Goal: Use online tool/utility: Use online tool/utility

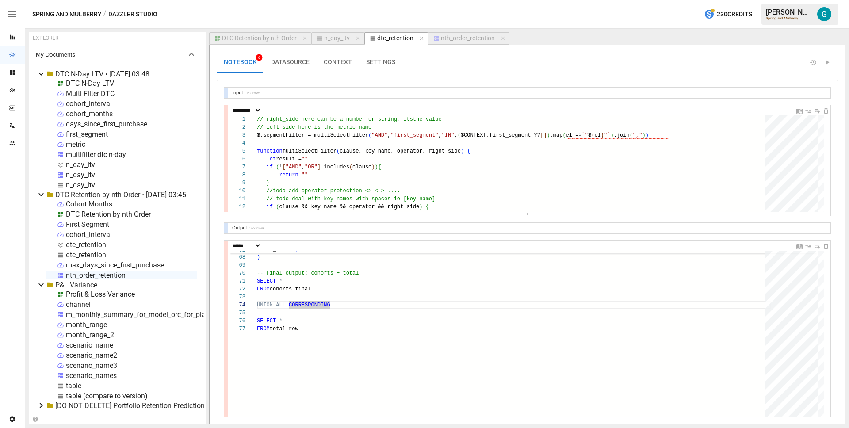
select select "**********"
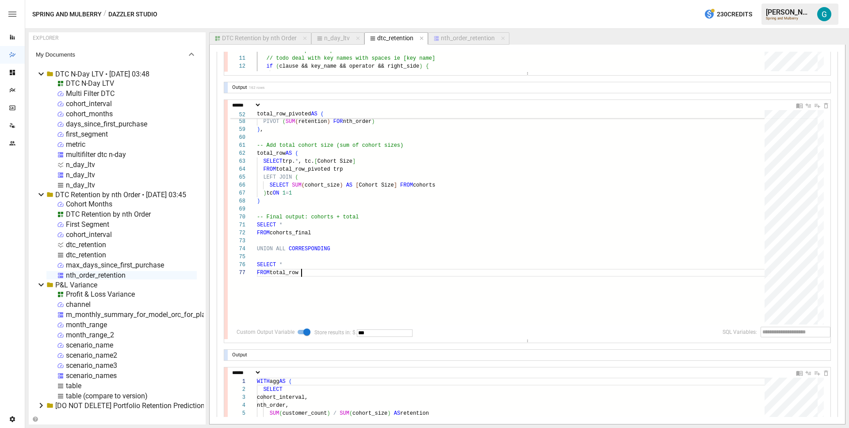
scroll to position [48, 45]
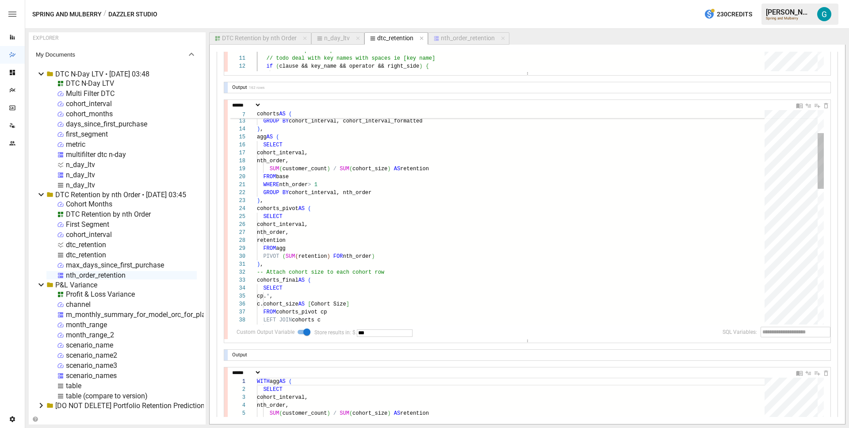
click at [379, 260] on div "FROM base WHERE nth_order > 1 GROUP BY cohort_interval, nth_order ) , cohorts_p…" at bounding box center [514, 431] width 514 height 819
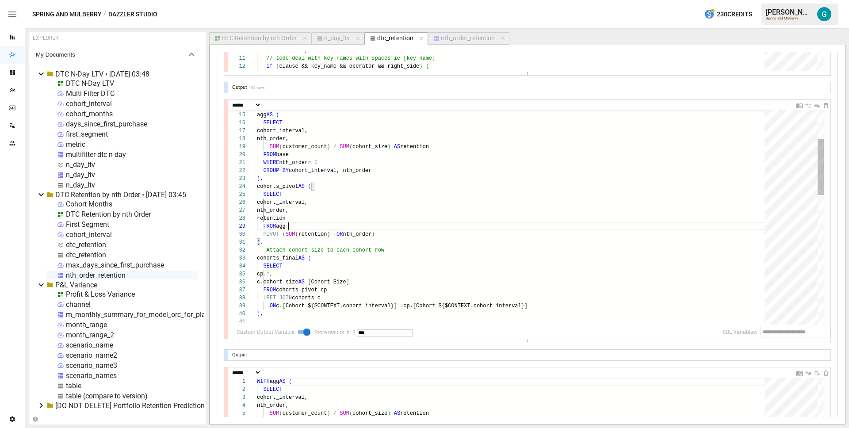
click at [438, 226] on div "FROM base WHERE nth_order > 1 GROUP BY cohort_interval, nth_order ) , cohorts_p…" at bounding box center [514, 409] width 514 height 819
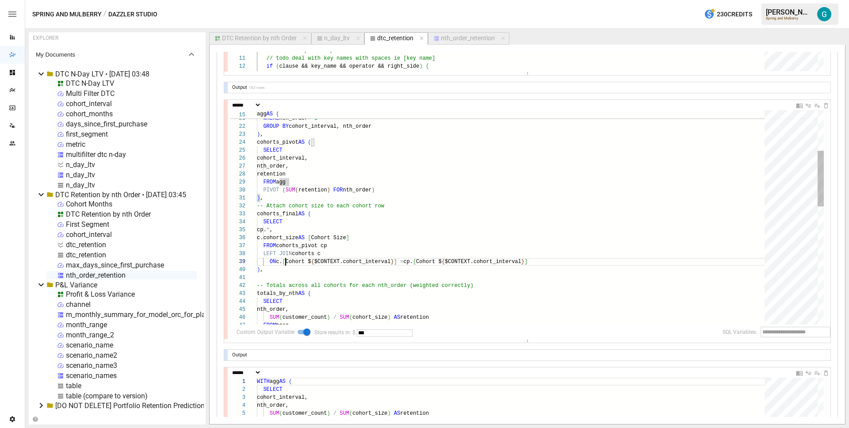
click at [286, 263] on div ") , cohorts_pivot AS ( SELECT cohort_interval, nth_order, retention FROM agg PI…" at bounding box center [514, 364] width 514 height 819
click at [297, 152] on div ") , cohorts_pivot AS ( SELECT cohort_interval, nth_order, retention FROM agg PI…" at bounding box center [514, 364] width 514 height 819
click at [297, 157] on div ") , cohorts_pivot AS ( SELECT cohort_interval, nth_order, retention FROM agg PI…" at bounding box center [514, 364] width 514 height 819
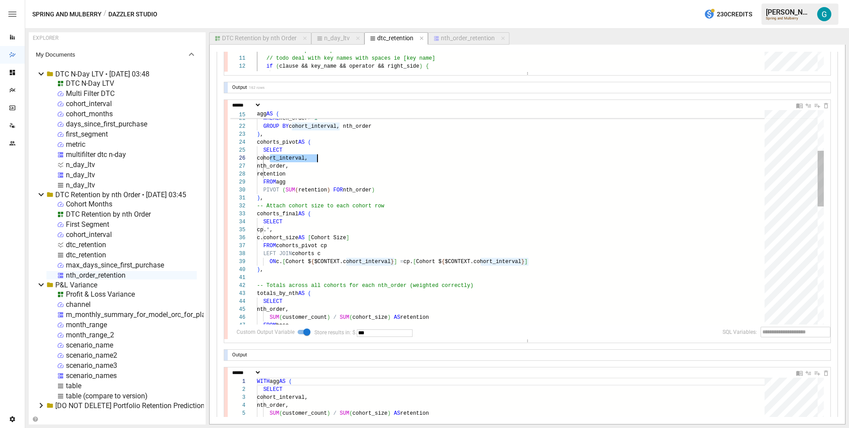
scroll to position [40, 61]
drag, startPoint x: 286, startPoint y: 261, endPoint x: 400, endPoint y: 264, distance: 113.2
click at [400, 264] on div ") , cohorts_pivot AS ( SELECT cohort_interval, nth_order, retention FROM agg PI…" at bounding box center [514, 364] width 514 height 819
drag, startPoint x: 353, startPoint y: 262, endPoint x: 474, endPoint y: 263, distance: 121.1
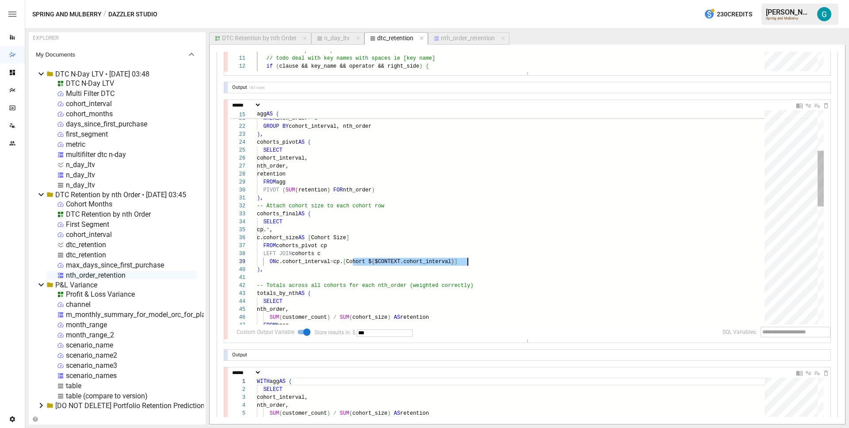
click at [474, 263] on div ") , cohorts_pivot AS ( SELECT cohort_interval, nth_order, retention FROM agg PI…" at bounding box center [514, 364] width 514 height 819
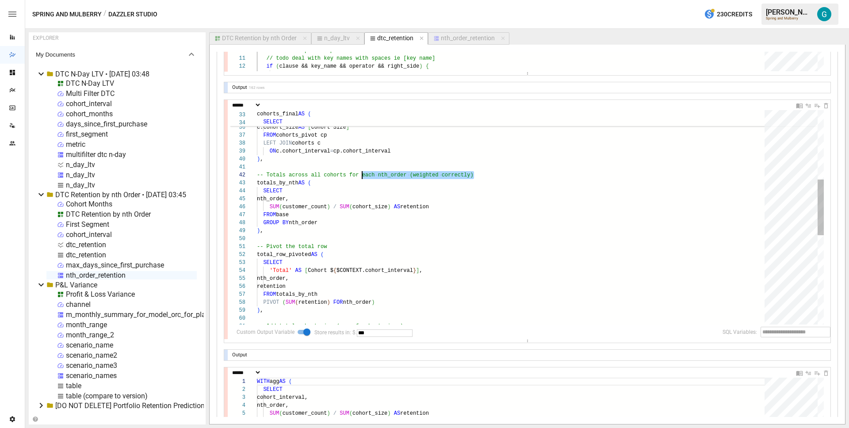
scroll to position [0, 0]
drag, startPoint x: 528, startPoint y: 176, endPoint x: 257, endPoint y: 169, distance: 270.6
click at [257, 169] on div "SELECT cp. * , c.cohort_size AS [ Cohort Size ] FROM cohorts_pivot cp LEFT JOIN…" at bounding box center [514, 254] width 514 height 819
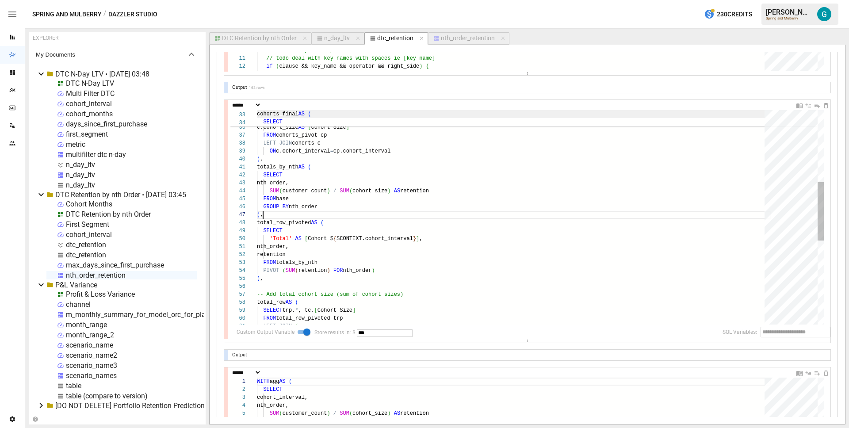
scroll to position [48, 6]
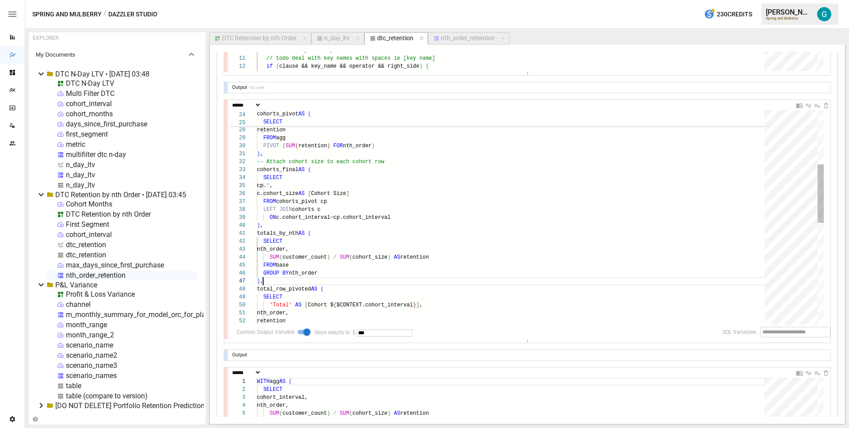
click at [420, 158] on div "SELECT cp. * , c.cohort_size AS [ Cohort Size ] FROM cohorts_pivot cp LEFT JOIN…" at bounding box center [514, 304] width 514 height 787
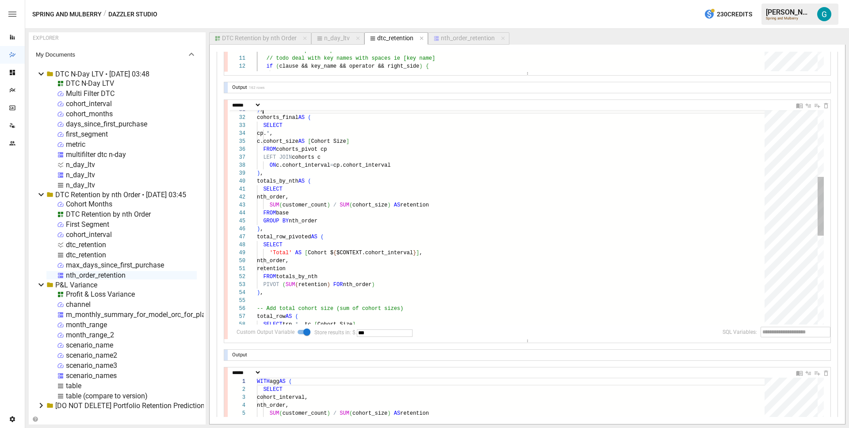
click at [384, 234] on div ") , cohorts_final AS ( SELECT cp. * , c.cohort_size AS [ Cohort Size ] FROM coh…" at bounding box center [514, 256] width 514 height 779
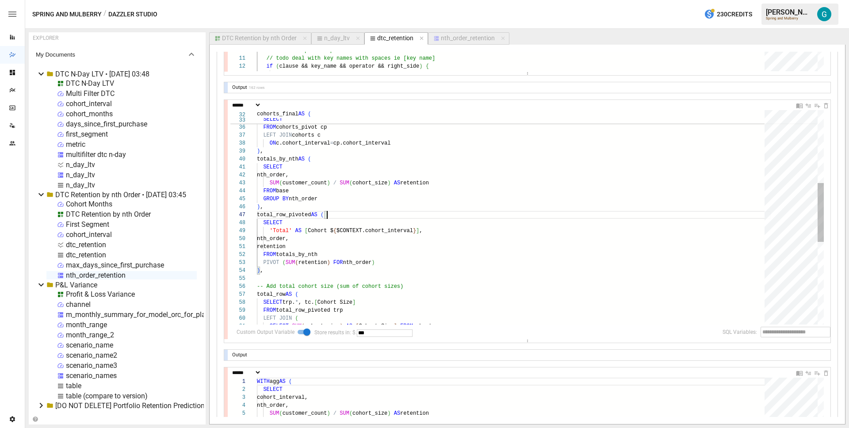
click at [406, 239] on div "cp. * , c.cohort_size AS [ Cohort Size ] FROM cohorts_pivot cp LEFT JOIN cohort…" at bounding box center [514, 234] width 514 height 779
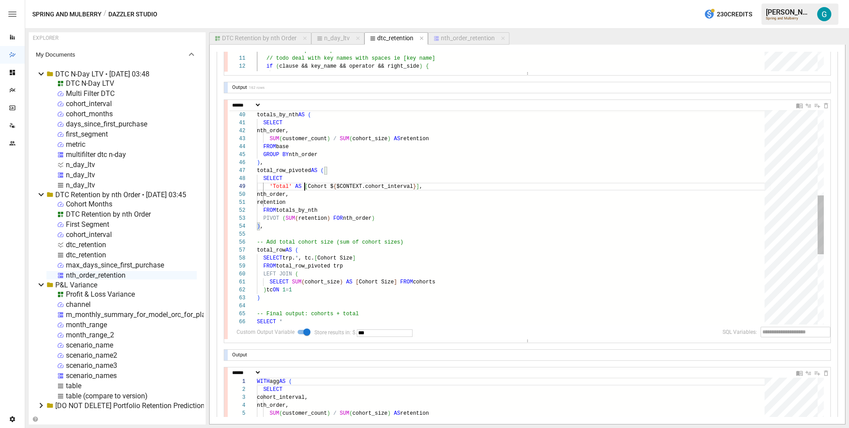
click at [306, 187] on div ") , totals_by_nth AS ( SELECT nth_order, SUM ( customer_count ) / SUM ( cohort_…" at bounding box center [514, 190] width 514 height 779
click at [352, 202] on div ") , totals_by_nth AS ( SELECT nth_order, SUM ( customer_count ) / SUM ( cohort_…" at bounding box center [514, 190] width 514 height 779
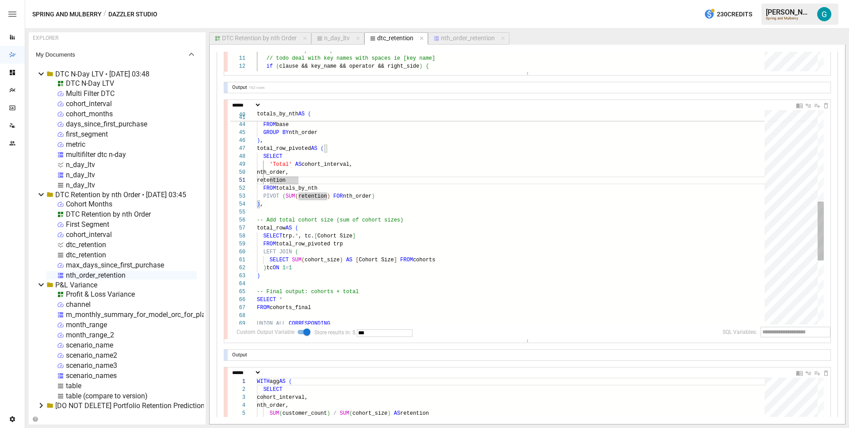
click at [424, 200] on div "nth_order, SUM ( customer_count ) / SUM ( cohort_size ) AS retention FROM base …" at bounding box center [514, 168] width 514 height 779
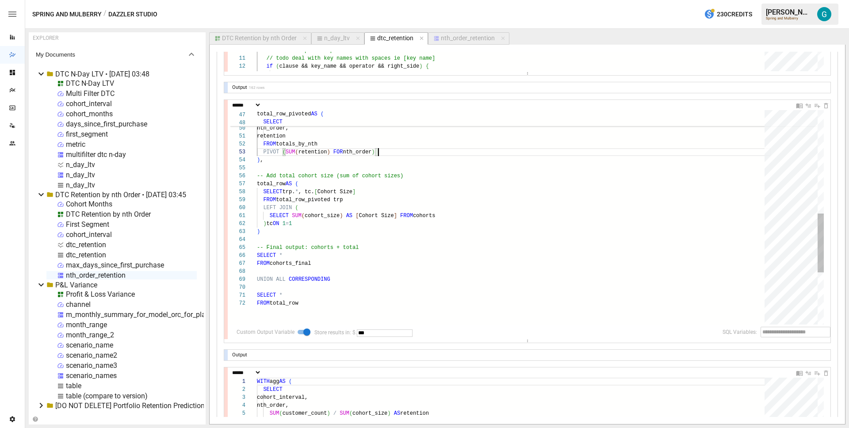
click at [392, 173] on div "SELECT 'Total' AS cohort_interval, nth_order, retention FROM totals_by_nth PIVO…" at bounding box center [514, 123] width 514 height 779
click at [399, 215] on div "SELECT 'Total' AS cohort_interval, nth_order, retention FROM totals_by_nth PIVO…" at bounding box center [514, 123] width 514 height 779
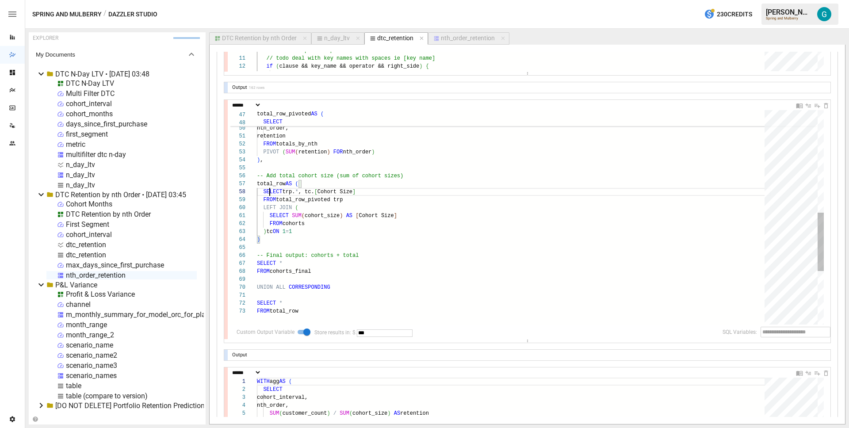
scroll to position [56, 13]
click at [384, 199] on div "SELECT 'Total' AS cohort_interval, nth_order, retention FROM totals_by_nth PIVO…" at bounding box center [514, 127] width 514 height 787
click at [311, 229] on div "SELECT 'Total' AS cohort_interval, nth_order, retention FROM totals_by_nth PIVO…" at bounding box center [514, 127] width 514 height 787
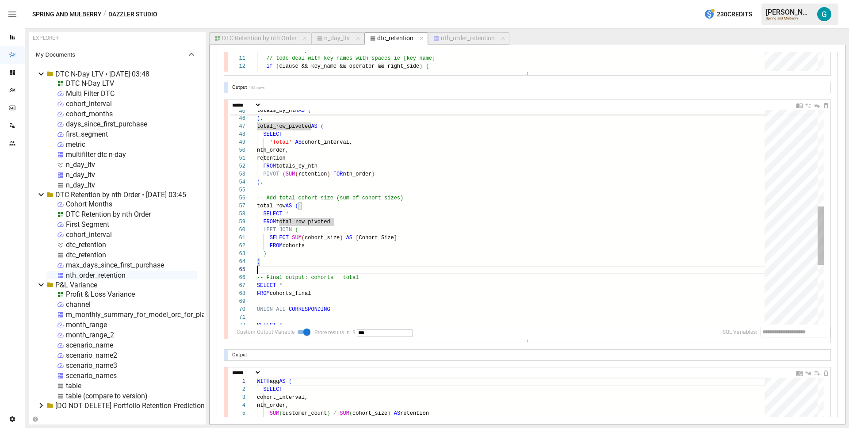
click at [339, 267] on div "SELECT 'Total' AS cohort_interval, nth_order, retention FROM totals_by_nth PIVO…" at bounding box center [514, 149] width 514 height 787
drag, startPoint x: 439, startPoint y: 199, endPoint x: 194, endPoint y: 189, distance: 245.1
click at [257, 189] on div "SELECT 'Total' AS cohort_interval, nth_order, retention FROM totals_by_nth PIVO…" at bounding box center [514, 149] width 514 height 787
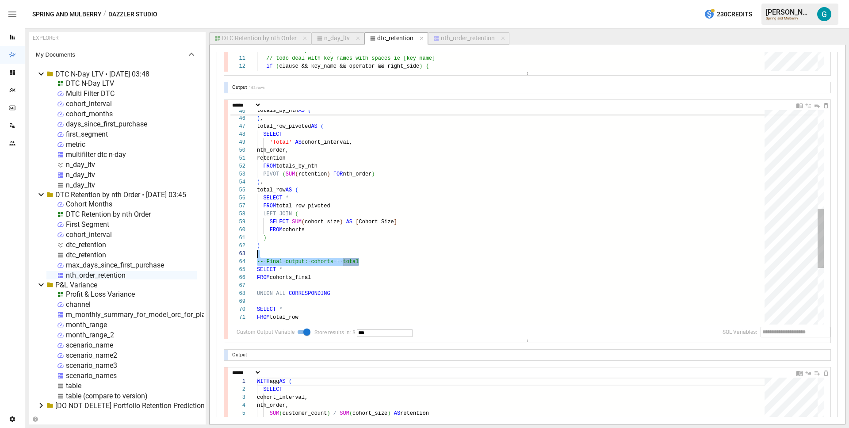
scroll to position [16, 0]
type textarea "**********"
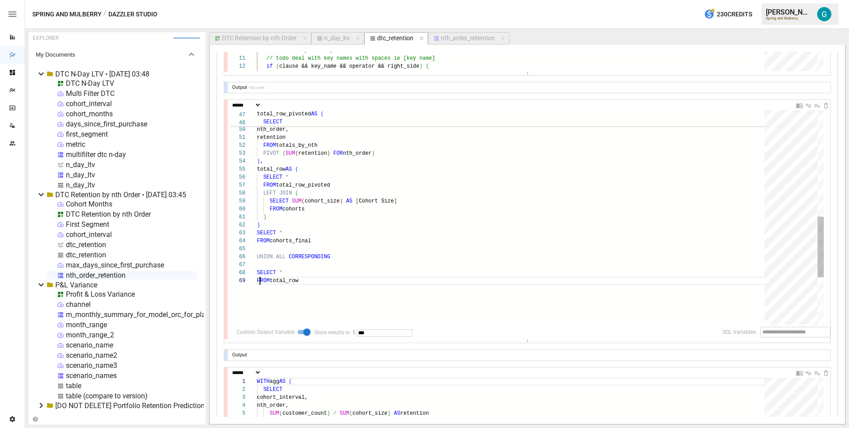
scroll to position [64, 45]
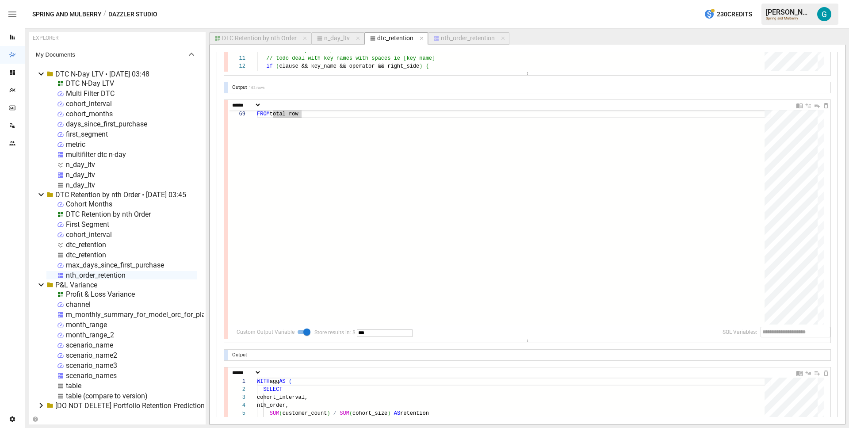
click at [382, 330] on input "***" at bounding box center [385, 333] width 56 height 8
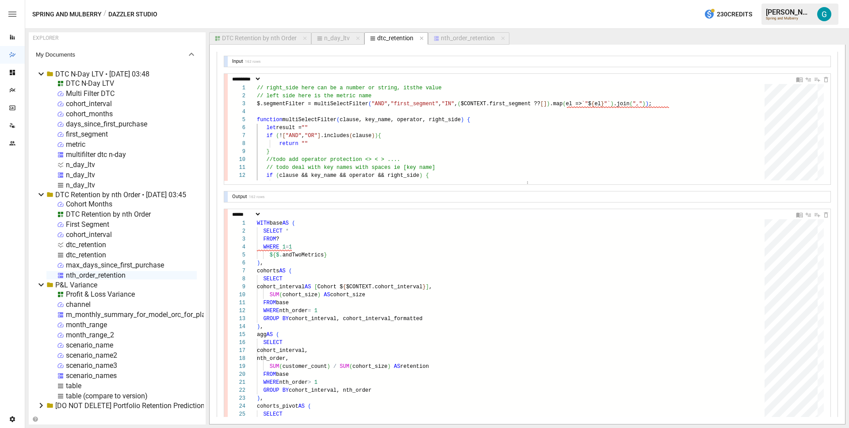
scroll to position [0, 0]
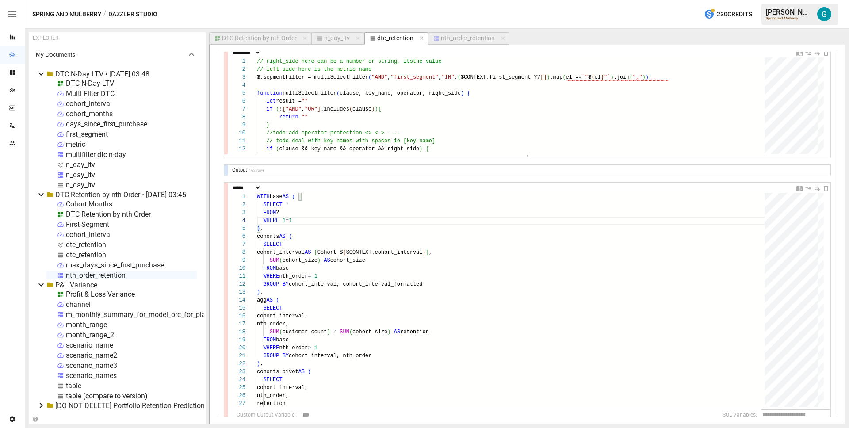
scroll to position [211, 0]
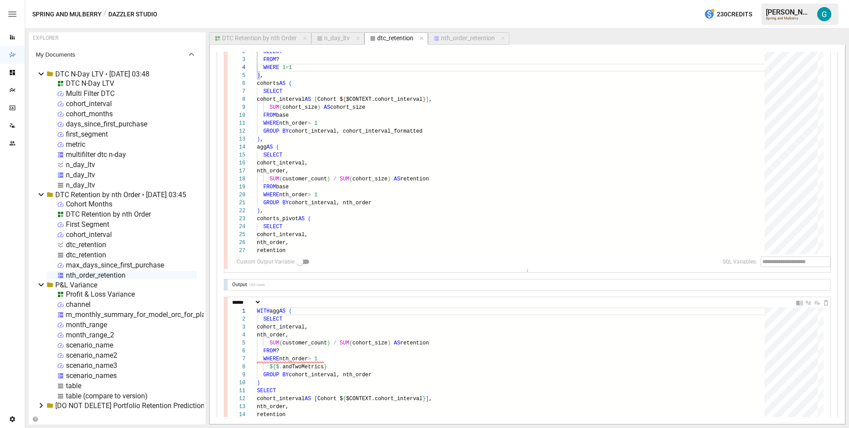
click at [226, 284] on div at bounding box center [226, 284] width 4 height 11
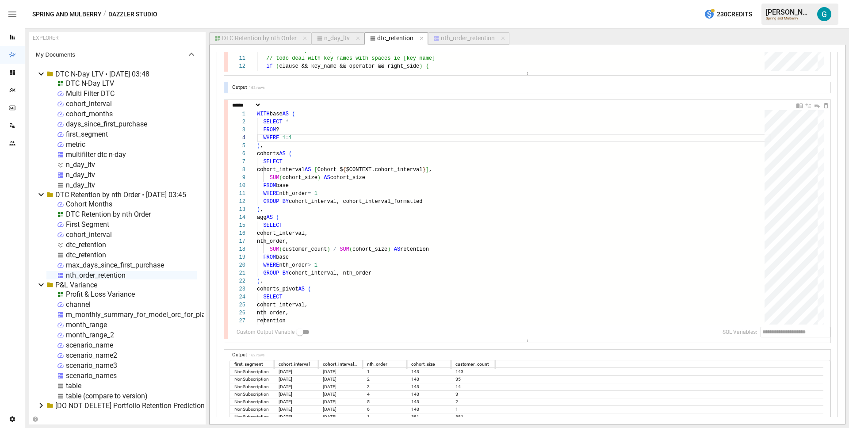
scroll to position [42, 0]
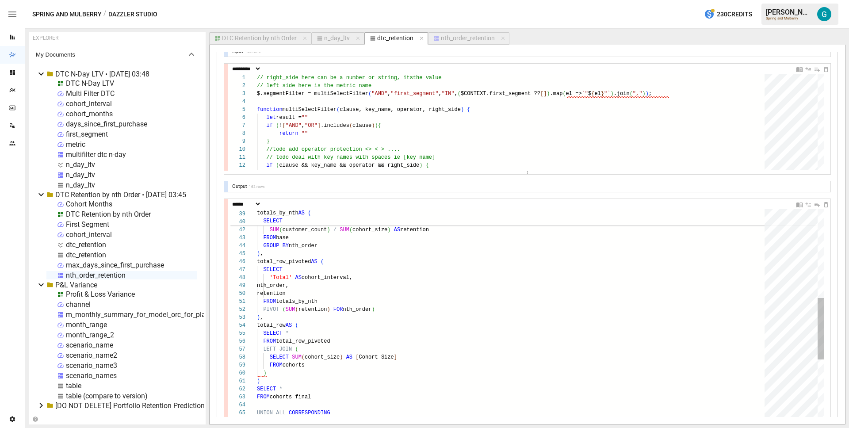
click at [282, 373] on div "totals_by_nth AS ( SELECT nth_order, SUM ( customer_count ) / SUM ( cohort_size…" at bounding box center [514, 274] width 514 height 748
click at [268, 378] on div "totals_by_nth AS ( SELECT nth_order, SUM ( customer_count ) / SUM ( cohort_size…" at bounding box center [514, 274] width 514 height 748
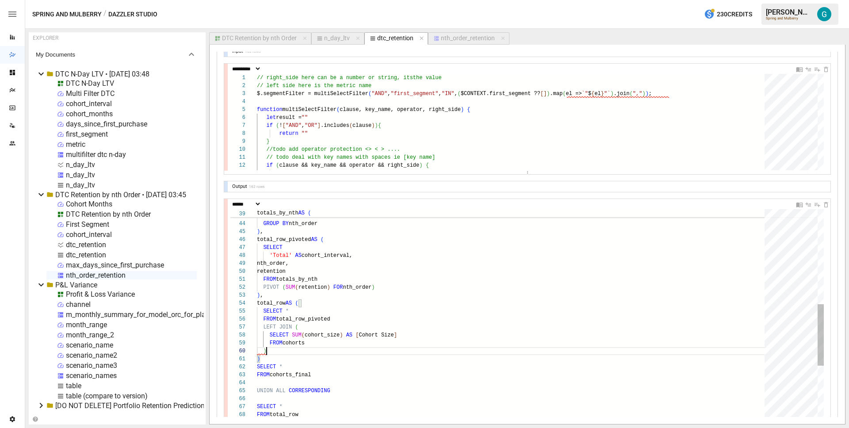
scroll to position [72, 10]
click at [295, 350] on div "SUM ( customer_count ) / SUM ( cohort_size ) AS retention FROM base GROUP BY nt…" at bounding box center [514, 252] width 514 height 748
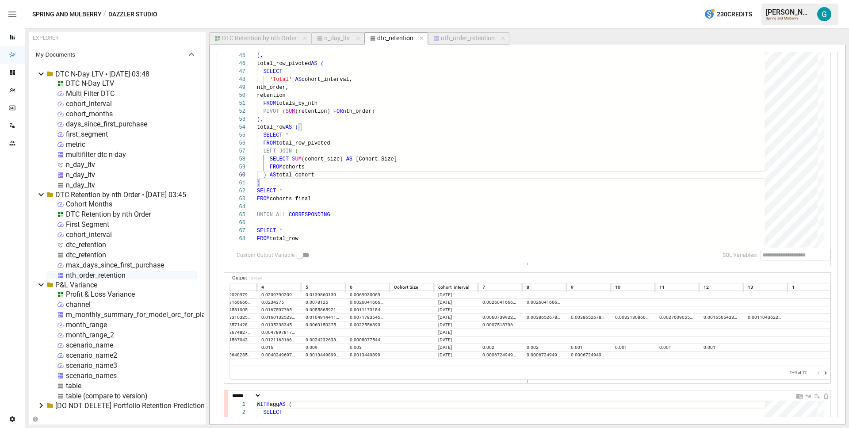
scroll to position [0, 0]
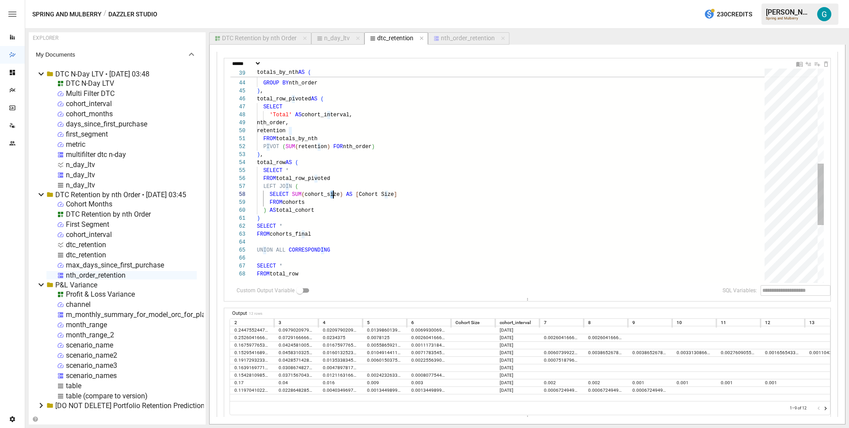
click at [332, 195] on div "SUM ( customer_count ) / SUM ( cohort_size ) AS retention FROM base GROUP BY nt…" at bounding box center [514, 111] width 514 height 748
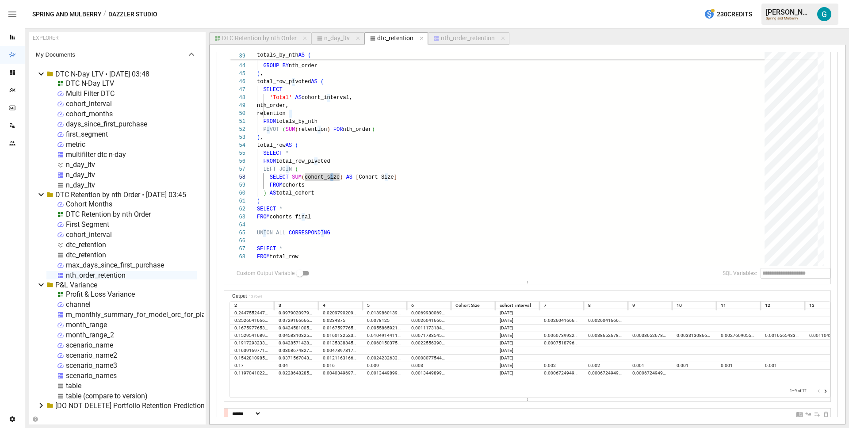
click at [822, 393] on icon "Go to next page" at bounding box center [825, 391] width 7 height 7
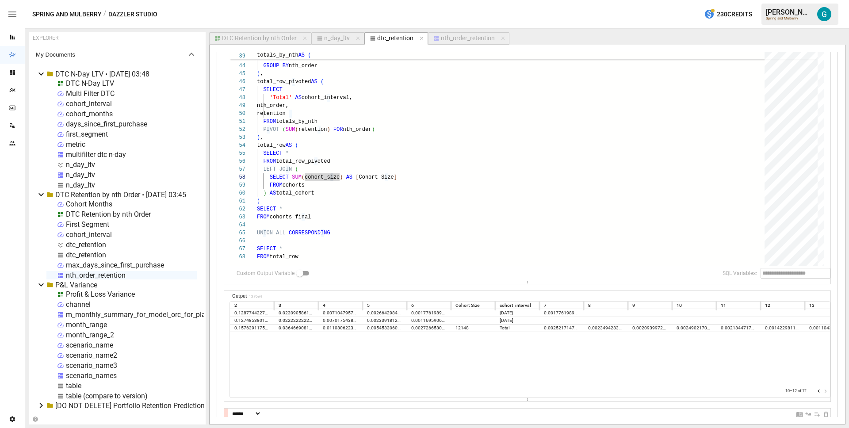
click at [815, 390] on icon "Go to previous page" at bounding box center [818, 391] width 7 height 7
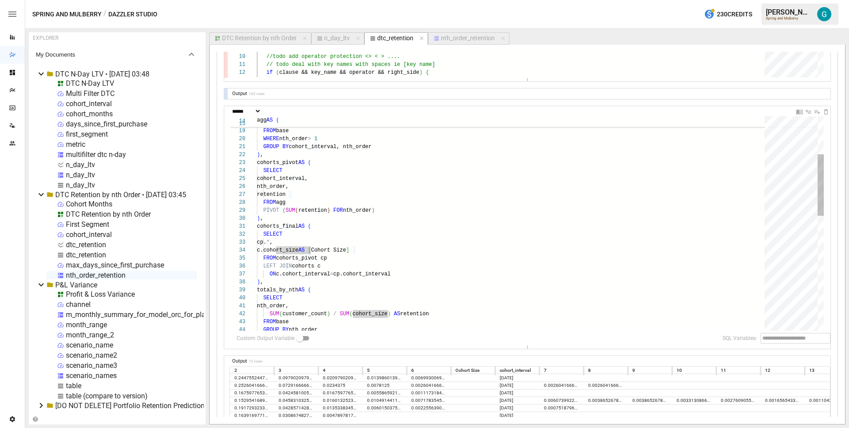
click at [342, 257] on div "SUM ( customer_count ) / SUM ( cohort_size ) AS retention FROM base GROUP BY nt…" at bounding box center [514, 358] width 514 height 748
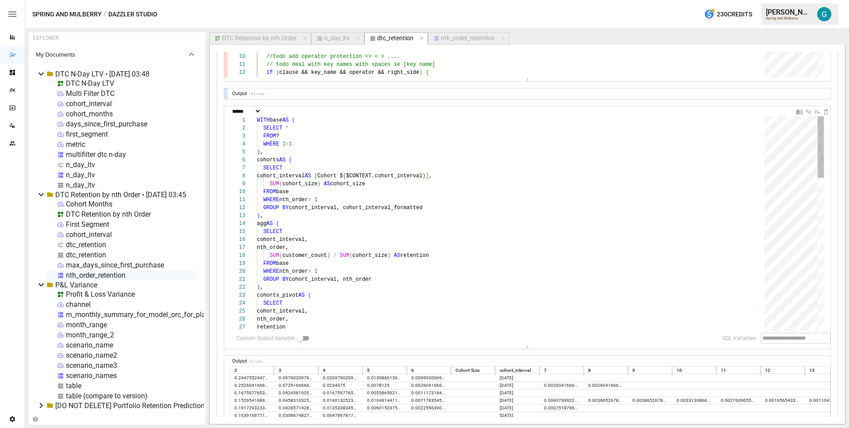
type textarea "**********"
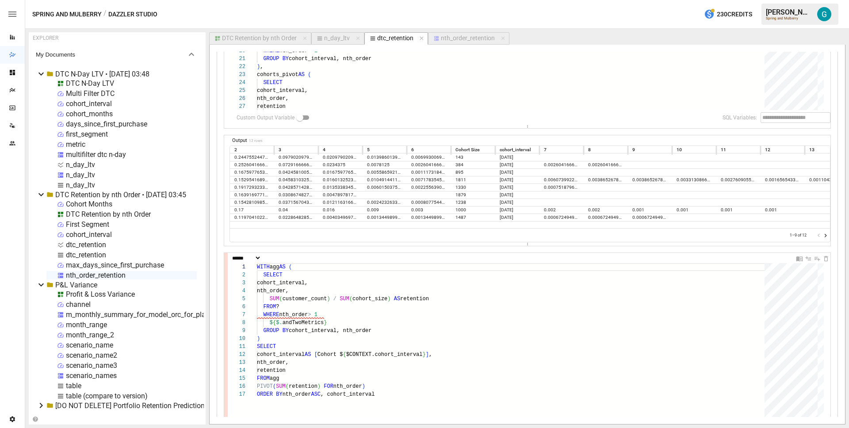
scroll to position [420, 0]
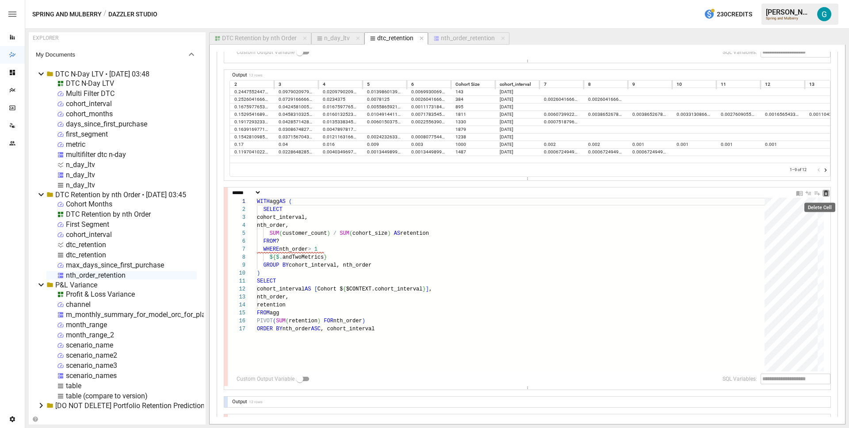
click at [824, 192] on icon "Delete Cell" at bounding box center [826, 193] width 4 height 5
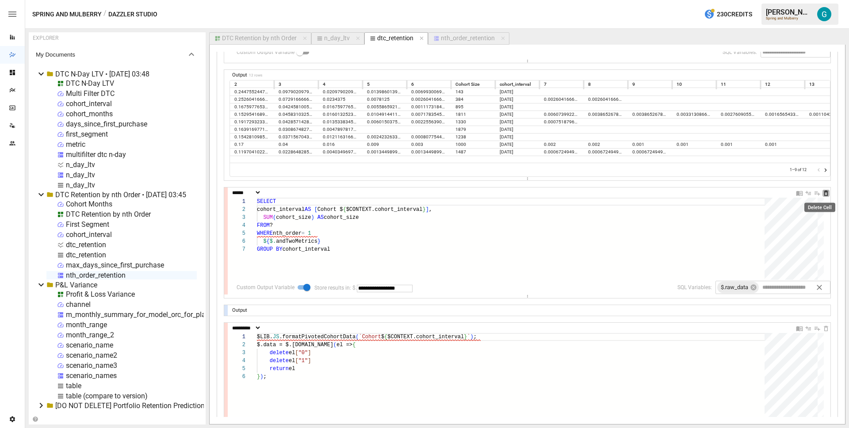
click at [824, 194] on icon "Delete Cell" at bounding box center [826, 193] width 4 height 5
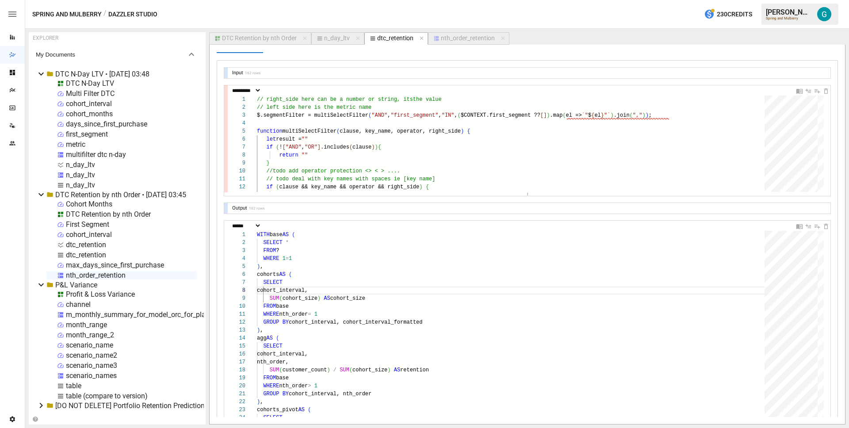
scroll to position [0, 0]
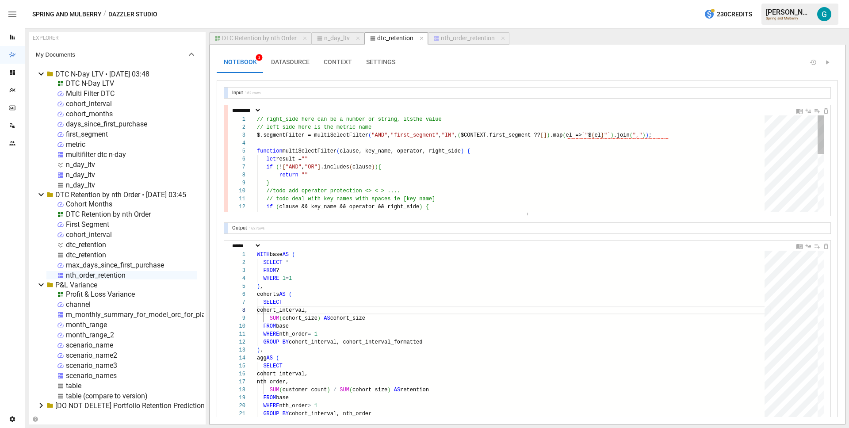
type textarea "**********"
click at [392, 137] on div "if ( clause && key_name && operator && right_side ) { result = ` $ { clause } $…" at bounding box center [514, 235] width 514 height 240
click at [225, 90] on div at bounding box center [226, 93] width 4 height 11
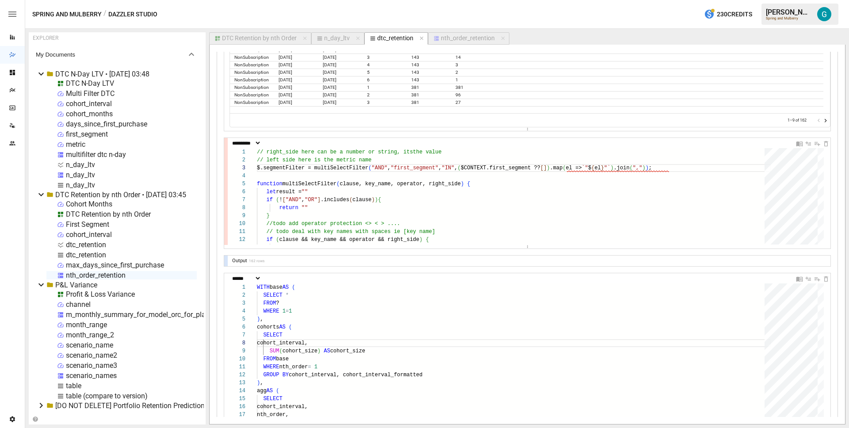
scroll to position [128, 0]
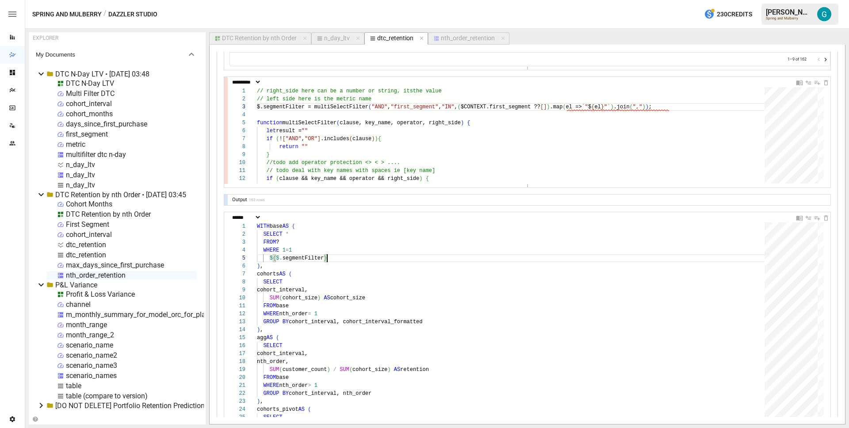
scroll to position [0, 0]
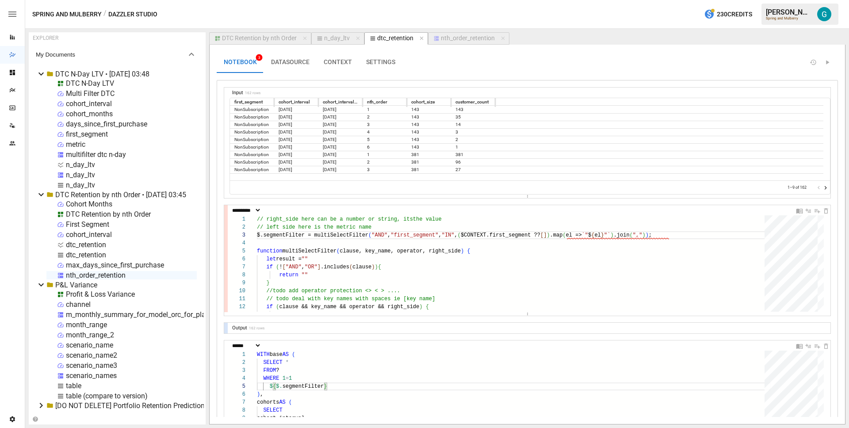
type textarea "**********"
click at [342, 65] on button "CONTEXT" at bounding box center [338, 62] width 42 height 21
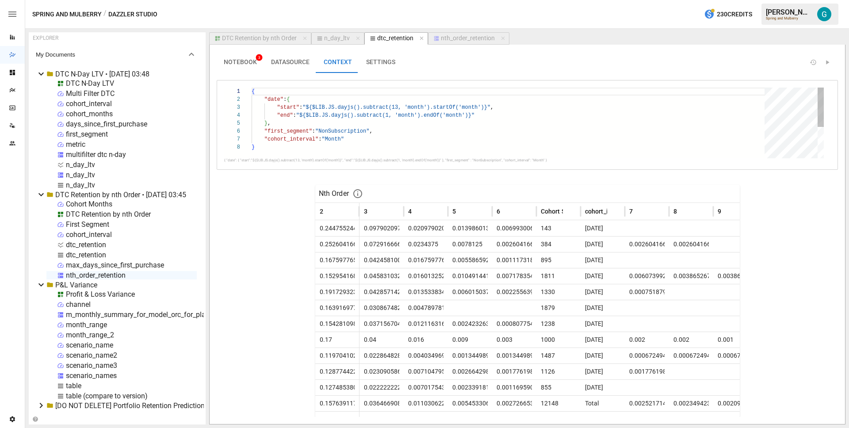
click at [393, 130] on div "{ "date" : { "start" : "${$LIB.JS.dayjs().subtract(13, 'month').startOf(' month…" at bounding box center [511, 151] width 519 height 126
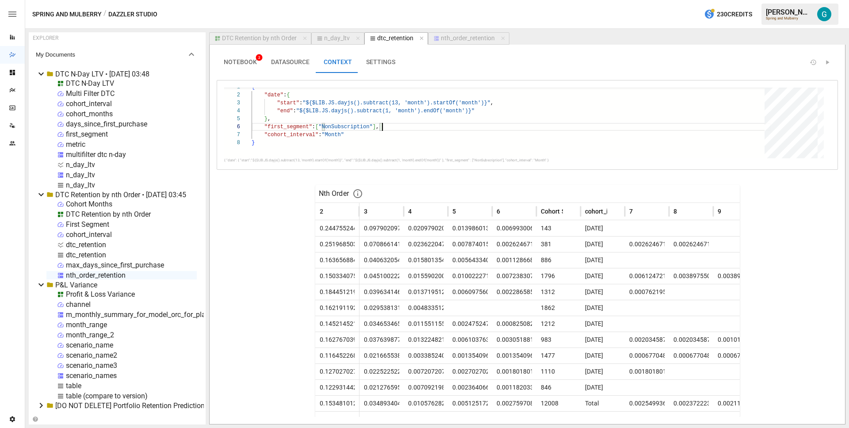
type textarea "**********"
click at [244, 67] on button "NOTEBOOK 2" at bounding box center [240, 62] width 47 height 21
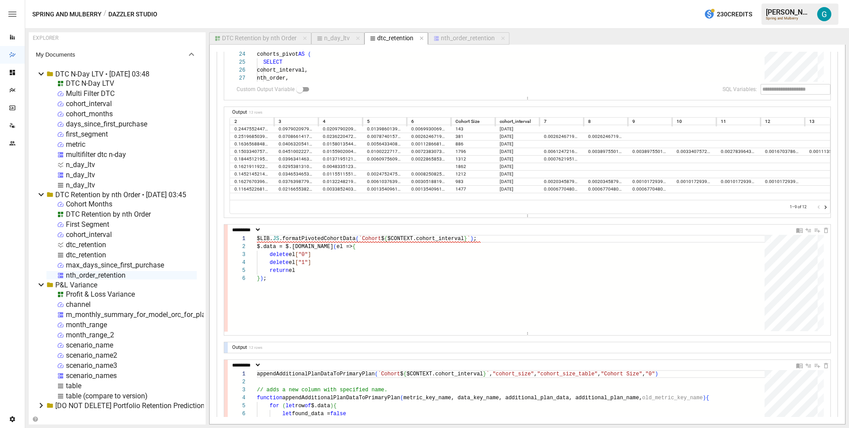
scroll to position [582, 0]
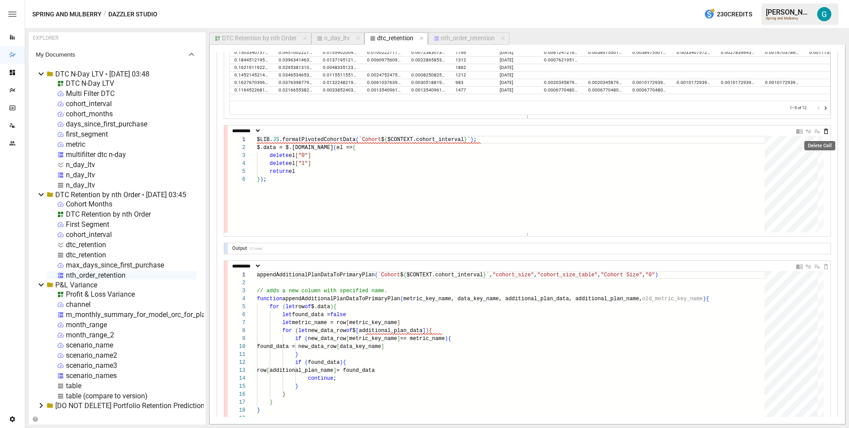
click at [822, 130] on icon "Delete Cell" at bounding box center [825, 131] width 7 height 7
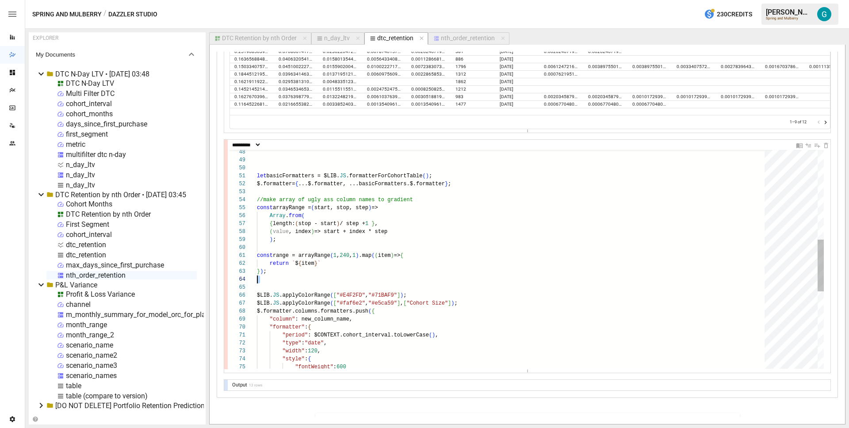
scroll to position [0, 6]
drag, startPoint x: 304, startPoint y: 286, endPoint x: 263, endPoint y: 258, distance: 50.0
click at [263, 258] on div ""width" : 120 , "style" : { "fontWeight" : 600 "formatter" : { "period" : $CONT…" at bounding box center [514, 233] width 514 height 919
click at [308, 277] on div ""width" : 120 , "style" : { "fontWeight" : 600 "formatter" : { "period" : $CONT…" at bounding box center [514, 233] width 514 height 919
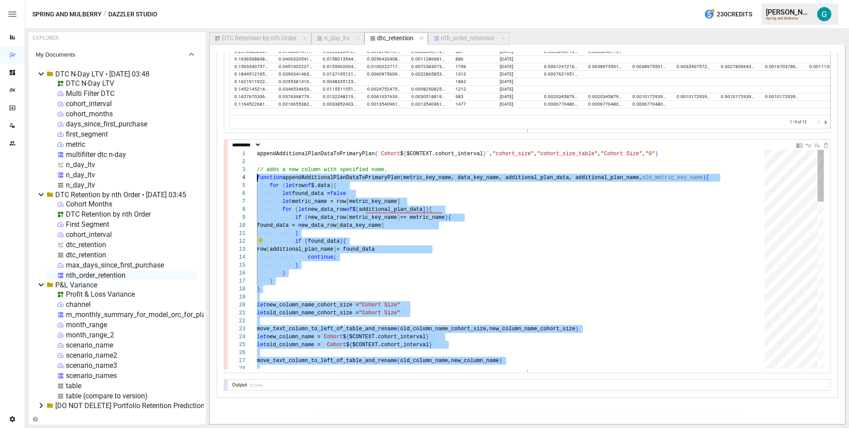
scroll to position [0, 0]
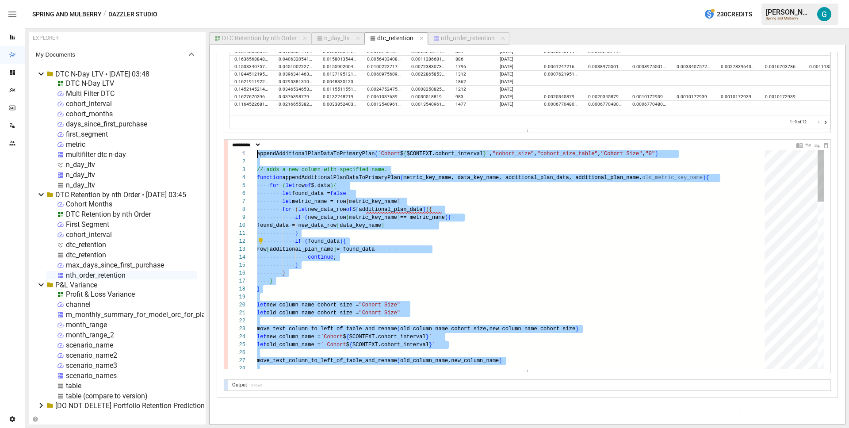
drag, startPoint x: 310, startPoint y: 271, endPoint x: 220, endPoint y: 142, distance: 157.5
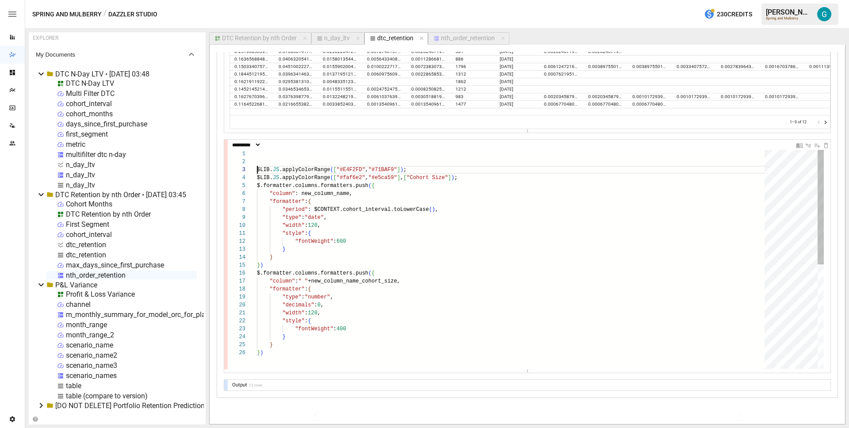
scroll to position [8, 0]
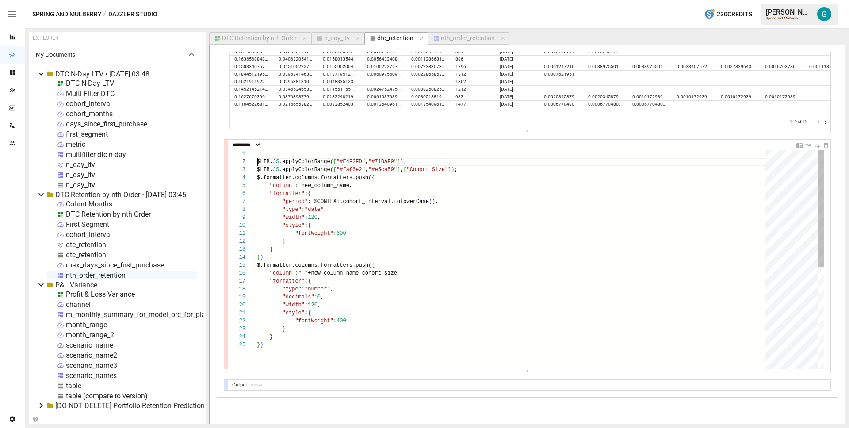
type textarea "**********"
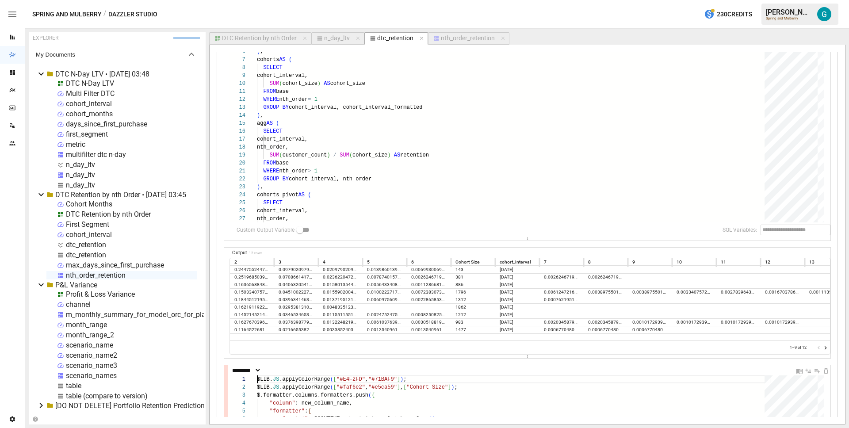
scroll to position [342, 0]
click at [318, 76] on div "cohort_interval, nth_order, ) , cohorts_pivot AS ( SELECT FROM base WHERE nth_o…" at bounding box center [514, 387] width 514 height 756
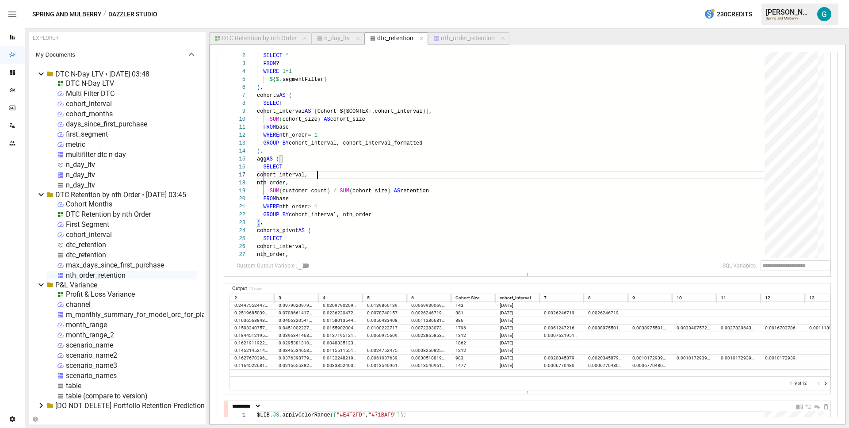
scroll to position [48, 61]
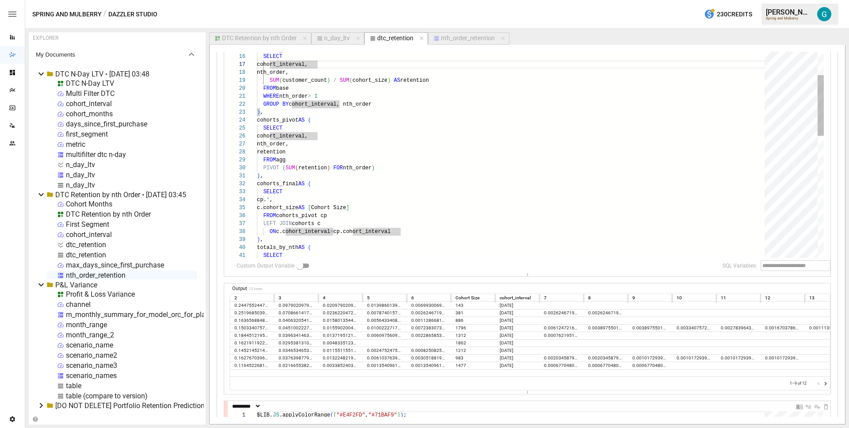
click at [319, 137] on div "cohort_interval, nth_order, ) , cohorts_pivot AS ( SELECT FROM base WHERE nth_o…" at bounding box center [514, 311] width 514 height 756
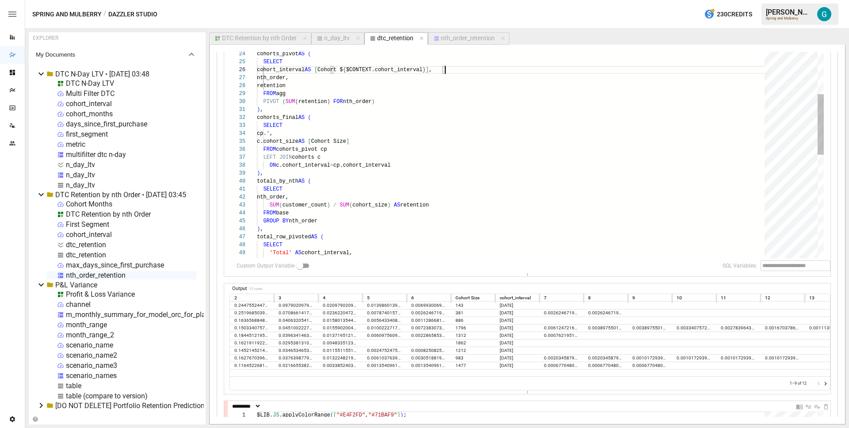
click at [315, 161] on div "cohort_interval AS [ Cohort $ { $CONTEXT.cohort_interval } ] , nth_order, ) , c…" at bounding box center [514, 245] width 514 height 756
click at [440, 164] on div "cohort_interval AS [ Cohort $ { $CONTEXT.cohort_interval } ] , nth_order, ) , c…" at bounding box center [514, 245] width 514 height 756
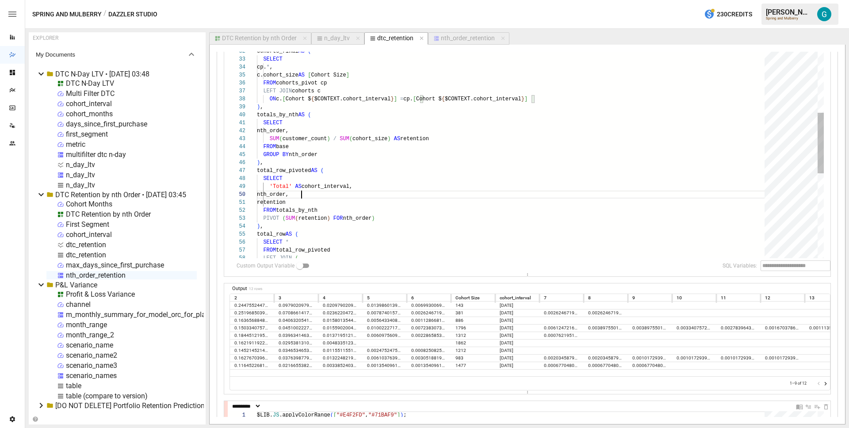
click at [339, 191] on div ") , cohorts_final AS ( SELECT cp. * , c.cohort_size AS [ Cohort Size ] FROM coh…" at bounding box center [514, 179] width 514 height 756
click at [337, 187] on div ") , cohorts_final AS ( SELECT cp. * , c.cohort_size AS [ Cohort Size ] FROM coh…" at bounding box center [514, 179] width 514 height 756
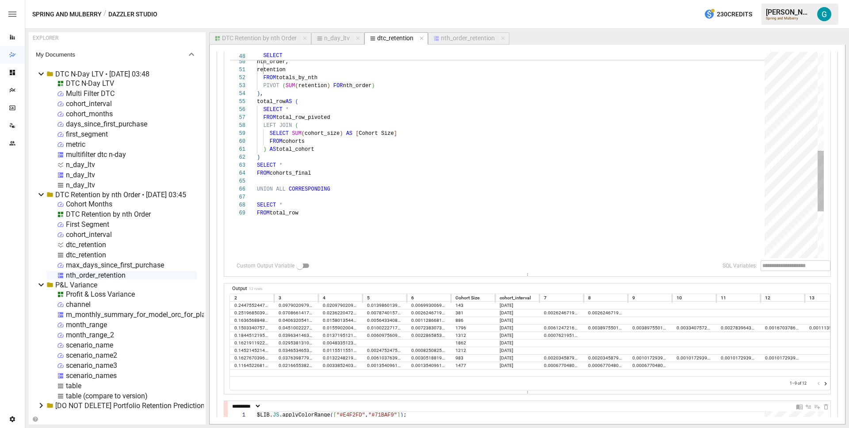
scroll to position [8, 3]
click at [441, 157] on div "SELECT 'Total' AS [ Cohort $ { $CONTEXT.cohort_interval } ] , nth_order, retent…" at bounding box center [514, 46] width 514 height 756
type textarea "**********"
click at [822, 384] on icon "Go to next page" at bounding box center [825, 383] width 7 height 7
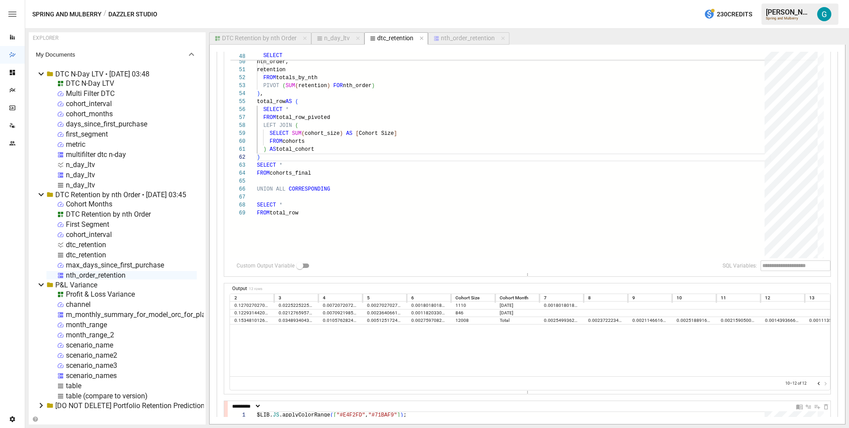
click at [815, 384] on icon "Go to previous page" at bounding box center [818, 383] width 7 height 7
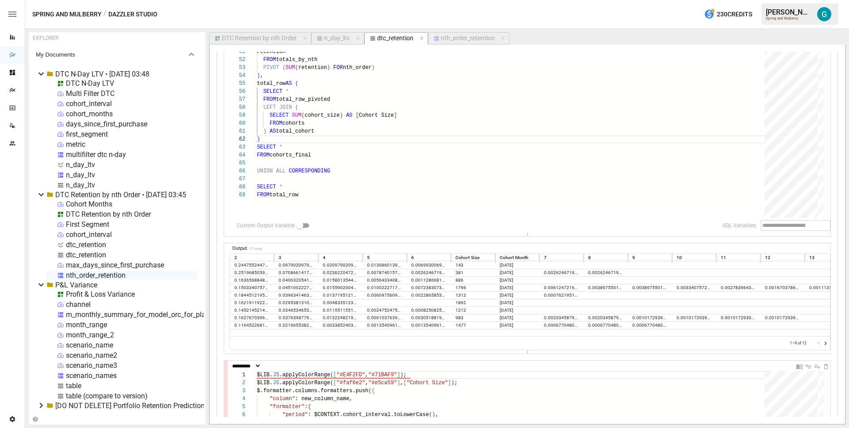
scroll to position [349, 0]
drag, startPoint x: 803, startPoint y: 363, endPoint x: 694, endPoint y: 355, distance: 109.9
click at [806, 363] on icon "Insert Cell Above" at bounding box center [809, 364] width 6 height 4
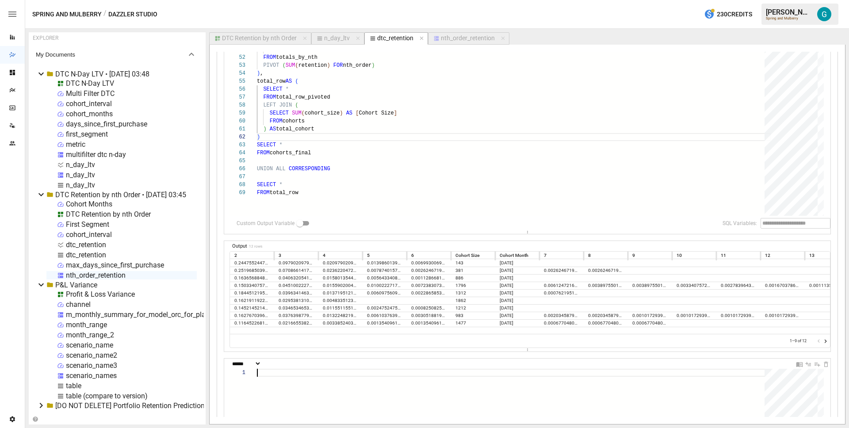
click at [305, 379] on div at bounding box center [514, 410] width 514 height 82
type textarea "**********"
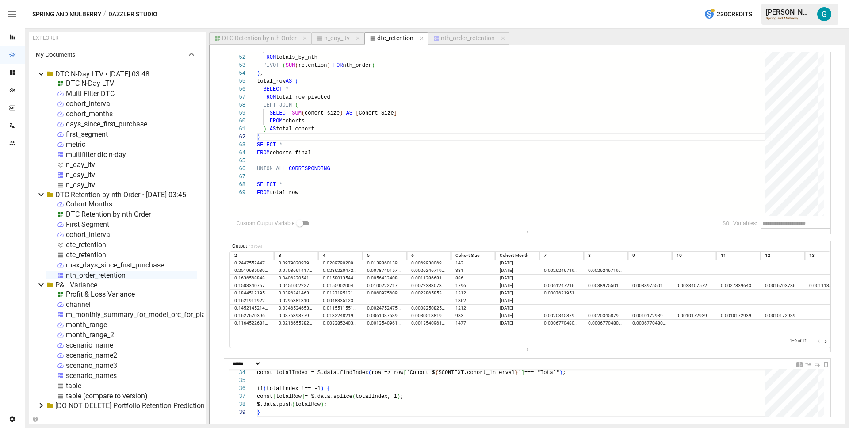
scroll to position [64, 3]
click at [259, 364] on select "**********" at bounding box center [245, 364] width 31 height 6
select select "**********"
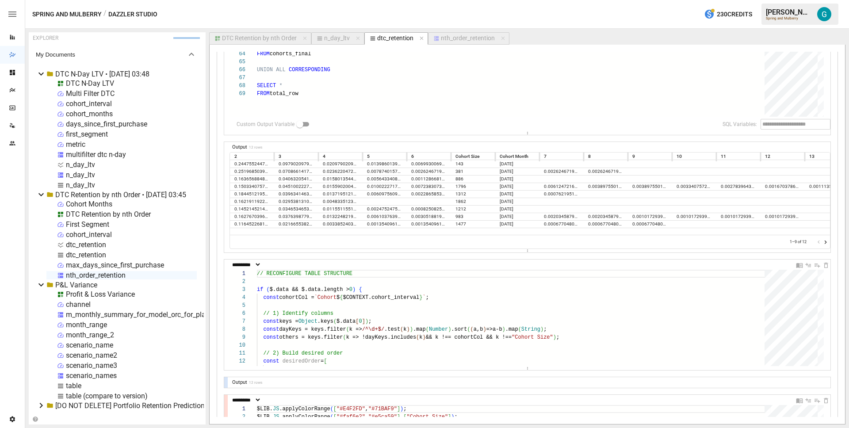
scroll to position [534, 0]
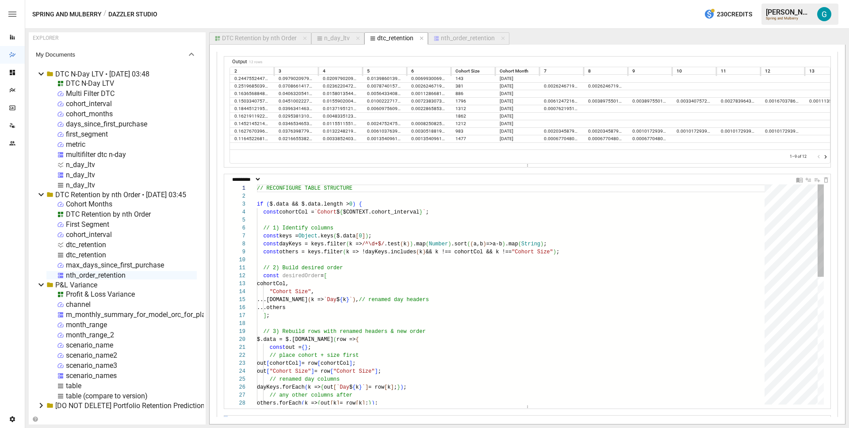
drag, startPoint x: 526, startPoint y: 282, endPoint x: 478, endPoint y: 382, distance: 110.1
click at [509, 409] on div "**********" at bounding box center [527, 119] width 606 height 1130
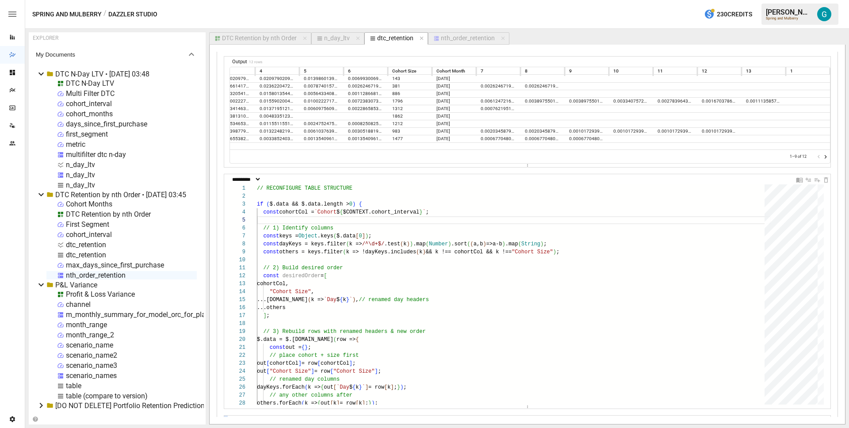
scroll to position [0, 0]
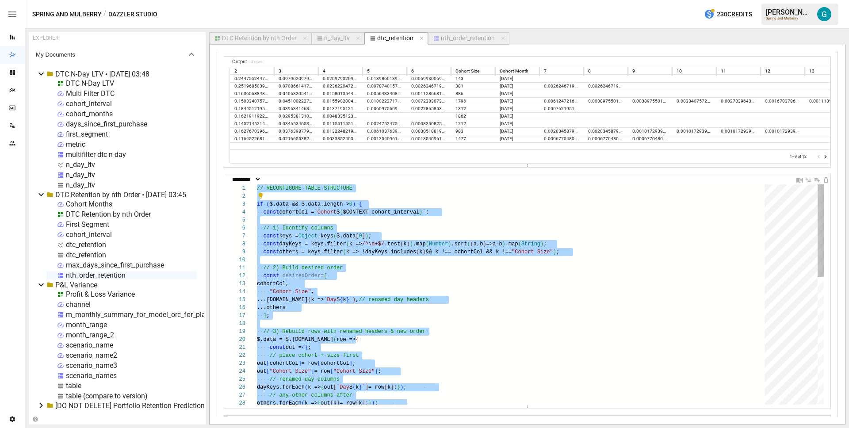
scroll to position [8, 3]
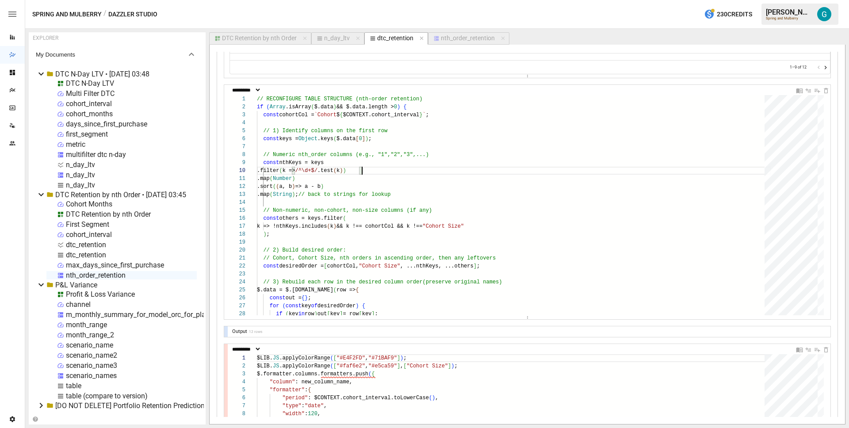
scroll to position [722, 0]
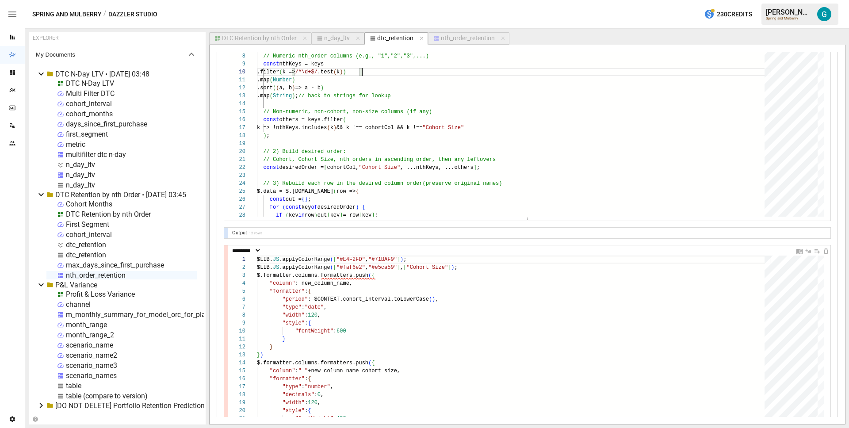
click at [227, 231] on div at bounding box center [226, 233] width 4 height 11
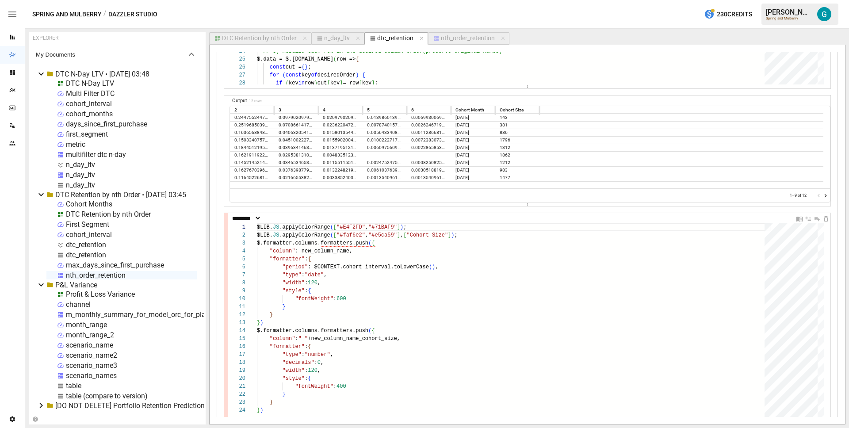
scroll to position [763, 0]
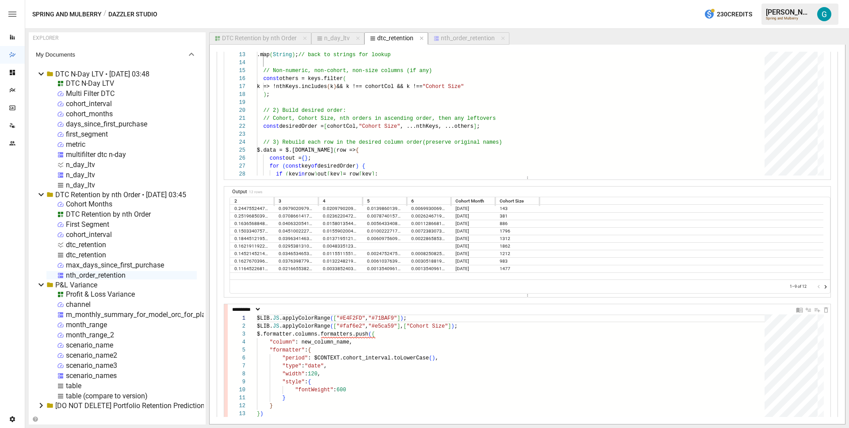
click at [822, 286] on icon "Go to next page" at bounding box center [825, 286] width 7 height 7
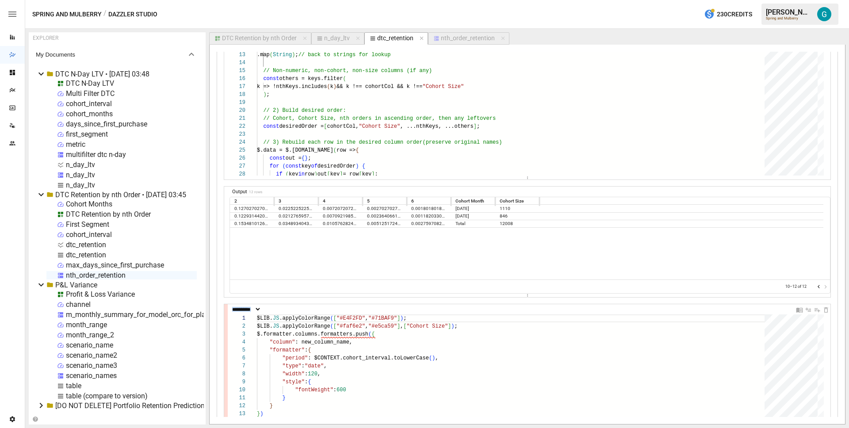
click at [820, 286] on div at bounding box center [822, 286] width 14 height 9
click at [815, 287] on icon "Go to previous page" at bounding box center [818, 286] width 7 height 7
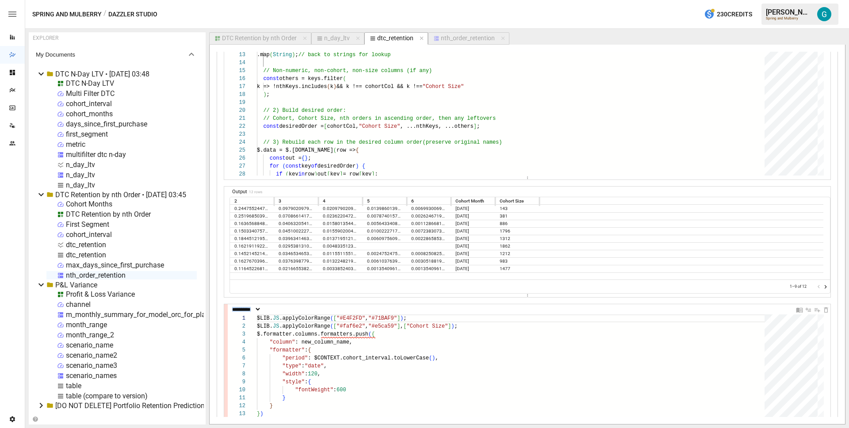
click at [815, 287] on div at bounding box center [822, 286] width 14 height 9
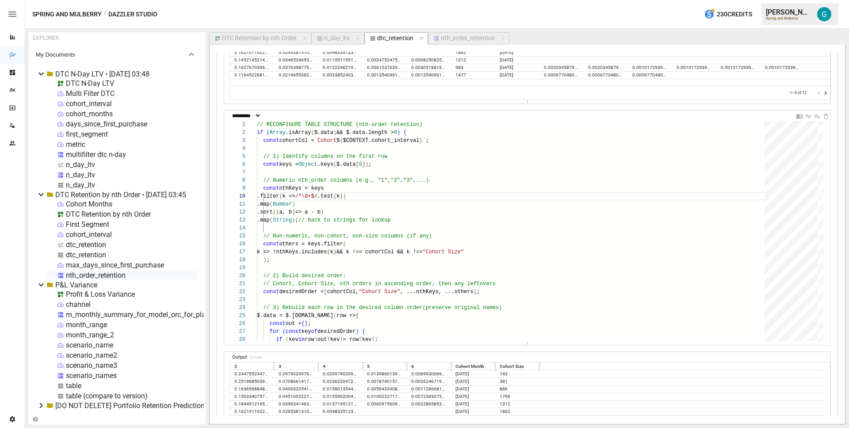
scroll to position [647, 0]
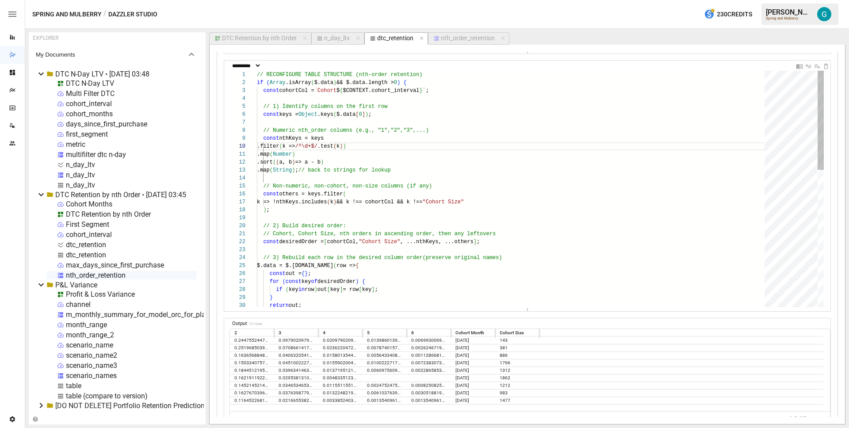
drag, startPoint x: 531, startPoint y: 291, endPoint x: 524, endPoint y: 311, distance: 21.0
click at [524, 311] on div "**********" at bounding box center [527, 63] width 606 height 1246
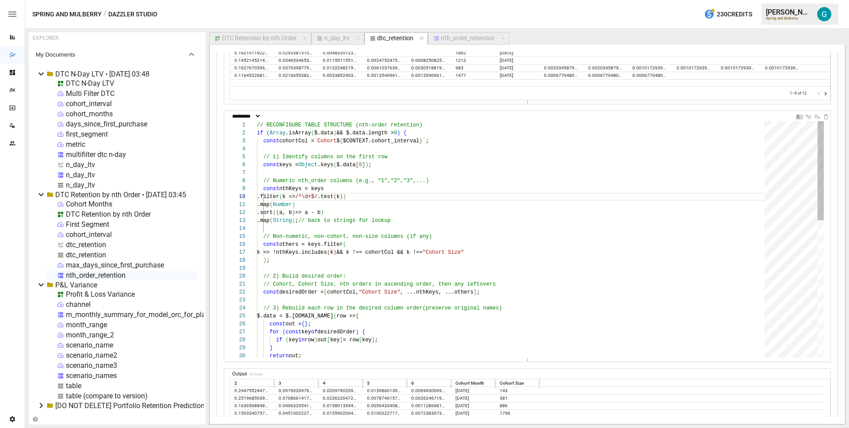
scroll to position [24, 0]
click at [436, 227] on div "// 2) Build desired order: // Cohort, Cohort Size, nth orders in ascending or d…" at bounding box center [514, 402] width 514 height 563
click at [439, 163] on div "// 2) Build desired order: // Cohort, Cohort Size, nth orders in ascending or d…" at bounding box center [514, 402] width 514 height 563
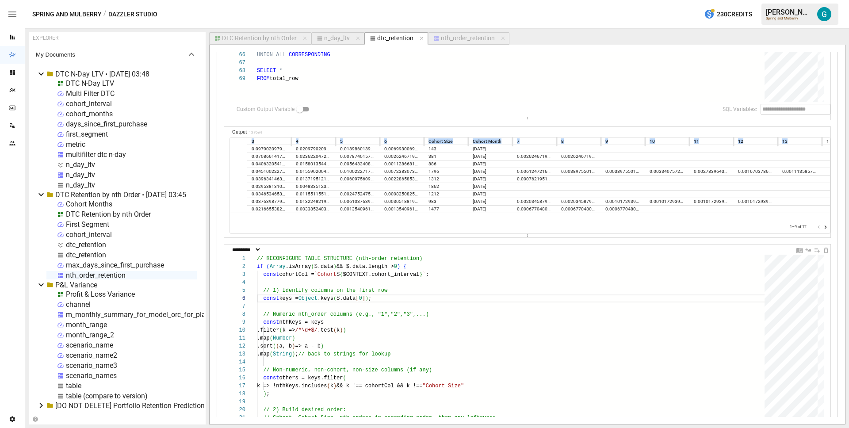
scroll to position [0, 70]
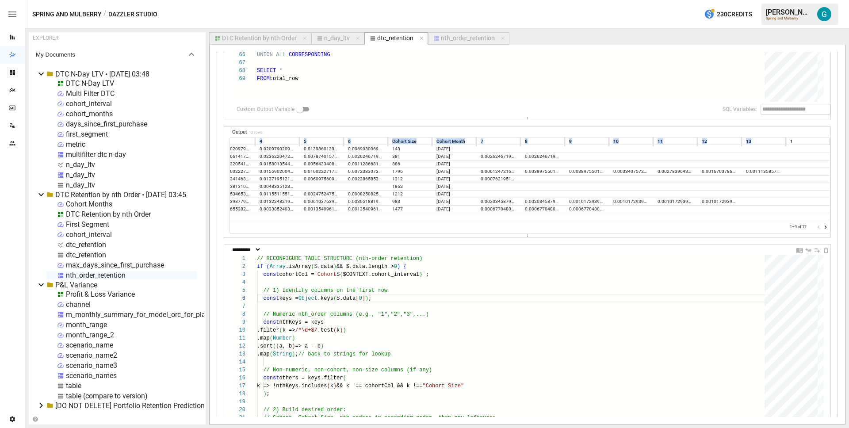
drag, startPoint x: 233, startPoint y: 141, endPoint x: 834, endPoint y: 141, distance: 600.8
copy div "2 3 4 5 6 Cohort Size Cohort Month 7 8 9 10 11 12 13 1"
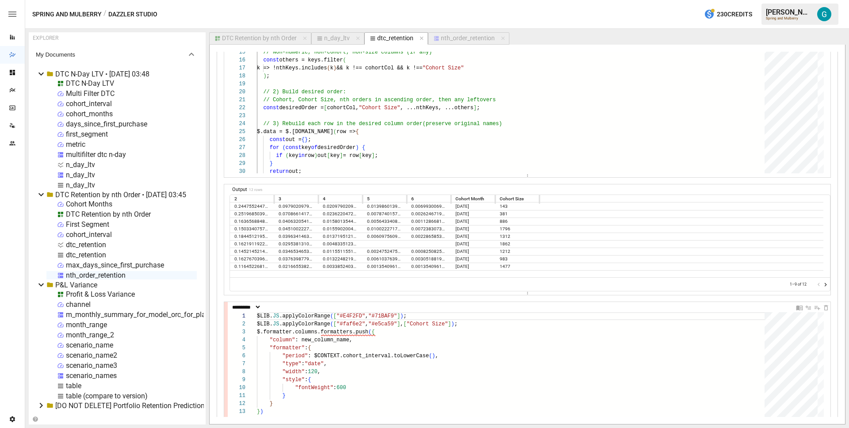
scroll to position [760, 0]
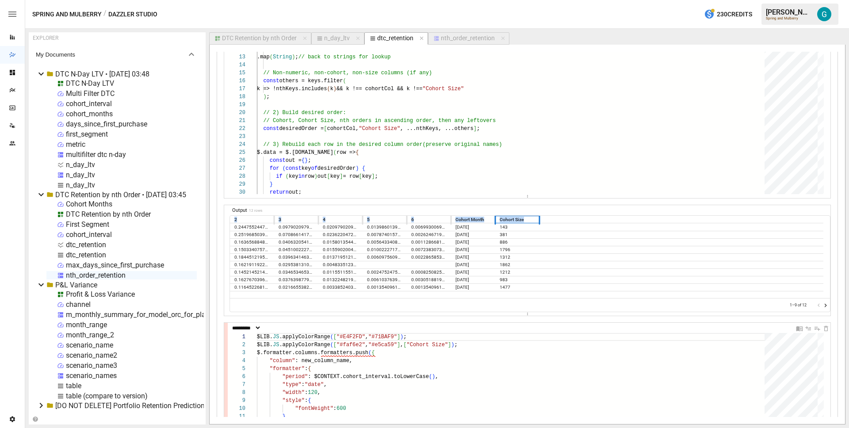
drag, startPoint x: 526, startPoint y: 220, endPoint x: 233, endPoint y: 219, distance: 293.6
click at [233, 219] on div "2 3 4 5 6 Cohort Month Cohort Size" at bounding box center [526, 220] width 593 height 8
copy div "2 3 4 5 6 Cohort Month Cohort Size"
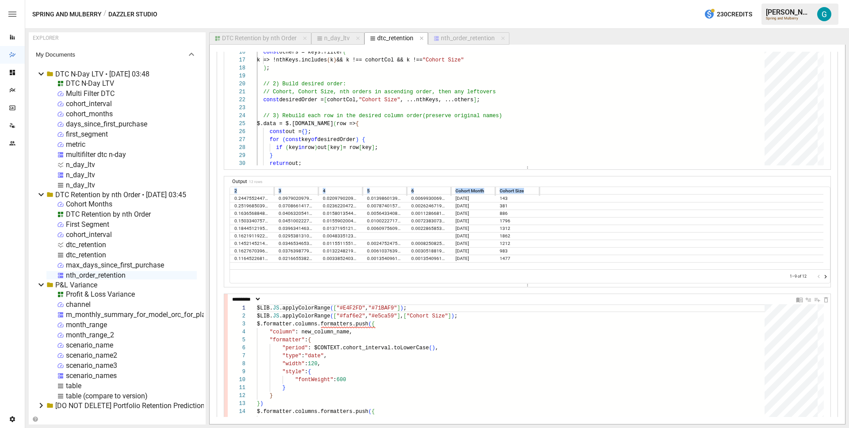
scroll to position [773, 0]
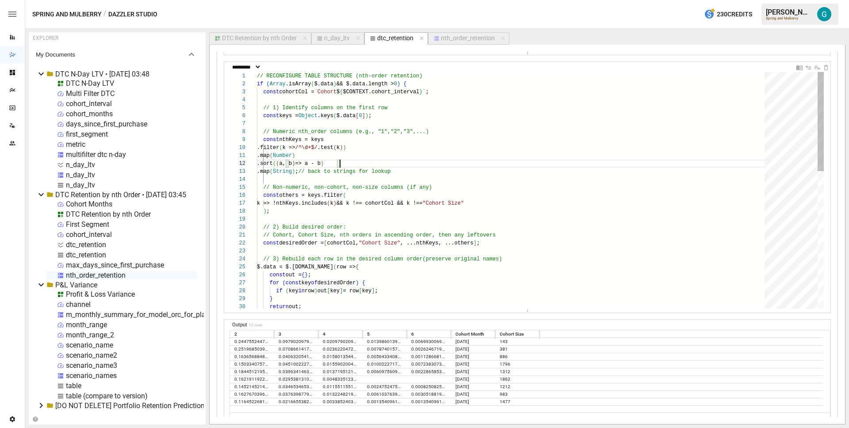
scroll to position [8, 83]
click at [530, 165] on div "// 2) Build desired order: // Cohort, Cohort Size, nth orders in ascending or d…" at bounding box center [514, 353] width 514 height 563
click at [487, 281] on div "// 2) Build desired order: // Cohort, Cohort Size, nth orders in ascending or d…" at bounding box center [514, 353] width 514 height 563
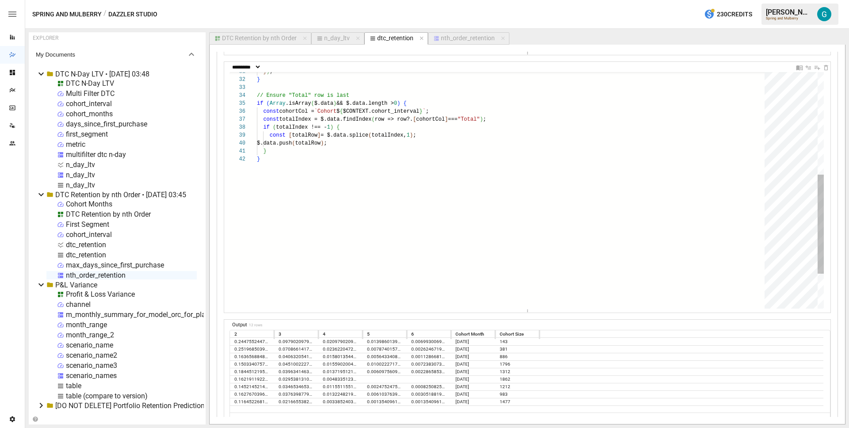
scroll to position [8, 3]
click at [448, 246] on div "} ) ; } // Ensure "Total" row is last if ( Array .isArray ( $.data ) && $.data.…" at bounding box center [514, 110] width 514 height 563
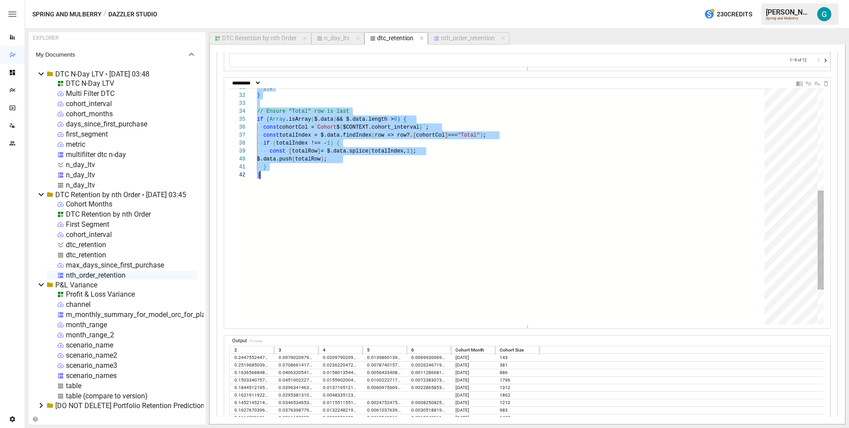
scroll to position [0, 3]
type textarea "**********"
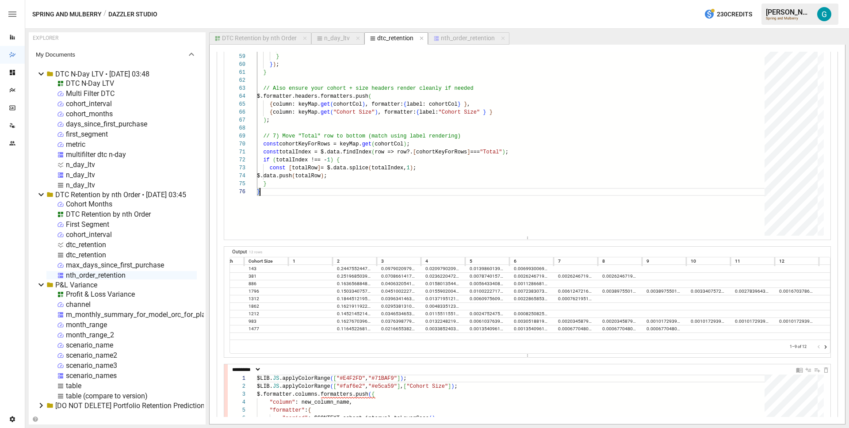
scroll to position [0, 0]
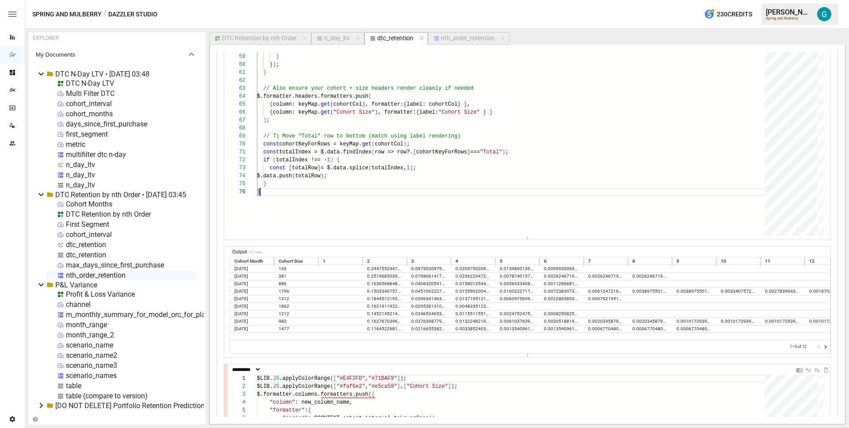
click at [825, 347] on icon "Go to next page" at bounding box center [826, 347] width 2 height 4
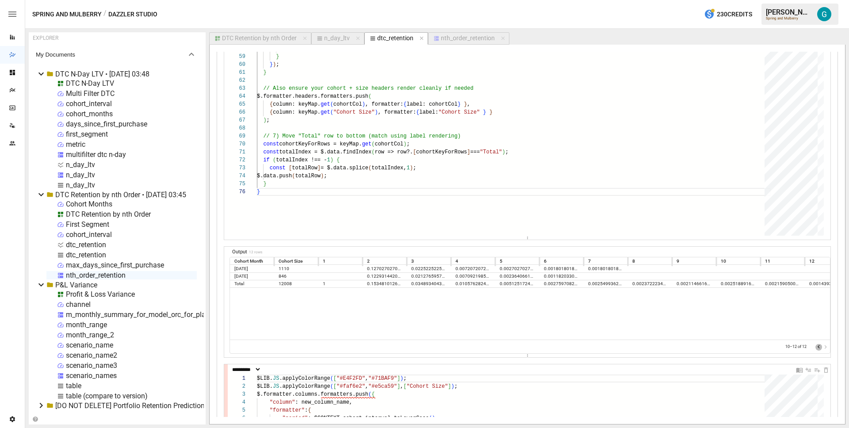
click at [815, 347] on icon "Go to previous page" at bounding box center [818, 347] width 7 height 7
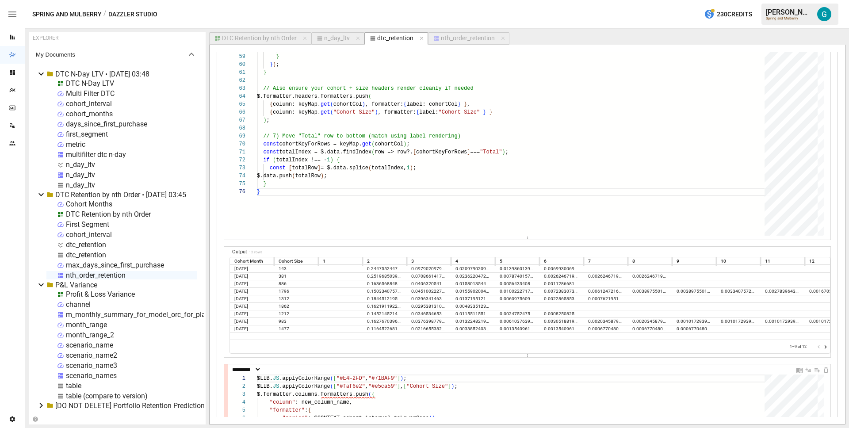
click at [823, 345] on div "1–9 of 12" at bounding box center [530, 346] width 600 height 13
click at [822, 345] on icon "Go to next page" at bounding box center [825, 347] width 7 height 7
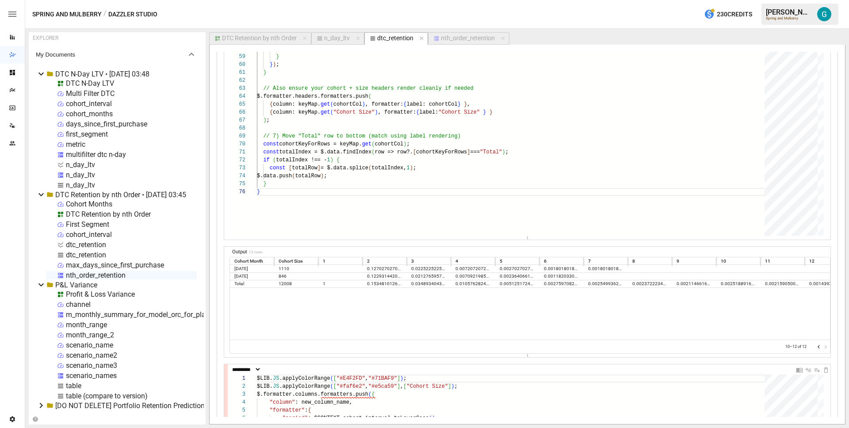
click at [815, 348] on icon "Go to previous page" at bounding box center [818, 347] width 7 height 7
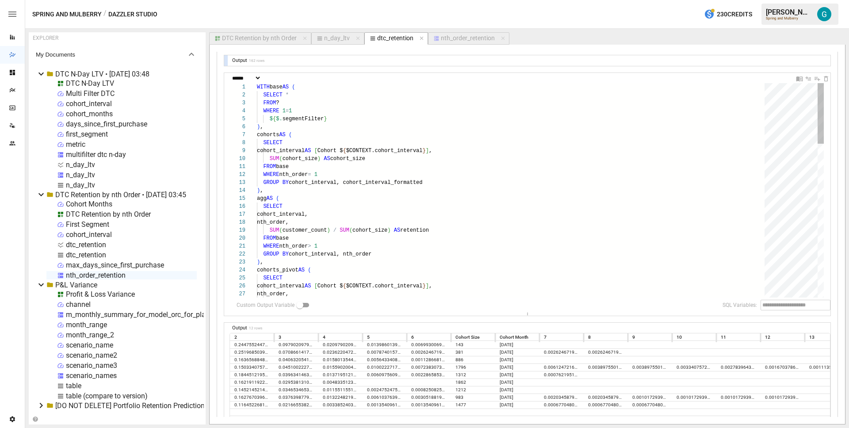
type textarea "**********"
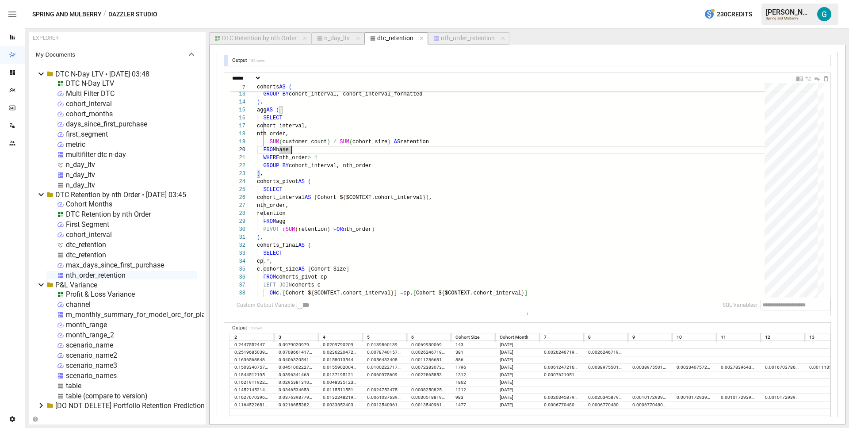
click at [455, 40] on div "nth_order_retention" at bounding box center [468, 38] width 54 height 8
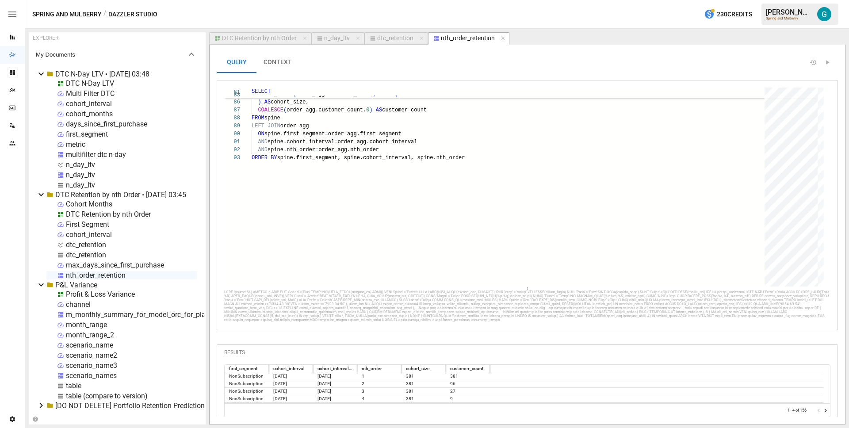
click at [397, 36] on div "dtc_retention" at bounding box center [395, 38] width 36 height 8
select select "**********"
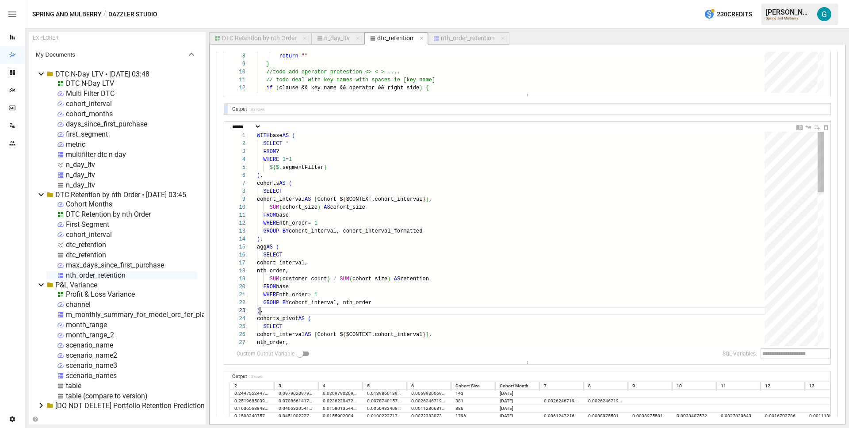
scroll to position [8, 0]
type textarea "**********"
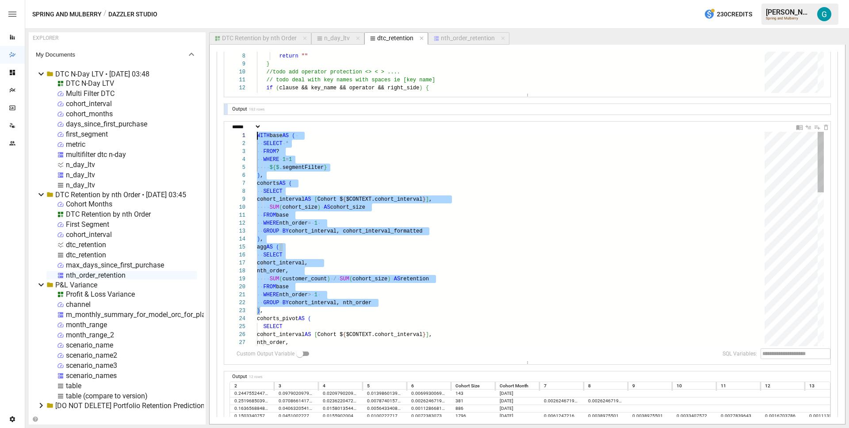
scroll to position [0, 0]
drag, startPoint x: 260, startPoint y: 311, endPoint x: 239, endPoint y: 107, distance: 205.3
click at [806, 127] on icon "Insert Cell Above" at bounding box center [809, 127] width 6 height 4
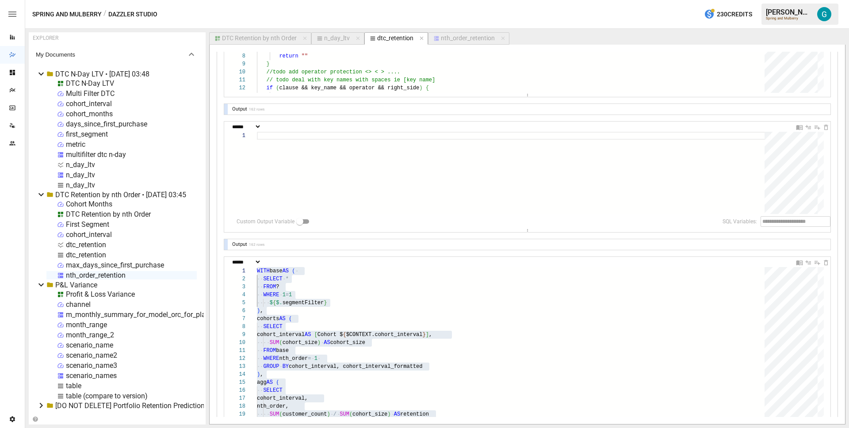
click at [332, 157] on div at bounding box center [514, 173] width 514 height 82
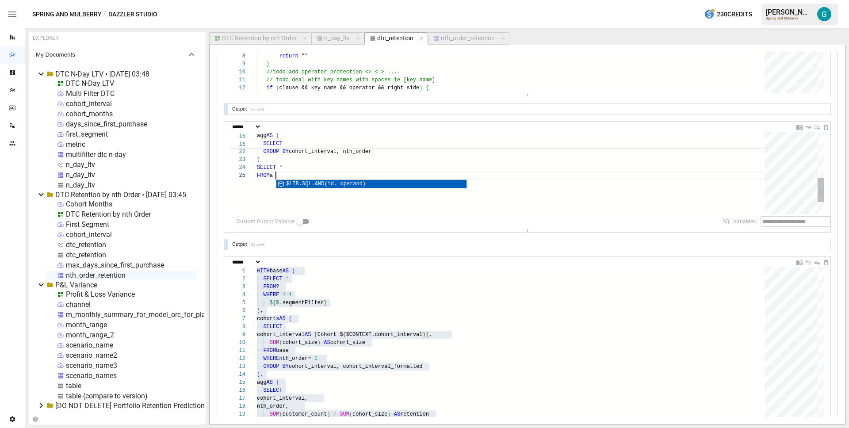
scroll to position [32, 26]
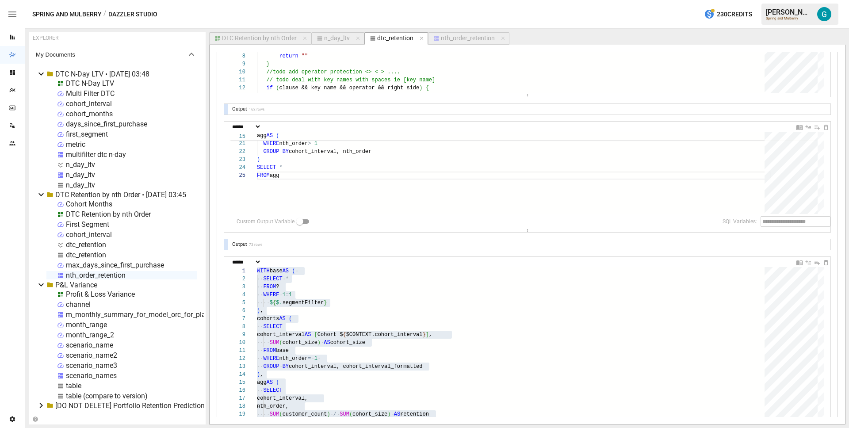
click at [226, 245] on div at bounding box center [226, 244] width 4 height 11
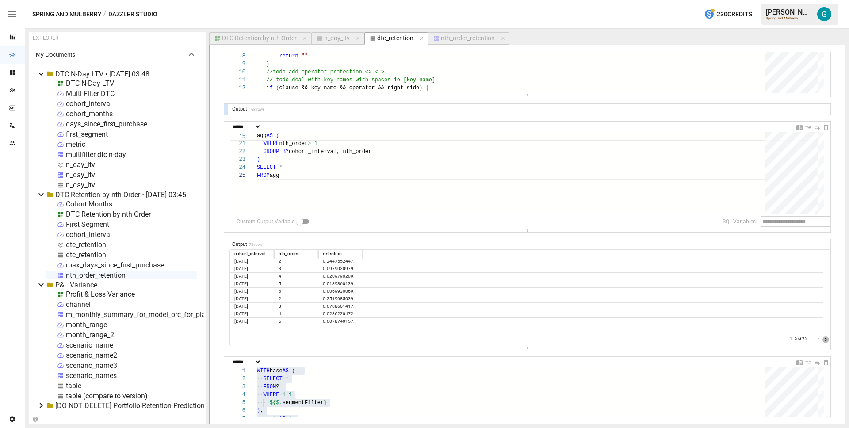
click at [825, 338] on icon "Go to next page" at bounding box center [826, 340] width 2 height 4
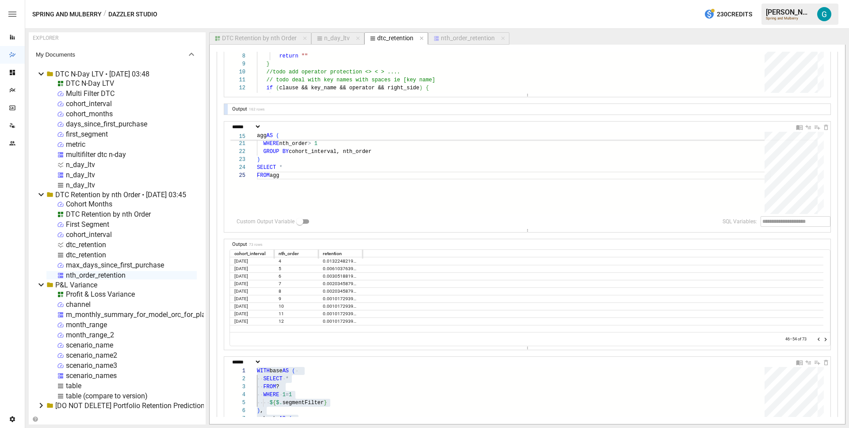
click at [825, 338] on icon "Go to next page" at bounding box center [826, 340] width 2 height 4
click at [822, 338] on icon "Go to next page" at bounding box center [825, 339] width 7 height 7
click at [817, 338] on div at bounding box center [822, 339] width 14 height 9
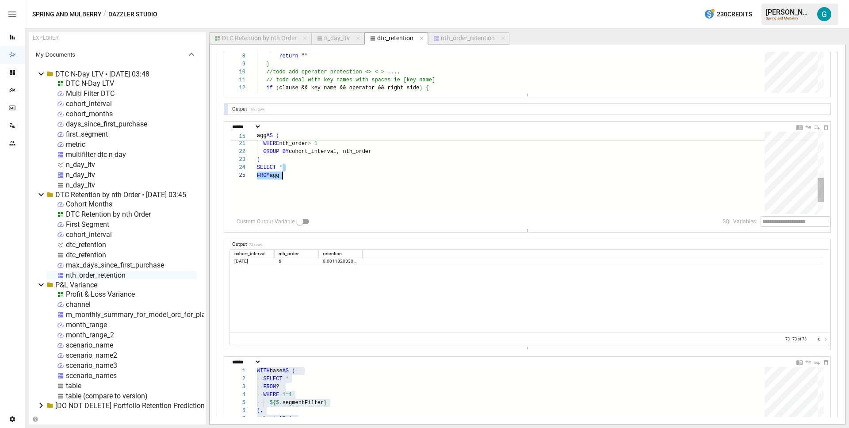
click at [342, 172] on div "FROM base WHERE nth_order > 1 GROUP BY cohort_interval, nth_order ) SELECT * FR…" at bounding box center [514, 117] width 514 height 273
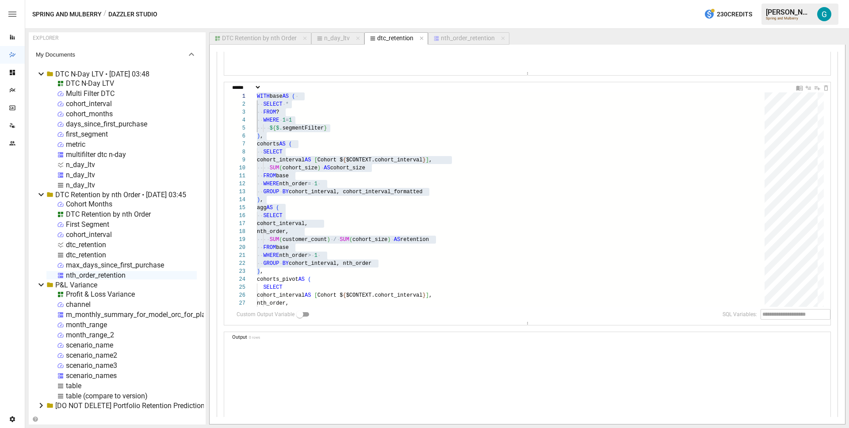
scroll to position [535, 0]
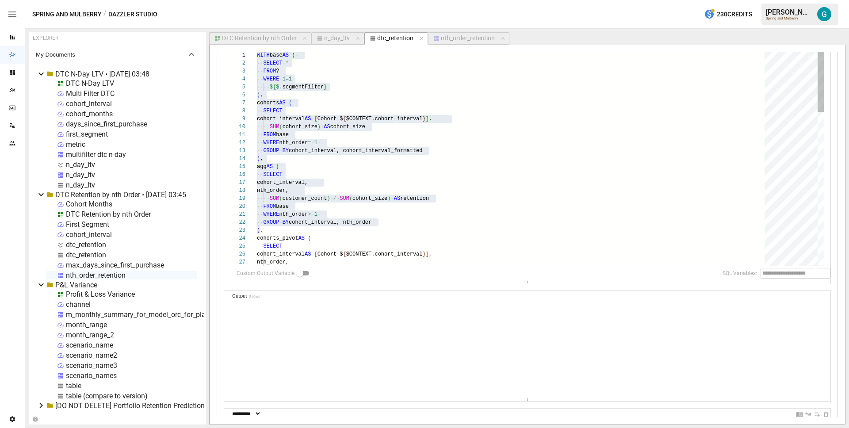
type textarea "**********"
click at [387, 185] on div "WITH base AS ( SELECT * FROM ? WHERE 1 = 1 $ { $. segmentFilter } ) , cohorts A…" at bounding box center [514, 429] width 514 height 756
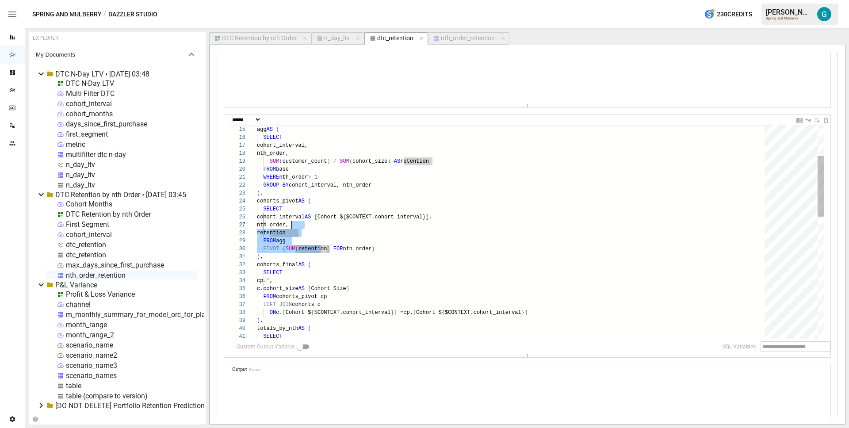
scroll to position [40, 29]
drag, startPoint x: 320, startPoint y: 253, endPoint x: 286, endPoint y: 215, distance: 50.7
click at [286, 215] on div ") , agg AS ( SELECT cohort_interval, nth_order, SUM ( customer_count ) / SUM ( …" at bounding box center [514, 392] width 514 height 756
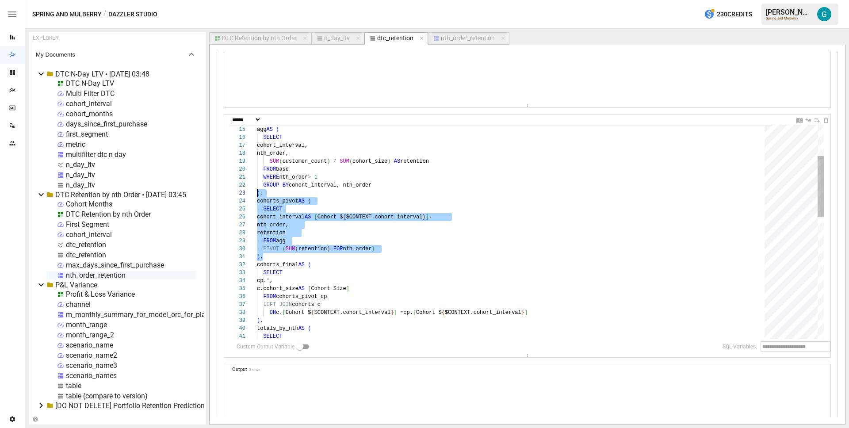
scroll to position [24, 0]
drag, startPoint x: 279, startPoint y: 257, endPoint x: 252, endPoint y: 199, distance: 63.9
click at [257, 199] on div ") , agg AS ( SELECT cohort_interval, nth_order, SUM ( customer_count ) / SUM ( …" at bounding box center [514, 392] width 514 height 756
click at [461, 220] on div ") , agg AS ( SELECT cohort_interval, nth_order, SUM ( customer_count ) / SUM ( …" at bounding box center [514, 392] width 514 height 756
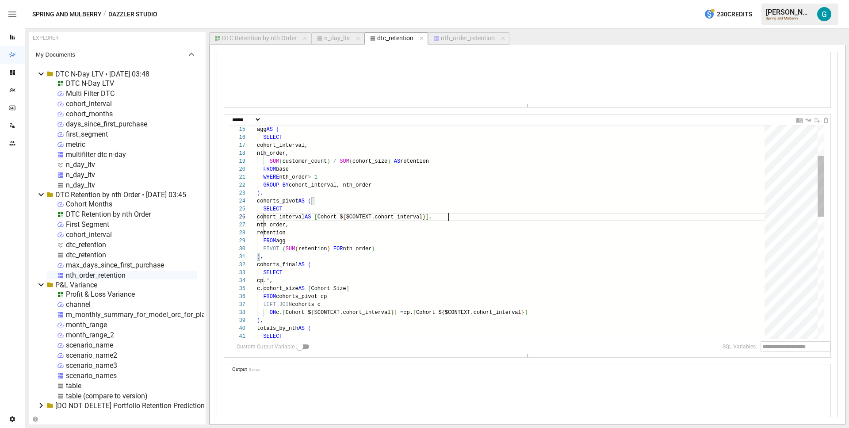
scroll to position [40, 191]
click at [268, 256] on div ") , agg AS ( SELECT cohort_interval, nth_order, SUM ( customer_count ) / SUM ( …" at bounding box center [514, 392] width 514 height 756
type textarea "**********"
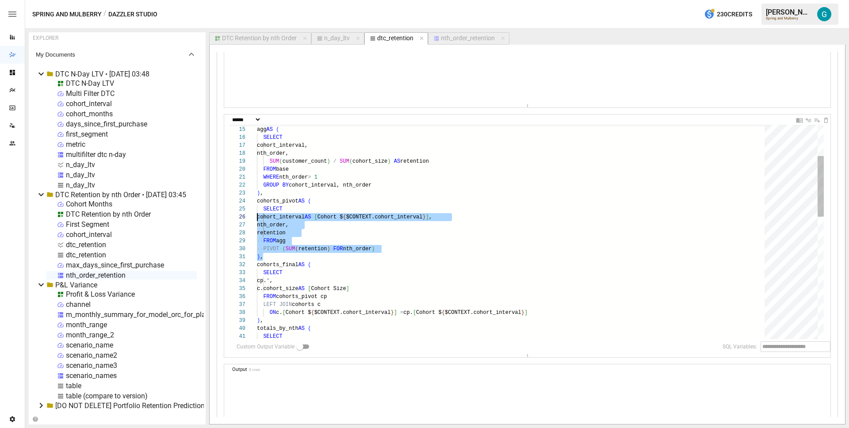
scroll to position [24, 0]
drag, startPoint x: 268, startPoint y: 256, endPoint x: 244, endPoint y: 202, distance: 58.4
click at [257, 202] on div ") , agg AS ( SELECT cohort_interval, nth_order, SUM ( customer_count ) / SUM ( …" at bounding box center [514, 392] width 514 height 756
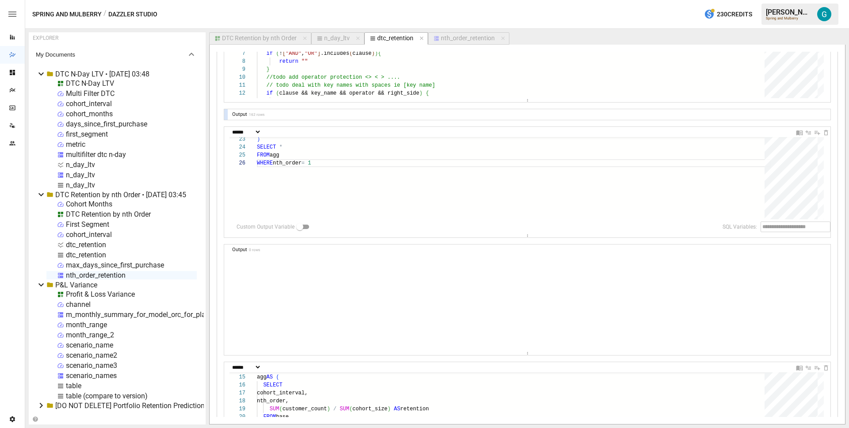
scroll to position [137, 0]
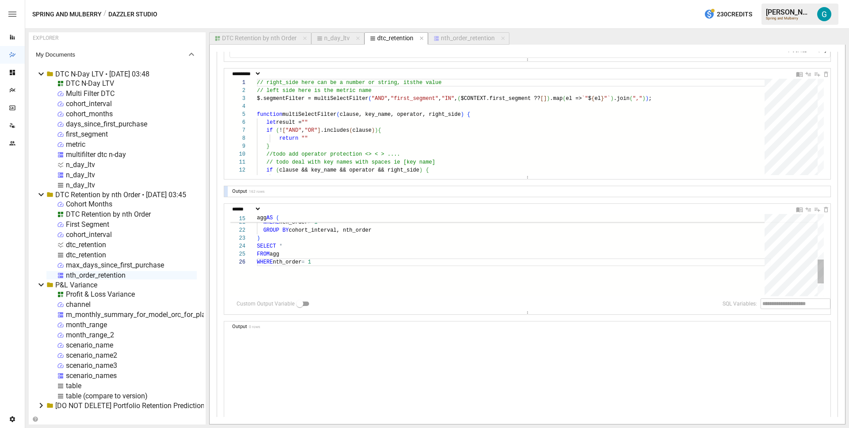
click at [302, 238] on div ") SELECT * FROM agg WHERE nth_order = 1 FROM base WHERE nth_order > 1 GROUP BY …" at bounding box center [514, 199] width 514 height 281
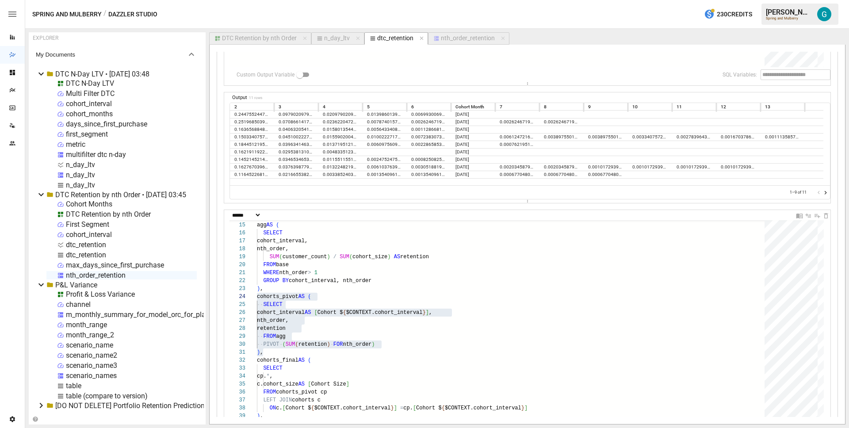
scroll to position [386, 0]
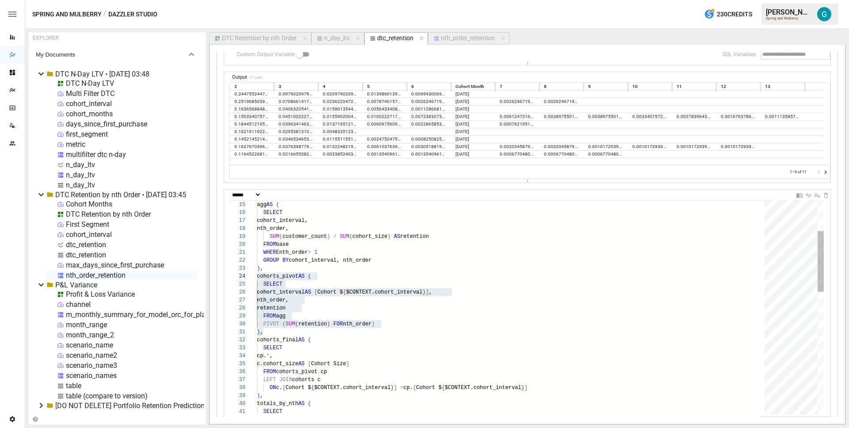
type textarea "**********"
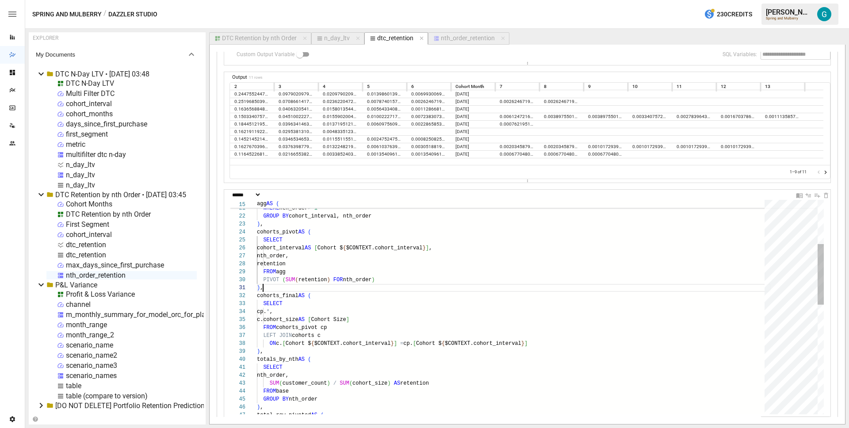
click at [315, 392] on div "FROM base WHERE nth_order > 1 GROUP BY cohort_interval, nth_order ) , cohorts_p…" at bounding box center [514, 423] width 514 height 756
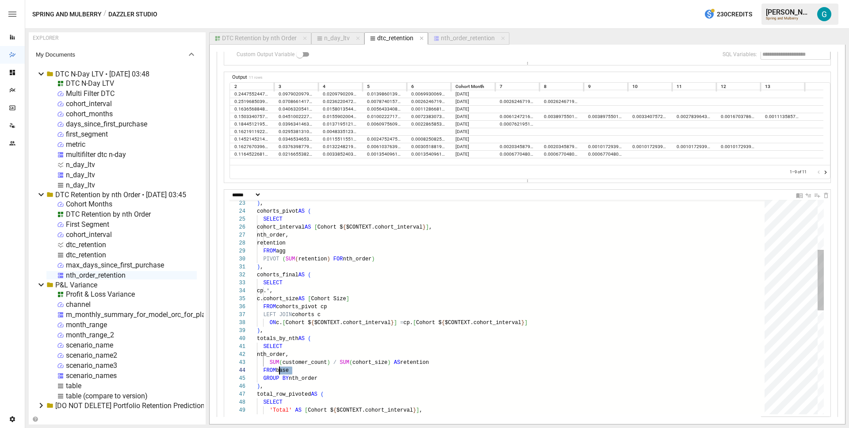
scroll to position [24, 23]
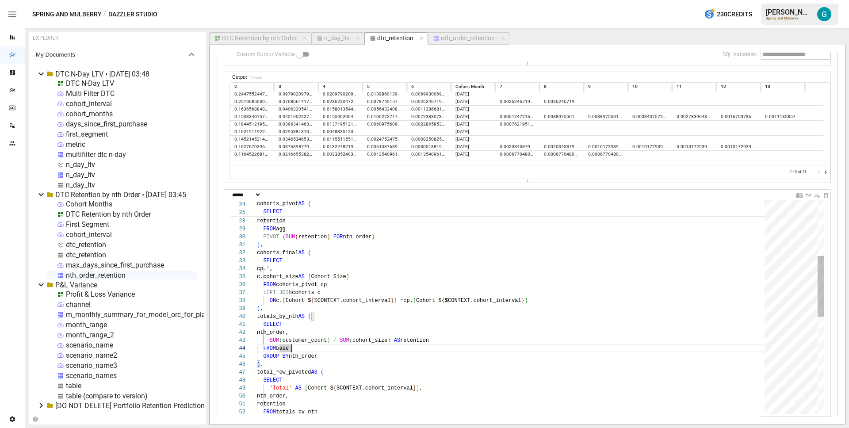
click at [346, 351] on div "SELECT cohort_interval AS [ Cohort $ { $CONTEXT.cohort_interval } ] , nth_order…" at bounding box center [514, 380] width 514 height 756
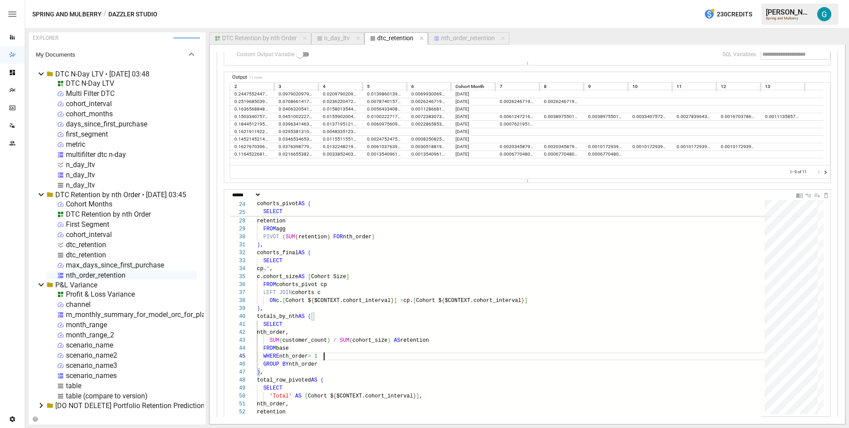
scroll to position [287, 0]
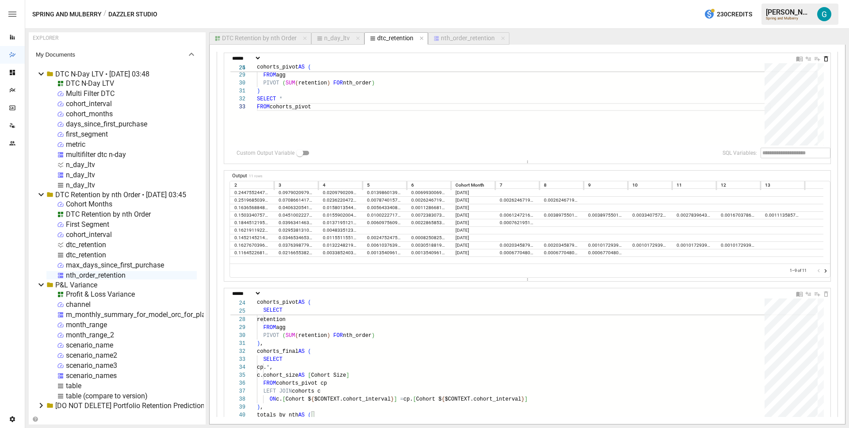
click at [824, 57] on icon "Delete Cell" at bounding box center [826, 58] width 4 height 5
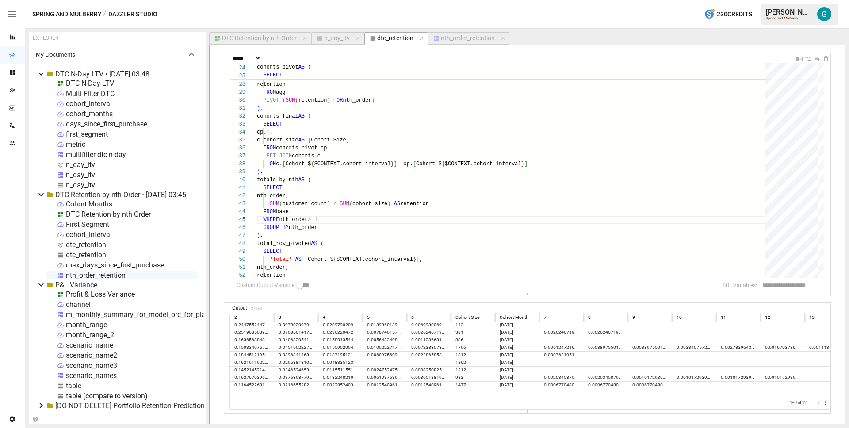
scroll to position [52, 0]
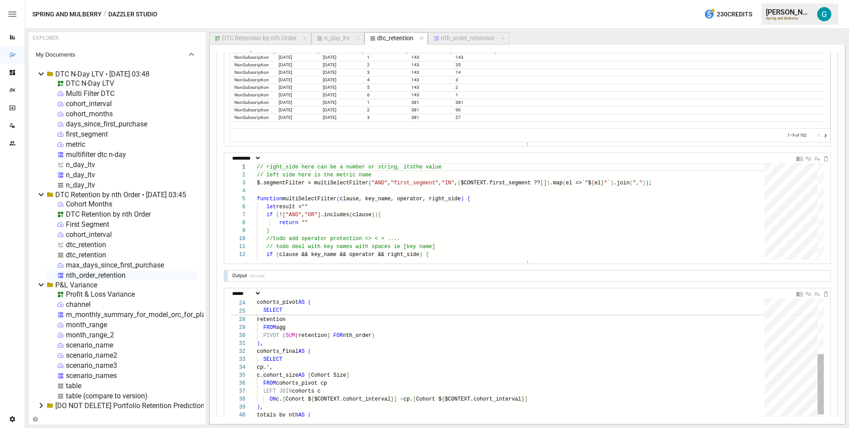
type textarea "**********"
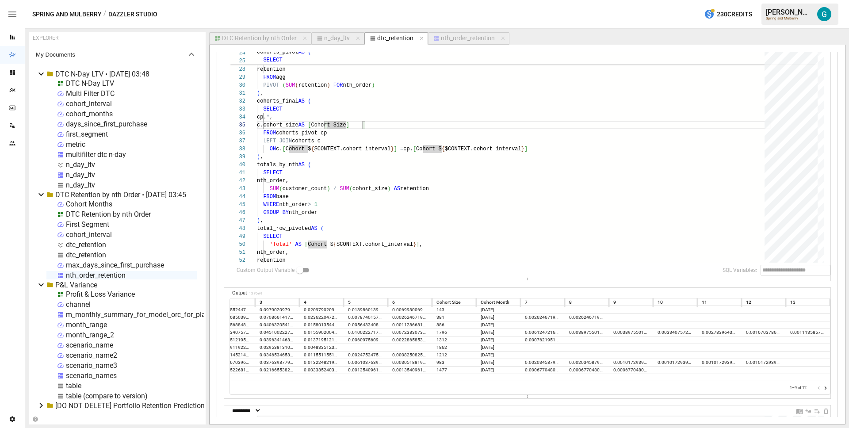
scroll to position [0, 12]
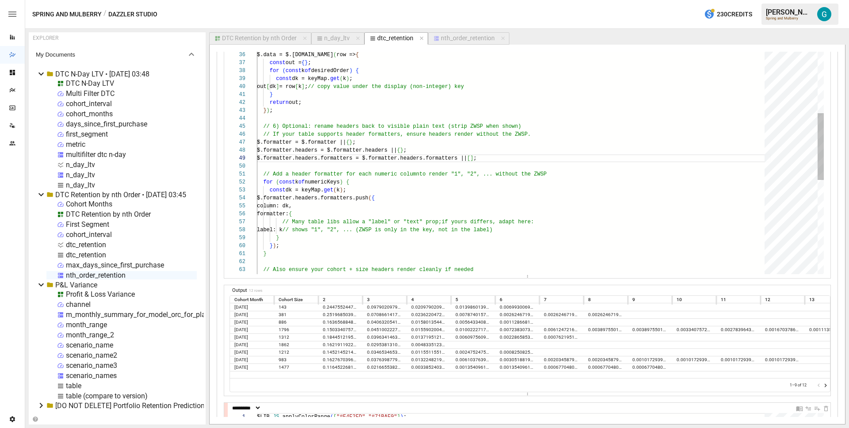
click at [514, 160] on div "const dk = keyMap. get ( k ) ; out [ dk ] = row [ k ] ; // copy value under the…" at bounding box center [514, 188] width 514 height 833
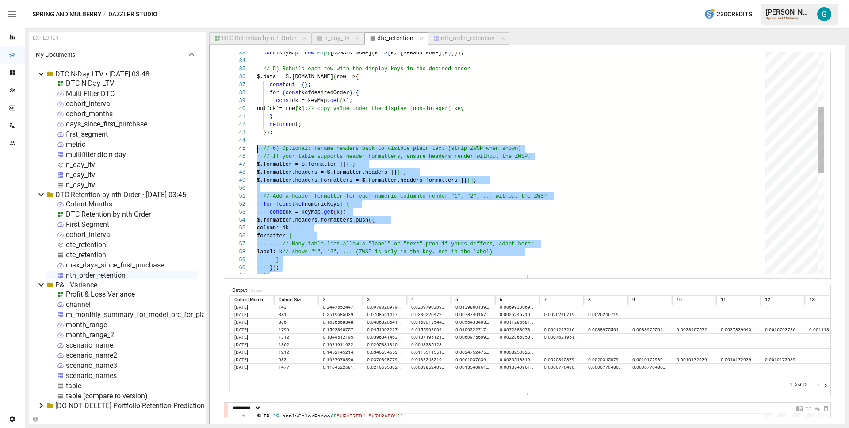
drag, startPoint x: 311, startPoint y: 236, endPoint x: 229, endPoint y: 149, distance: 119.2
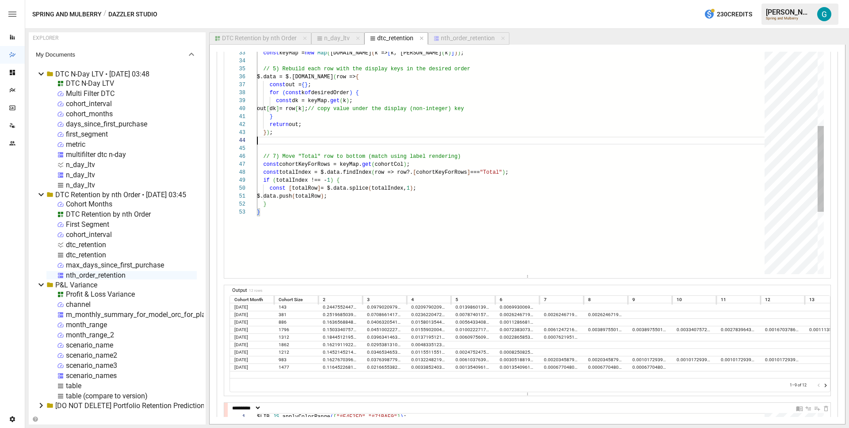
type textarea "**********"
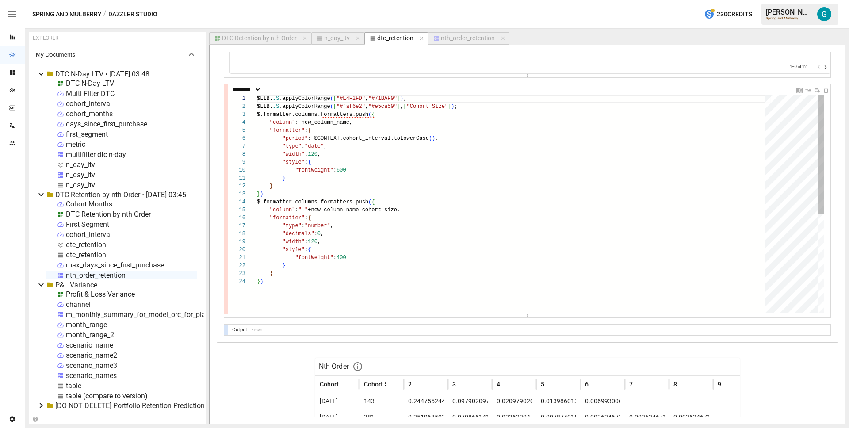
click at [257, 99] on div "$LIB. JS .applyColorRange ( [ "#E4F2FD" , "#71BAF9" ] ) ; $LIB. JS .applyColorR…" at bounding box center [514, 296] width 514 height 402
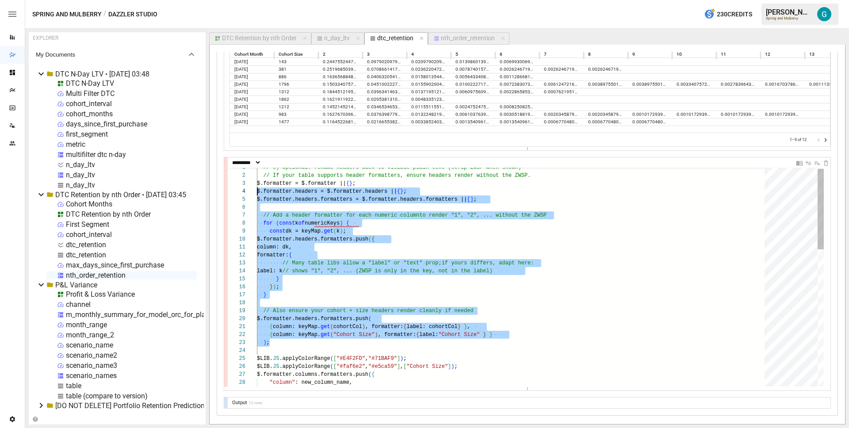
drag, startPoint x: 278, startPoint y: 342, endPoint x: 216, endPoint y: 191, distance: 163.2
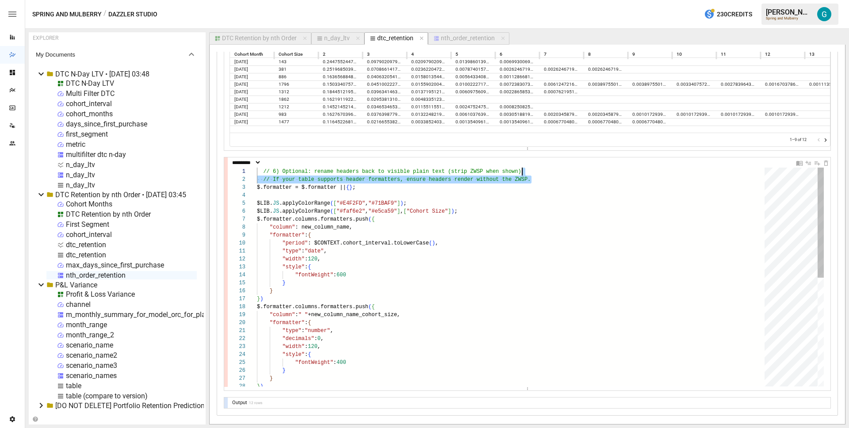
drag, startPoint x: 546, startPoint y: 178, endPoint x: 542, endPoint y: 169, distance: 9.3
click at [542, 169] on div "// 6) Optional: rename headers back to visible pla in text (strip ZWSP when sho…" at bounding box center [514, 385] width 514 height 434
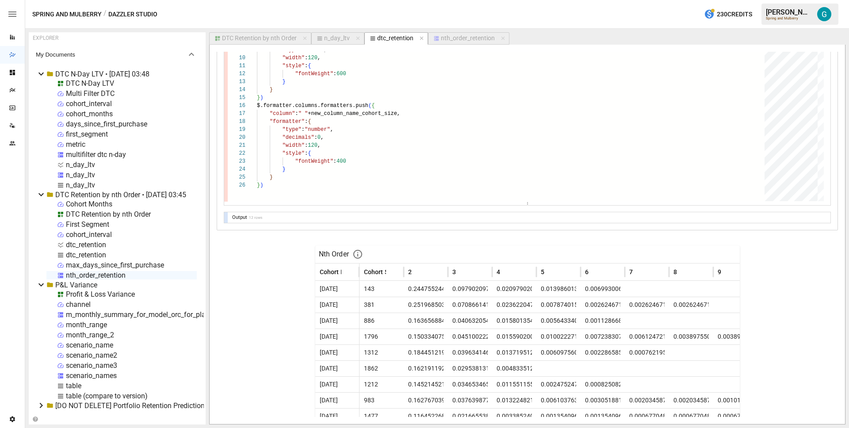
scroll to position [1018, 0]
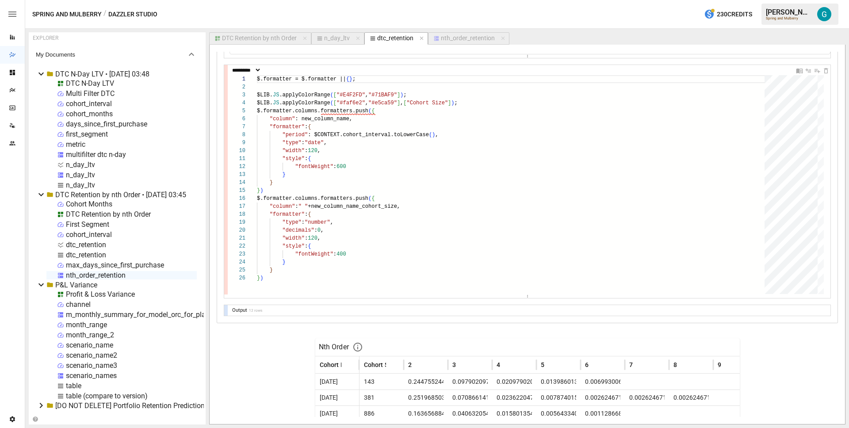
click at [317, 221] on div "$.formatter = $.formatter || { } ; $LIB. JS .applyColorRange ( [ "#faf6e2" , "#…" at bounding box center [514, 284] width 514 height 418
click at [369, 81] on div "$.formatter = $.formatter || { } ; $LIB. JS .applyColorRange ( [ "#faf6e2" , "#…" at bounding box center [514, 284] width 514 height 418
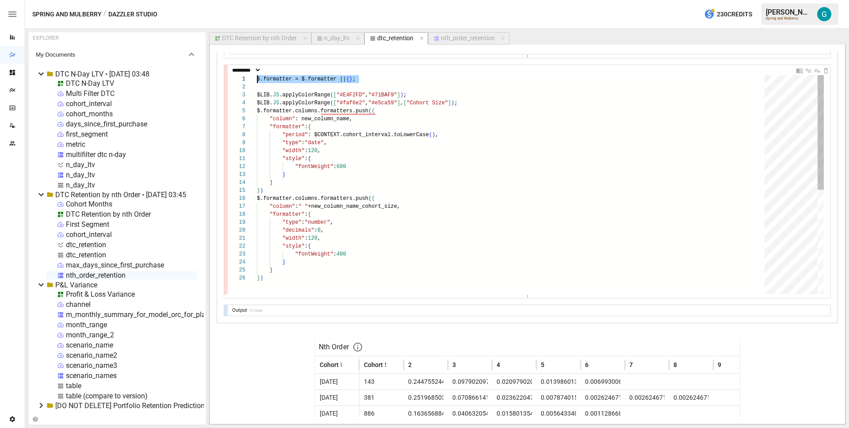
type textarea "**********"
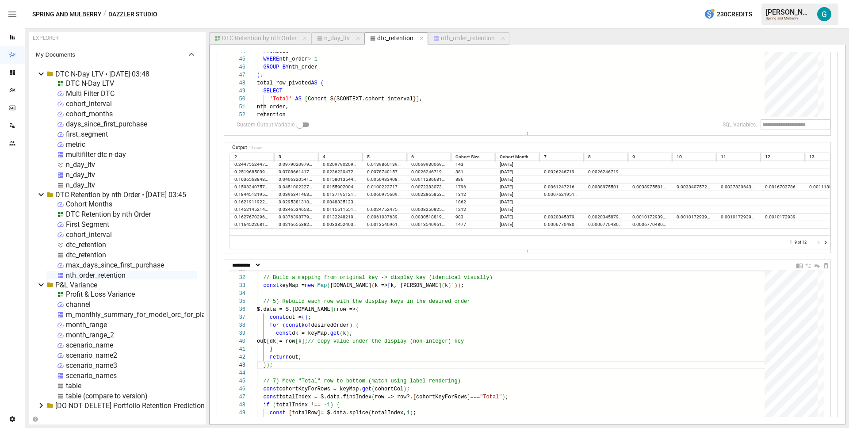
scroll to position [345, 0]
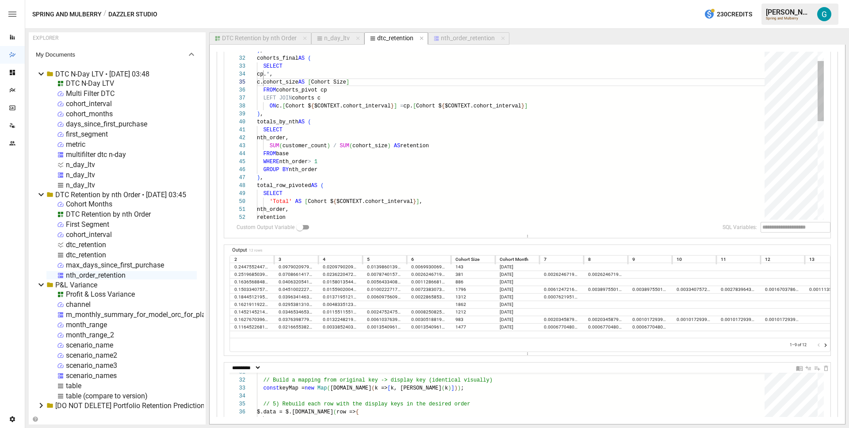
type textarea "**********"
drag, startPoint x: 308, startPoint y: 202, endPoint x: 417, endPoint y: 200, distance: 108.8
click at [417, 200] on div "SELECT cohort_interval AS [ Cohort $ { $CONTEXT.cohort_interval } ] , nth_order…" at bounding box center [514, 190] width 514 height 764
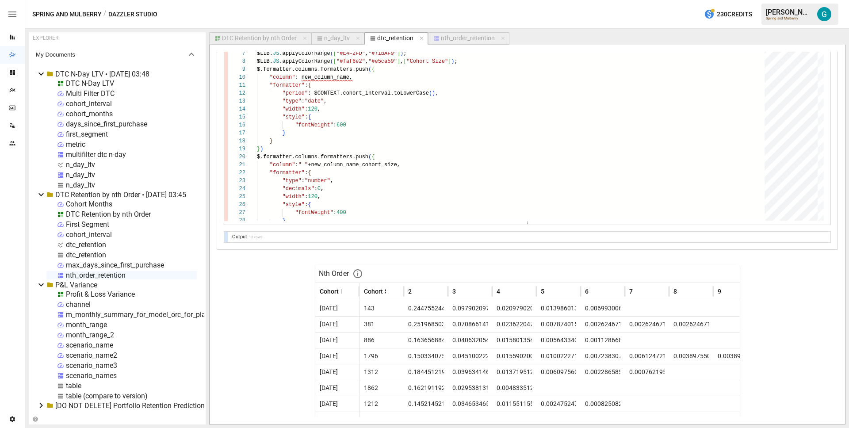
scroll to position [1012, 0]
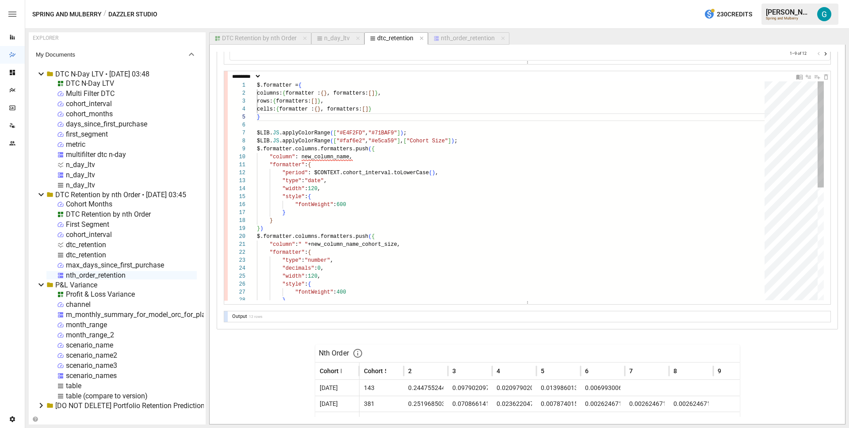
click at [322, 155] on div "$.formatter = { $LIB. JS .applyColorRange ( [ "#faf6e2" , "#e5ca59" ] , [ "Coho…" at bounding box center [514, 306] width 514 height 450
click at [352, 247] on div "$.formatter = { $LIB. JS .applyColorRange ( [ "#faf6e2" , "#e5ca59" ] , [ "Coho…" at bounding box center [514, 306] width 514 height 450
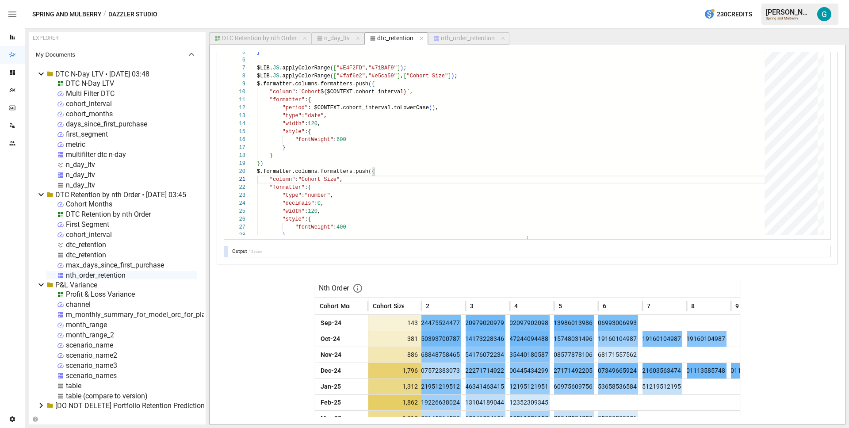
scroll to position [1056, 0]
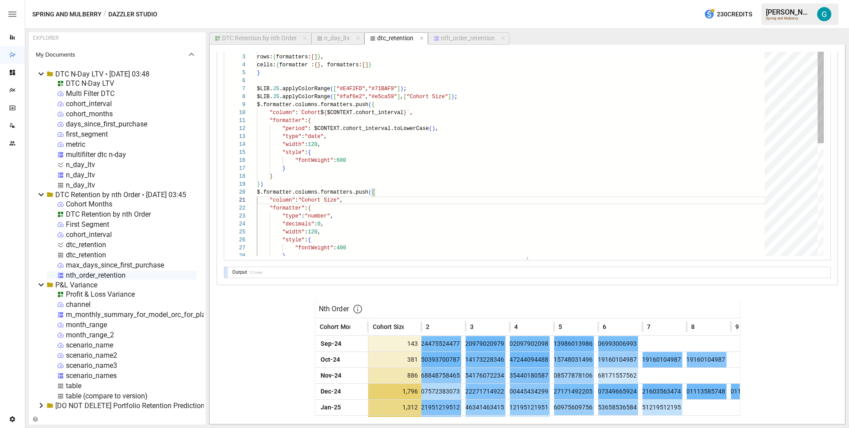
click at [306, 183] on div ""period" : $CONTEXT.cohort_interval.toLowerCase ( ) , "type" : "date" , "width"…" at bounding box center [514, 262] width 514 height 450
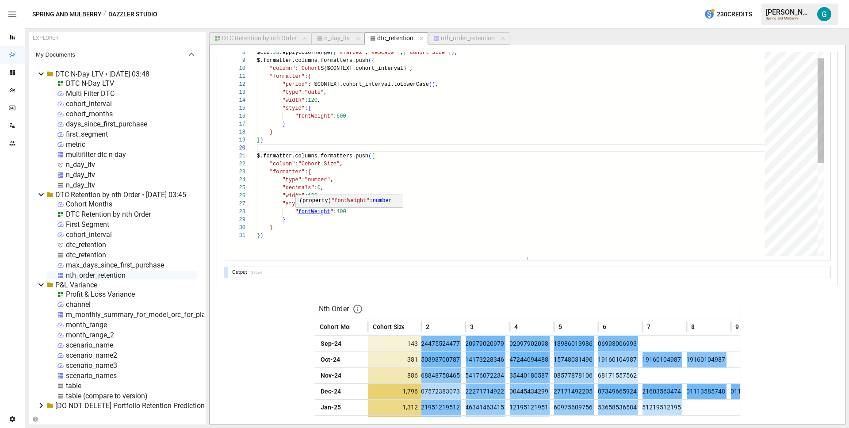
scroll to position [72, 6]
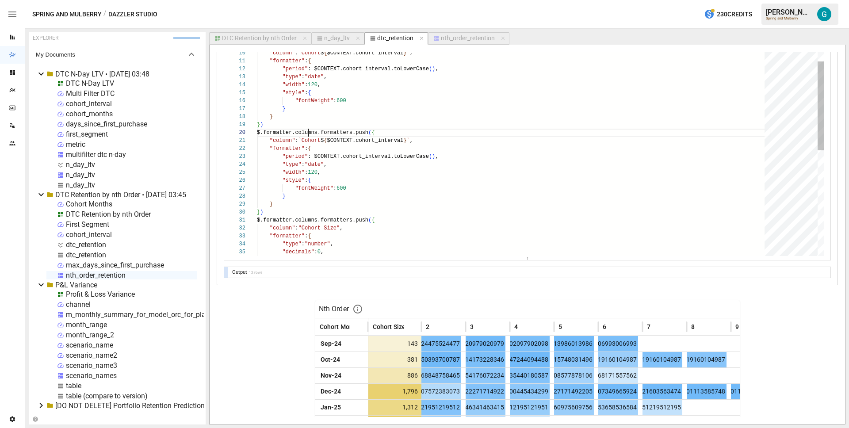
click at [309, 133] on div ""period" : $CONTEXT.cohort_interval.toLowerCase ( ) , "type" : "date" , "width"…" at bounding box center [514, 245] width 514 height 537
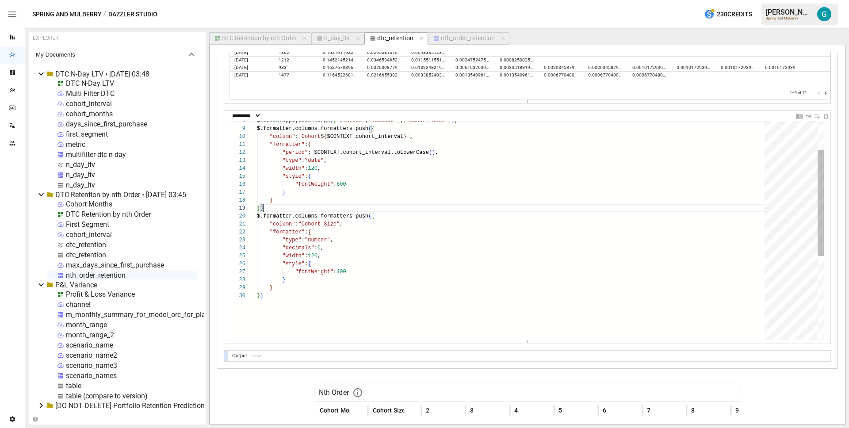
scroll to position [40, 26]
drag, startPoint x: 296, startPoint y: 190, endPoint x: 239, endPoint y: 170, distance: 60.4
click at [257, 170] on div ""period" : $CONTEXT.cohort_interval.toLowerCase ( ) , "type" : "date" , "width"…" at bounding box center [514, 286] width 514 height 450
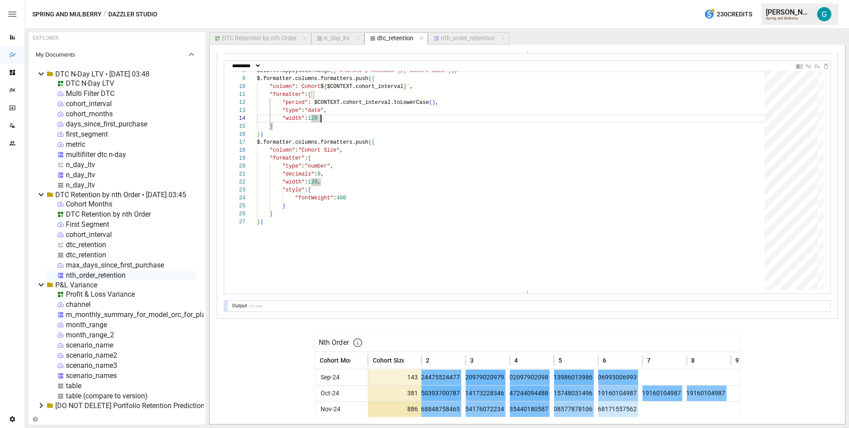
scroll to position [1022, 0]
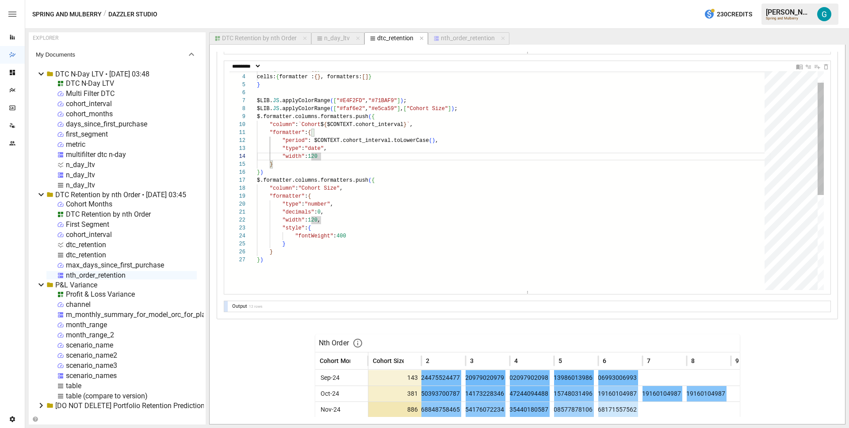
click at [354, 152] on div ""period" : $CONTEXT.cohort_interval.toLowerCase ( ) , "type" : "date" , "width"…" at bounding box center [514, 262] width 514 height 426
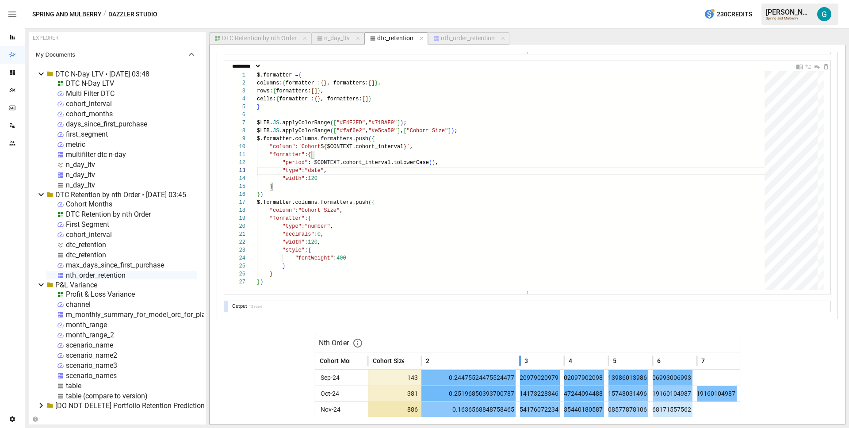
drag, startPoint x: 460, startPoint y: 361, endPoint x: 514, endPoint y: 364, distance: 54.5
click at [518, 364] on div at bounding box center [520, 360] width 4 height 17
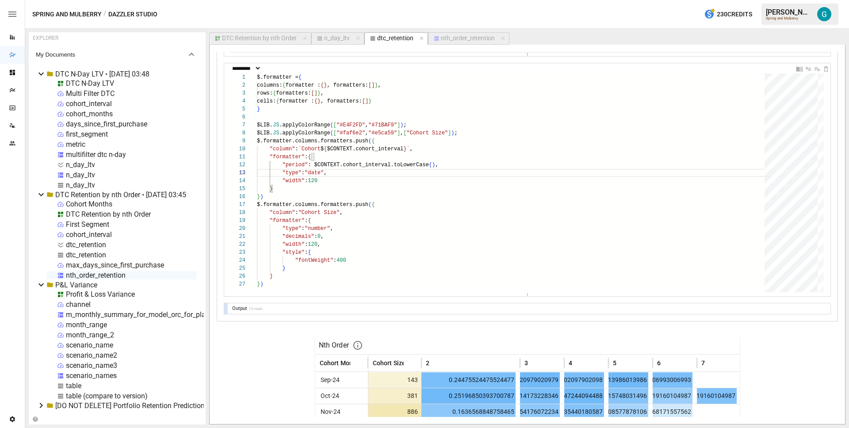
scroll to position [1019, 0]
click at [382, 86] on div ""period" : $CONTEXT.cohort_interval.toLowerCase ( ) , "type" : "date" , "width"…" at bounding box center [514, 287] width 514 height 426
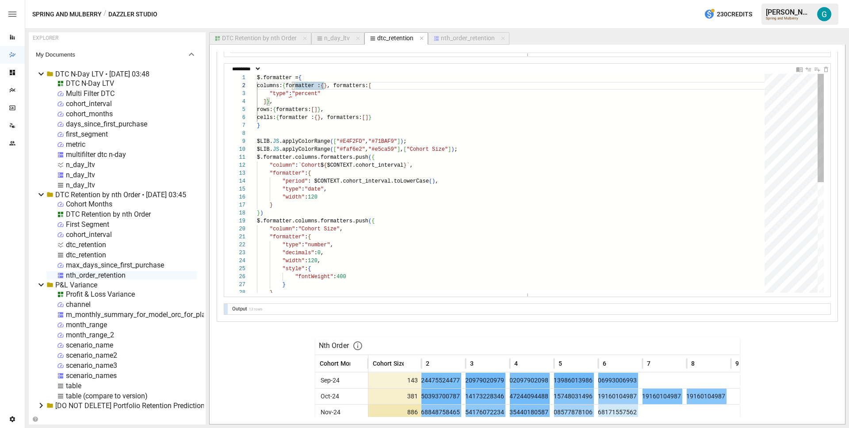
scroll to position [16, 64]
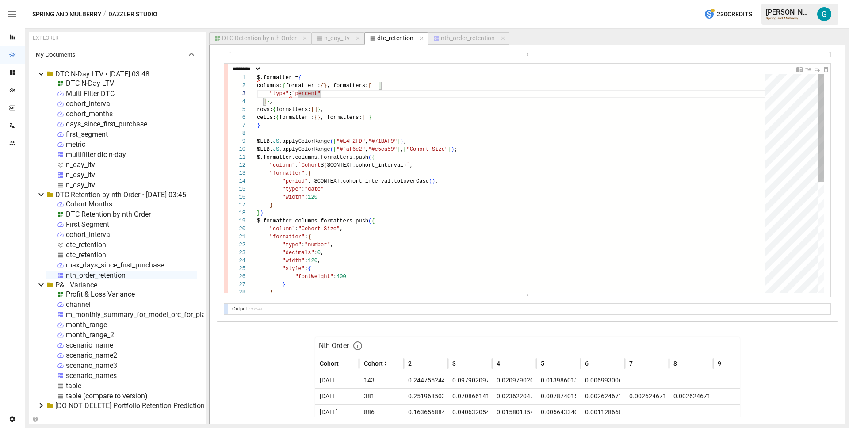
click at [343, 99] on div ""period" : $CONTEXT.cohort_interval.toLowerCase ( ) , "type" : "date" , "width"…" at bounding box center [514, 295] width 514 height 442
click at [367, 90] on div ""period" : $CONTEXT.cohort_interval.toLowerCase ( ) , "type" : "date" , "width"…" at bounding box center [514, 295] width 514 height 442
click at [270, 94] on div ""period" : $CONTEXT.cohort_interval.toLowerCase ( ) , "type" : "date" , "width"…" at bounding box center [514, 295] width 514 height 442
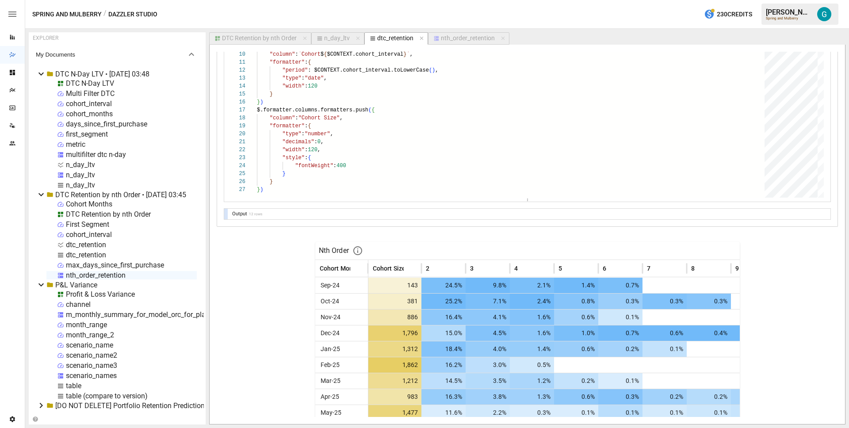
scroll to position [1016, 0]
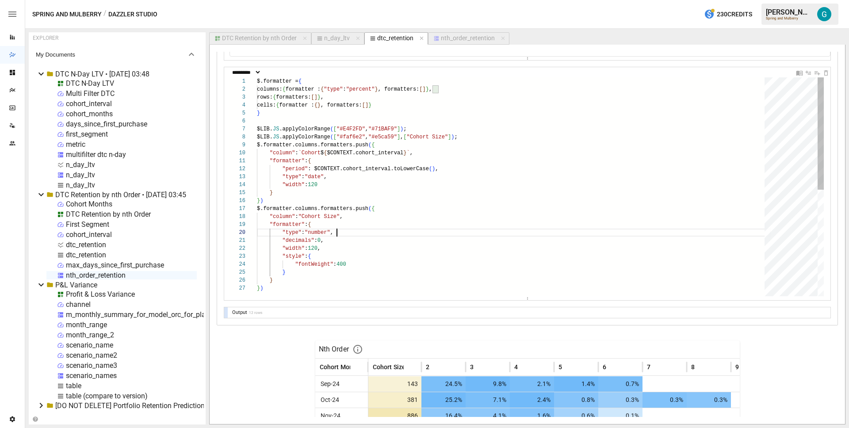
click at [380, 232] on div ""period" : $CONTEXT.cohort_interval.toLowerCase ( ) , "type" : "date" , "width"…" at bounding box center [514, 290] width 514 height 426
click at [389, 89] on div ""period" : $CONTEXT.cohort_interval.toLowerCase ( ) , "type" : "date" , "width"…" at bounding box center [514, 290] width 514 height 426
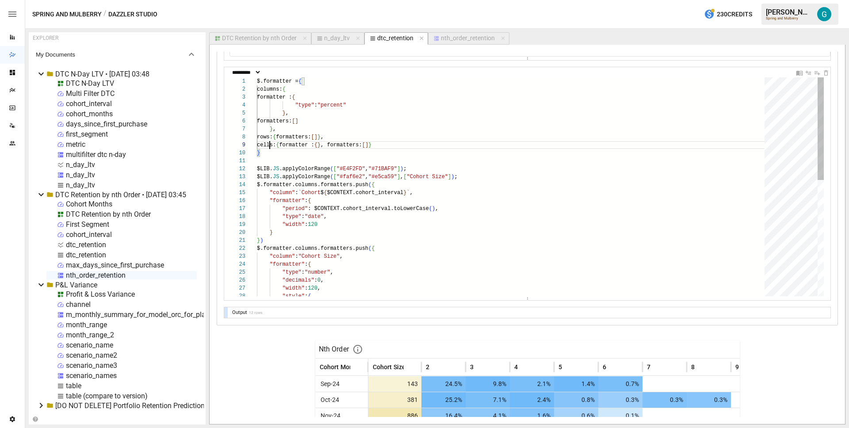
scroll to position [64, 13]
click at [389, 126] on div ""period" : $CONTEXT.cohort_interval.toLowerCase ( ) , "type" : "date" , "width"…" at bounding box center [514, 310] width 514 height 466
click at [386, 118] on div ""period" : $CONTEXT.cohort_interval.toLowerCase ( ) , "type" : "date" , "width"…" at bounding box center [514, 310] width 514 height 466
click at [383, 114] on div ""period" : $CONTEXT.cohort_interval.toLowerCase ( ) , "type" : "date" , "width"…" at bounding box center [514, 310] width 514 height 466
click at [382, 130] on div ""period" : $CONTEXT.cohort_interval.toLowerCase ( ) , "type" : "date" , "width"…" at bounding box center [514, 310] width 514 height 466
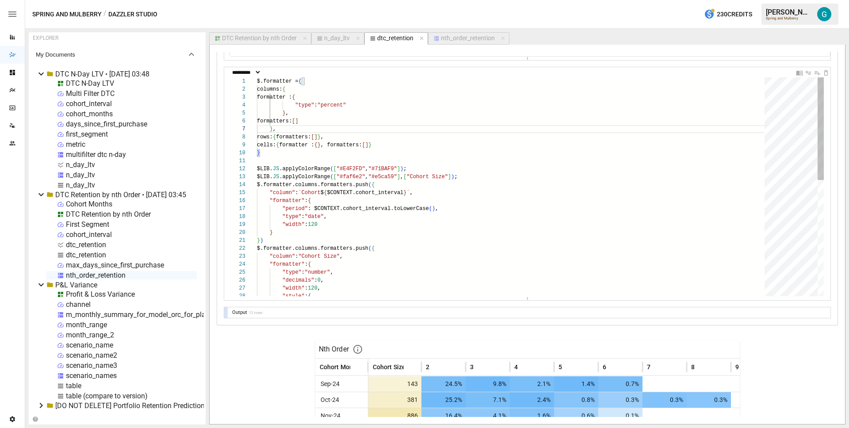
click at [385, 121] on div ""period" : $CONTEXT.cohort_interval.toLowerCase ( ) , "type" : "date" , "width"…" at bounding box center [514, 310] width 514 height 466
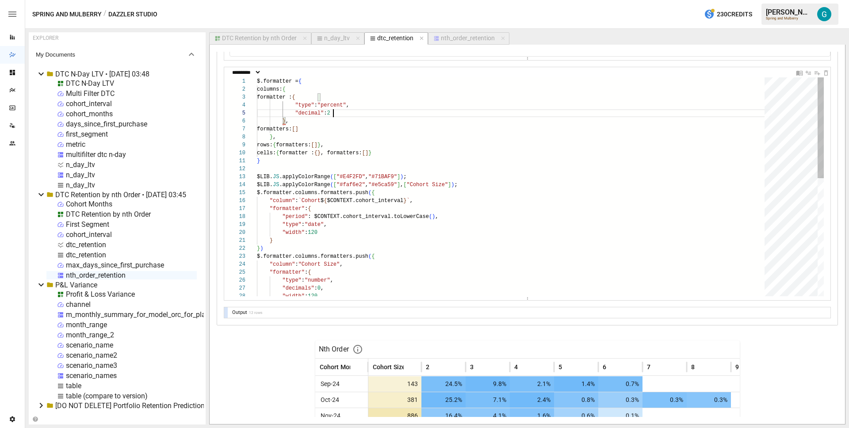
scroll to position [32, 80]
click at [320, 110] on div ""period" : $CONTEXT.cohort_interval.toLowerCase ( ) , "type" : "date" , "width"…" at bounding box center [514, 313] width 514 height 473
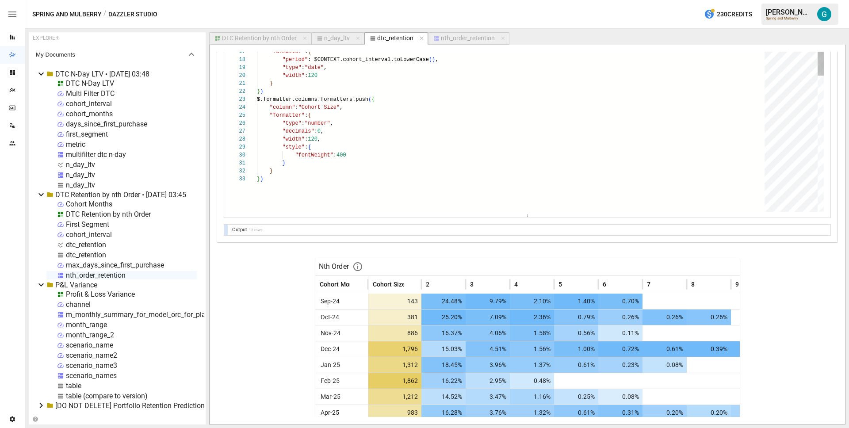
drag, startPoint x: 525, startPoint y: 142, endPoint x: 469, endPoint y: 234, distance: 107.7
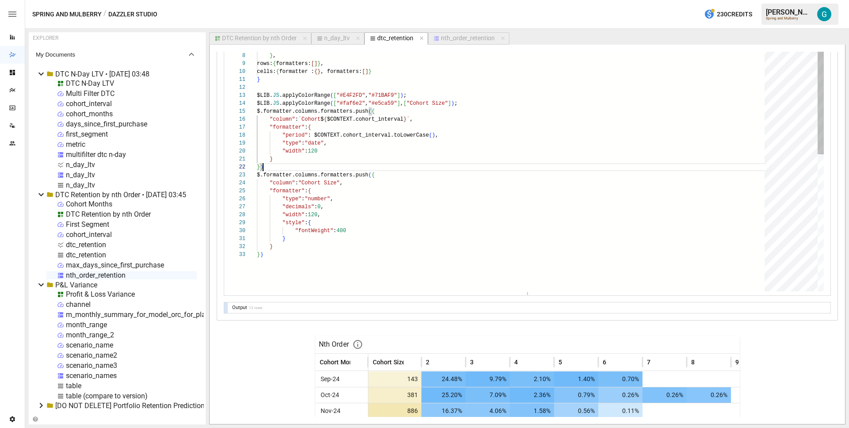
scroll to position [32, 0]
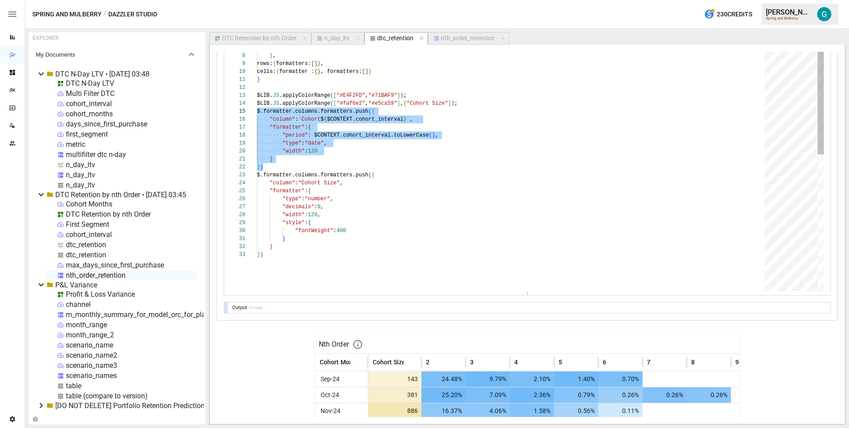
drag, startPoint x: 288, startPoint y: 166, endPoint x: 252, endPoint y: 108, distance: 67.5
click at [257, 108] on div ""period" : $CONTEXT.cohort_interval.toLowerCase ( ) , "type" : "date" , "width"…" at bounding box center [514, 271] width 514 height 550
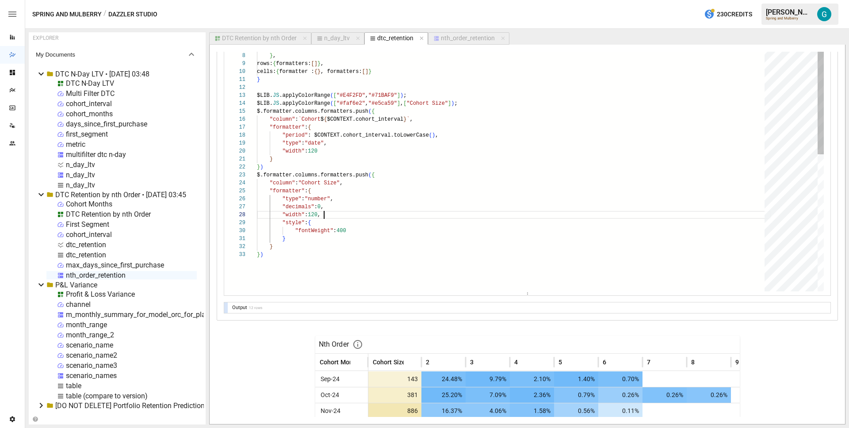
click at [363, 216] on div ""period" : $CONTEXT.cohort_interval.toLowerCase ( ) , "type" : "date" , "width"…" at bounding box center [514, 271] width 514 height 550
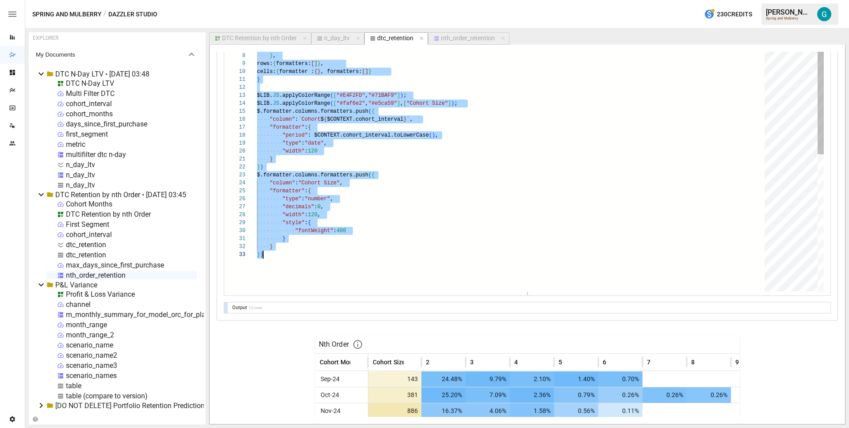
scroll to position [0, 6]
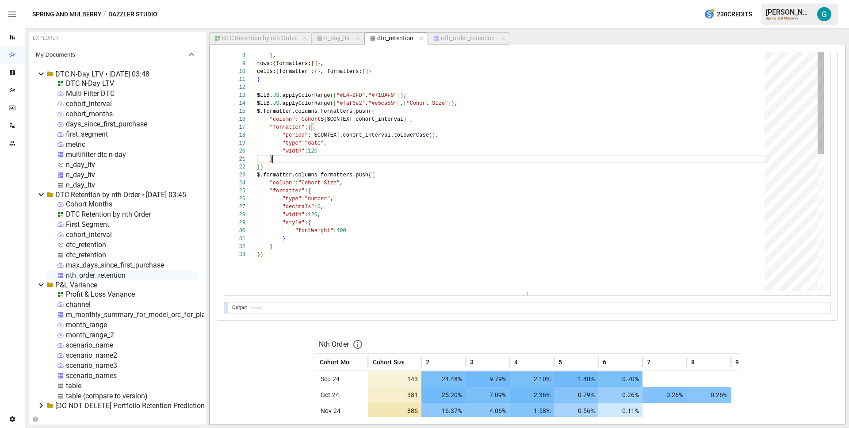
click at [373, 159] on div ""period" : $CONTEXT.cohort_interval.toLowerCase ( ) , "type" : "date" , "width"…" at bounding box center [514, 271] width 514 height 550
click at [382, 134] on div ""period" : $CONTEXT.cohort_interval.toLowerCase ( ) , "type" : "date" , "width"…" at bounding box center [514, 271] width 514 height 550
click at [321, 127] on div ""period" : $CONTEXT.cohort_interval.toLowerCase ( ) , "type" : "date" , "width"…" at bounding box center [514, 271] width 514 height 550
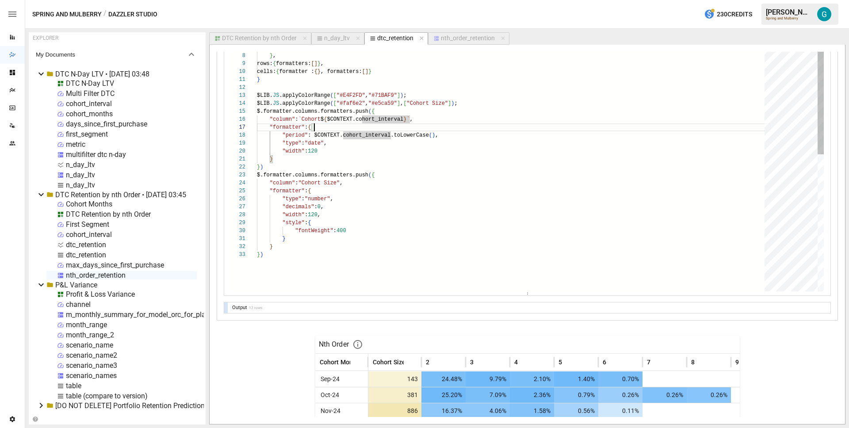
scroll to position [48, 57]
click at [360, 141] on div ""period" : $CONTEXT.cohort_interval.toLowerCase ( ) , "type" : "date" , "width"…" at bounding box center [514, 271] width 514 height 550
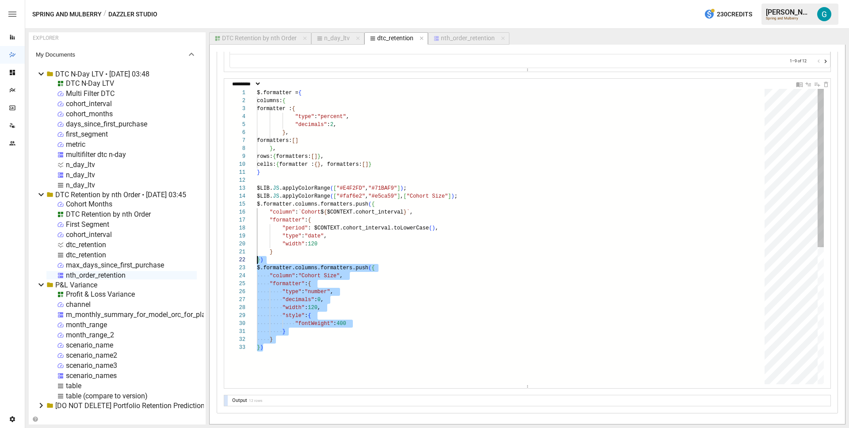
scroll to position [16, 0]
drag, startPoint x: 285, startPoint y: 346, endPoint x: 229, endPoint y: 264, distance: 99.3
click at [257, 264] on div ""period" : $CONTEXT.cohort_interval.toLowerCase ( ) , "type" : "date" , "width"…" at bounding box center [514, 364] width 514 height 550
click at [325, 354] on div ""period" : $CONTEXT.cohort_interval.toLowerCase ( ) , "type" : "date" , "width"…" at bounding box center [514, 364] width 514 height 550
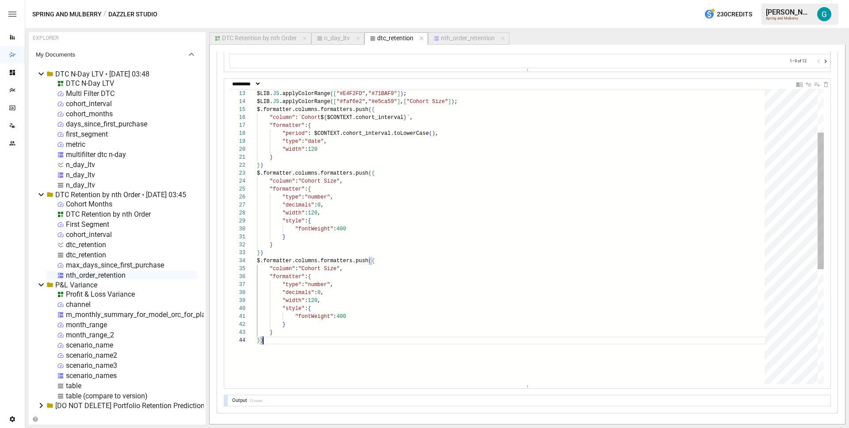
scroll to position [24, 6]
click at [304, 262] on div ""period" : $CONTEXT.cohort_interval.toLowerCase ( ) , "type" : "date" , "width"…" at bounding box center [514, 313] width 514 height 638
drag, startPoint x: 302, startPoint y: 117, endPoint x: 454, endPoint y: 118, distance: 152.5
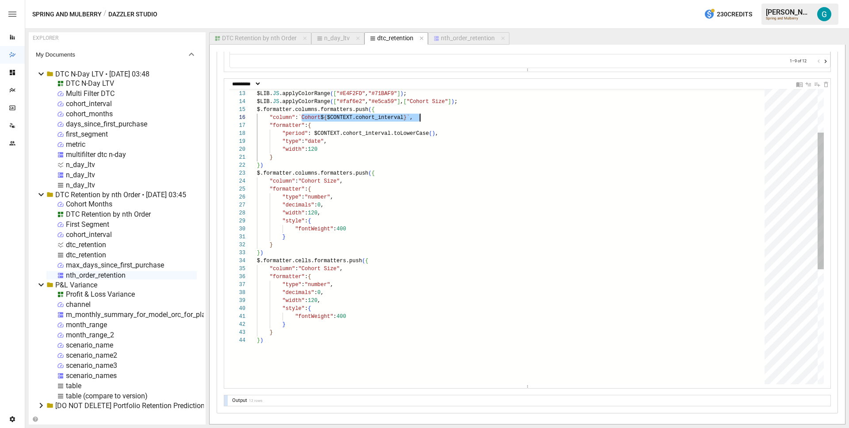
click at [454, 118] on div ""period" : $CONTEXT.cohort_interval.toLowerCase ( ) , "type" : "date" , "width"…" at bounding box center [514, 313] width 514 height 638
drag, startPoint x: 302, startPoint y: 268, endPoint x: 471, endPoint y: 270, distance: 169.3
click at [471, 270] on div ""period" : $CONTEXT.cohort_interval.toLowerCase ( ) , "type" : "date" , "width"…" at bounding box center [514, 313] width 514 height 638
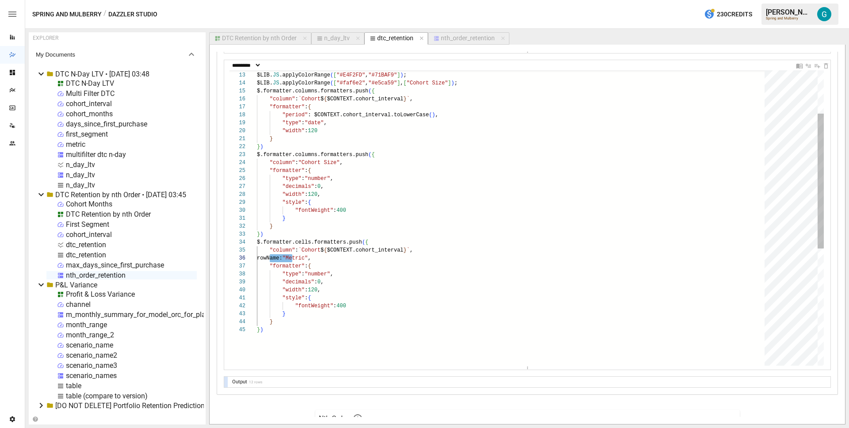
scroll to position [32, 13]
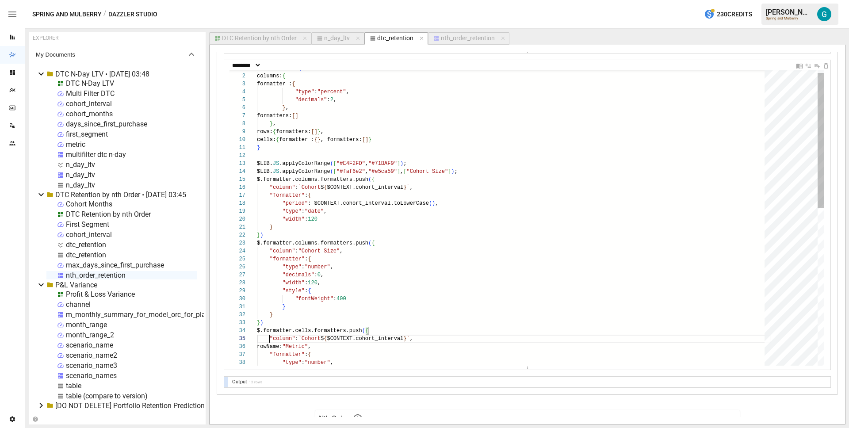
click at [273, 195] on div ""period" : $CONTEXT.cohort_interval.toLowerCase ( ) , "type" : "date" , "width"…" at bounding box center [514, 386] width 514 height 645
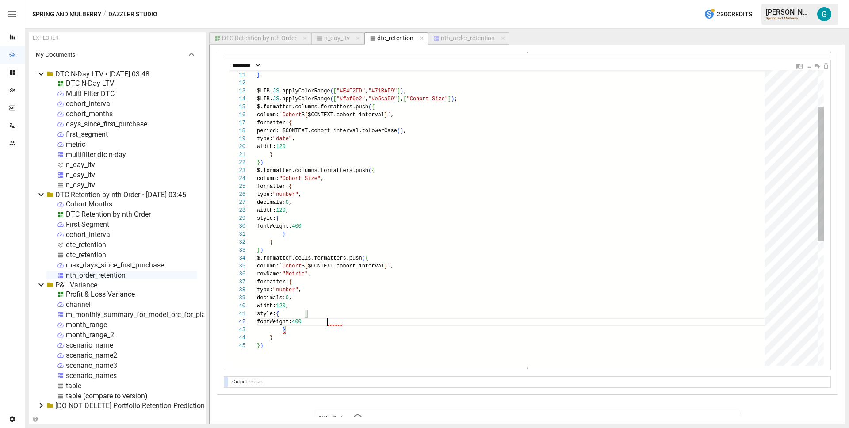
scroll to position [8, 70]
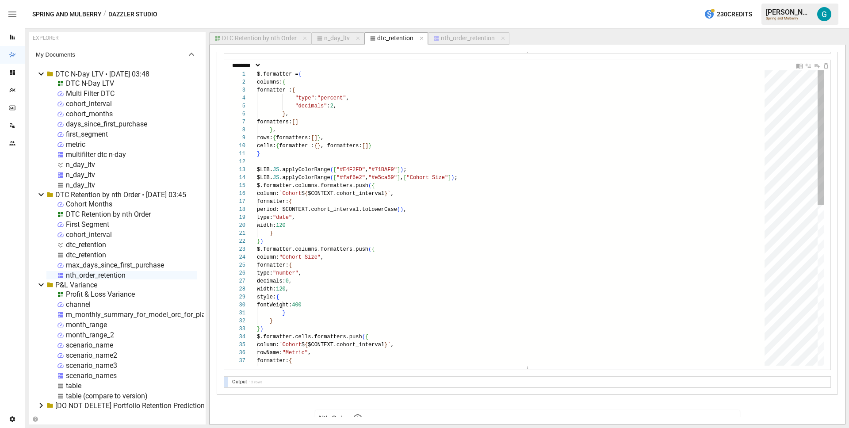
click at [299, 98] on div "period: $CONTEXT.cohort_interval.toLowerCa se ( ) , type: "date" , width: 120 }…" at bounding box center [514, 392] width 514 height 645
click at [419, 230] on div "period: $CONTEXT.cohort_interval.toLowerCa se ( ) , type: "date" , width: 120 }…" at bounding box center [514, 392] width 514 height 645
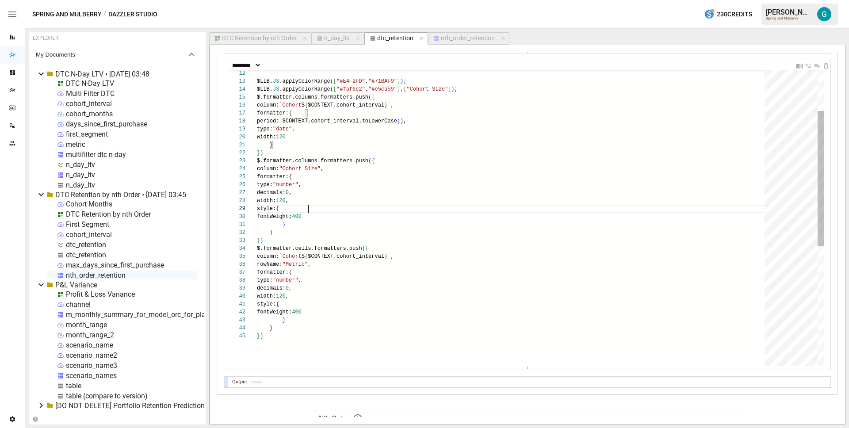
click at [355, 206] on div "period: $CONTEXT.cohort_interval.toLowerCa se ( ) , type: "date" , width: 120 }…" at bounding box center [514, 304] width 514 height 645
click at [376, 266] on div "period: $CONTEXT.cohort_interval.toLowerCa se ( ) , type: "date" , width: 120 }…" at bounding box center [514, 304] width 514 height 645
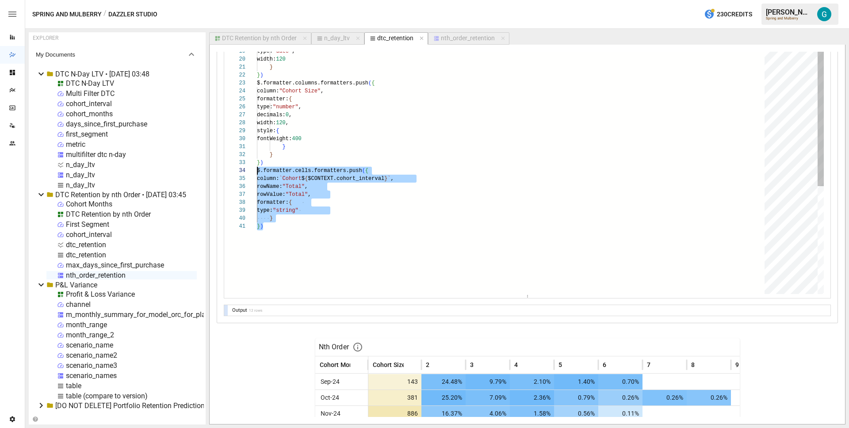
scroll to position [24, 0]
drag, startPoint x: 279, startPoint y: 227, endPoint x: 243, endPoint y: 169, distance: 68.3
click at [257, 169] on div "period: $CONTEXT.cohort_interval.toLowerCa se ( ) , type: "date" , width: 120 }…" at bounding box center [514, 211] width 514 height 614
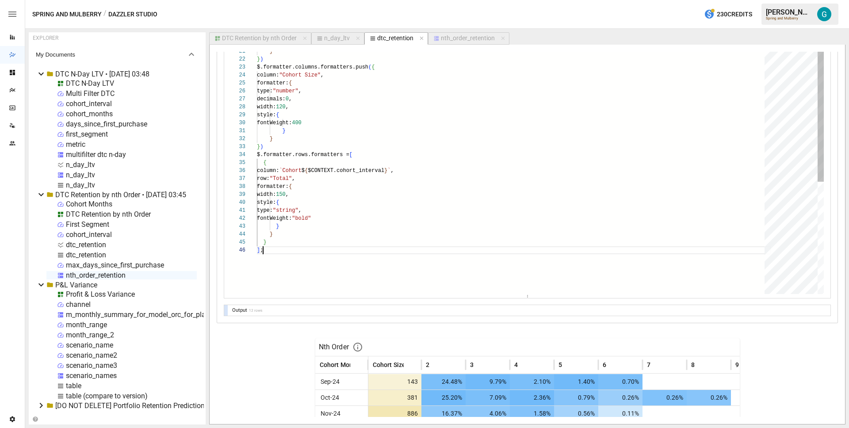
scroll to position [40, 6]
click at [294, 147] on div "period: $CONTEXT.cohort_interval.toLowerCa se ( ) , type: "date" , width: 120 }…" at bounding box center [514, 214] width 514 height 653
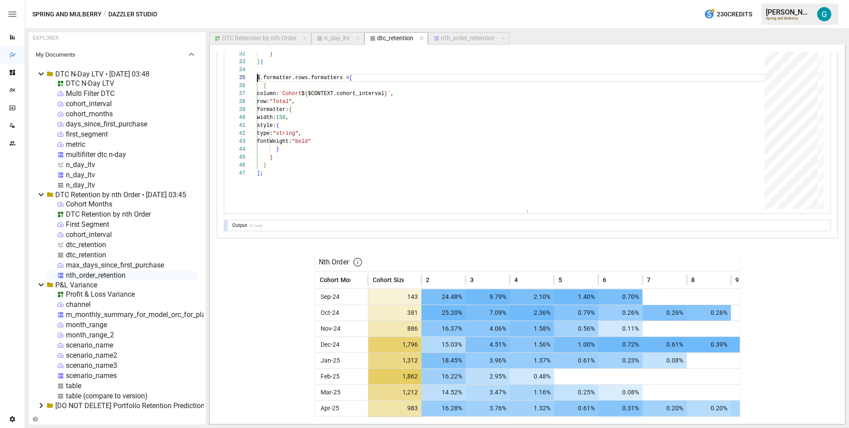
scroll to position [1249, 0]
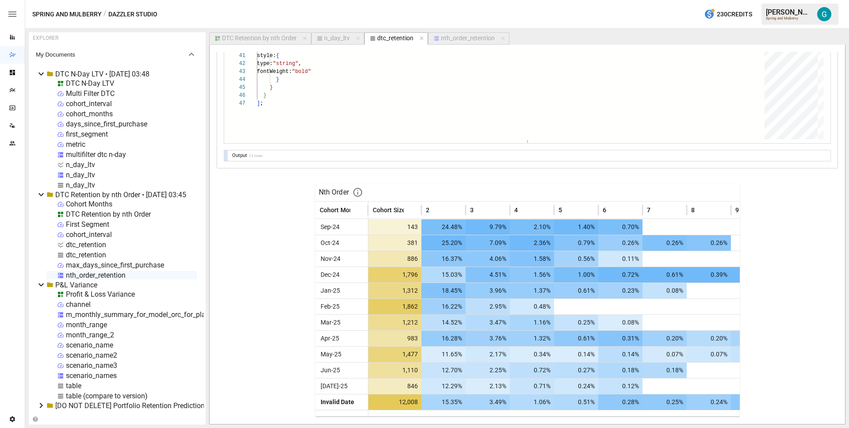
click at [242, 239] on div "Nth Order Cohort Month Cohort Size 2​ 3​ 4​ 5​ 6​ 7​ 8​ 9​ 10​ 11​ Sep-24 143 2…" at bounding box center [527, 300] width 621 height 234
click at [357, 403] on span "Invalid Date" at bounding box center [342, 401] width 44 height 15
drag, startPoint x: 357, startPoint y: 403, endPoint x: 323, endPoint y: 403, distance: 34.0
click at [323, 403] on span "Invalid Date" at bounding box center [342, 401] width 44 height 15
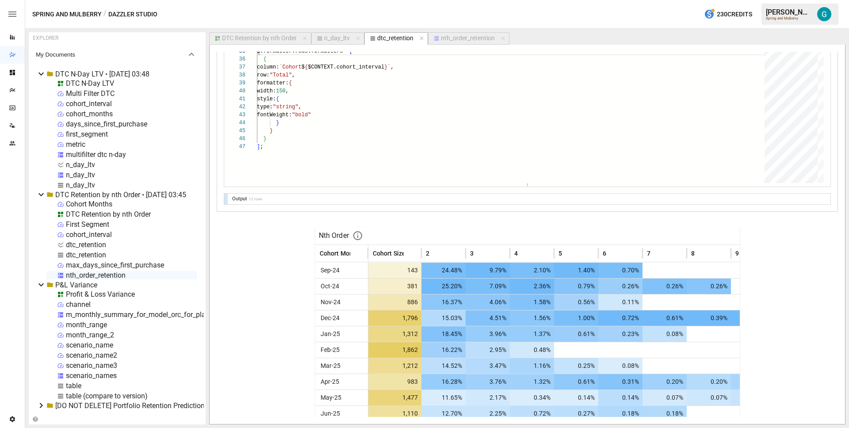
scroll to position [1152, 0]
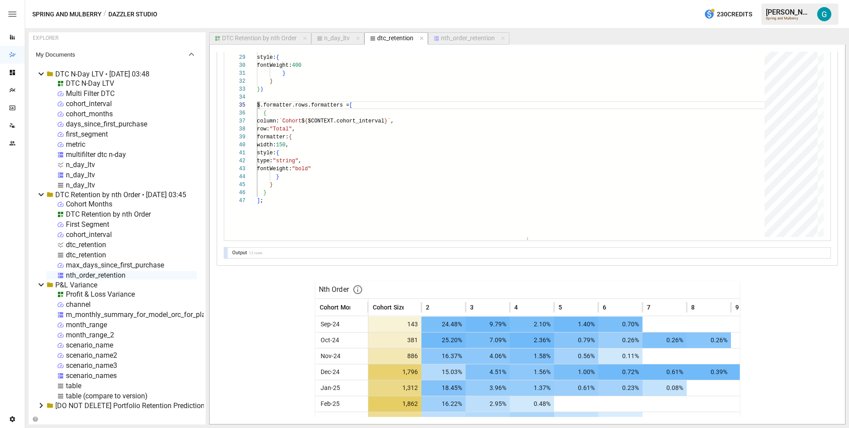
click at [226, 250] on div at bounding box center [226, 253] width 4 height 11
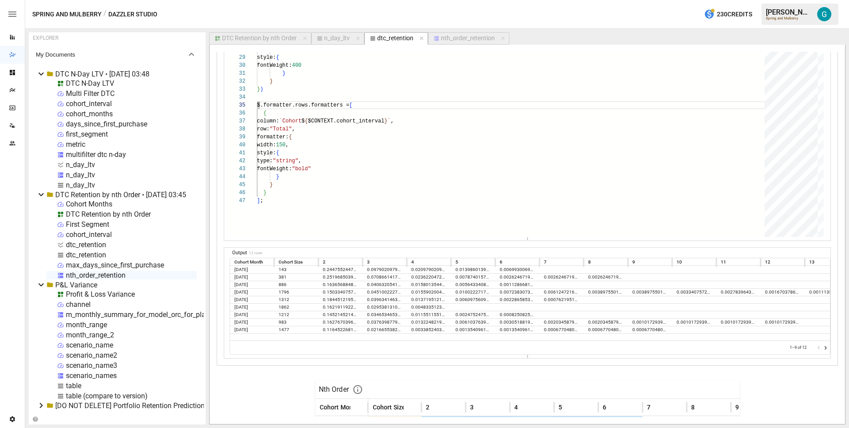
scroll to position [1349, 0]
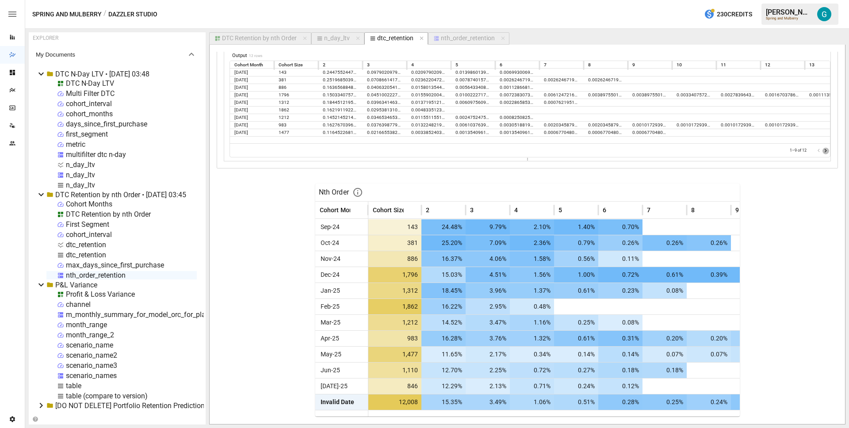
click at [822, 153] on icon "Go to next page" at bounding box center [825, 150] width 7 height 7
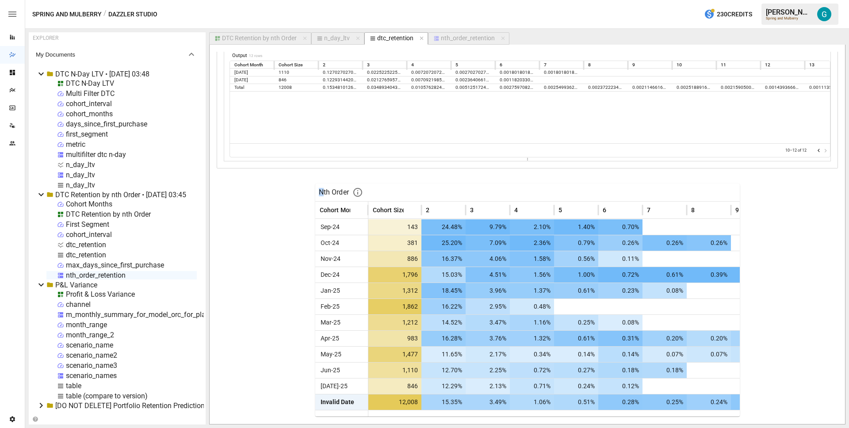
click at [816, 152] on div at bounding box center [822, 150] width 14 height 9
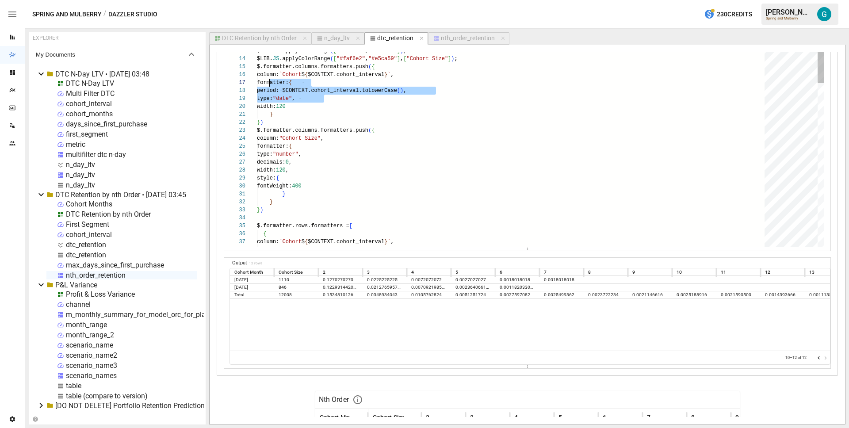
scroll to position [40, 6]
drag, startPoint x: 334, startPoint y: 97, endPoint x: 263, endPoint y: 73, distance: 74.7
click at [263, 73] on div "period: $CONTEXT.cohort_interval.toLowerCa se ( ) , type: "date" , width: 120 }…" at bounding box center [514, 282] width 514 height 662
click at [257, 67] on div "period: $CONTEXT.cohort_interval.toLowerCa se ( ) , type: "date" , width: 120 }…" at bounding box center [514, 282] width 514 height 662
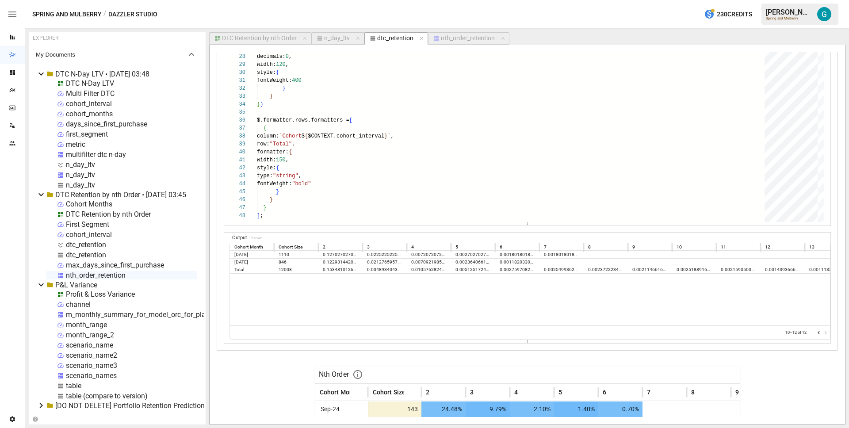
scroll to position [1150, 0]
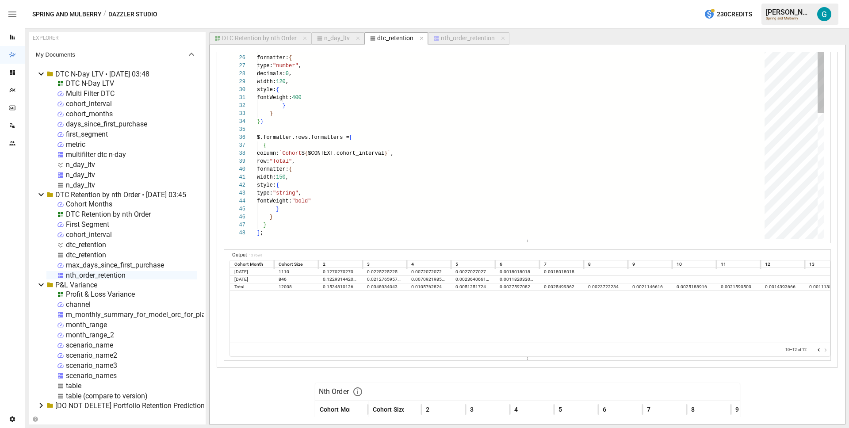
click at [368, 196] on div "period: $CONTEXT.cohort_interval.toLowerCa se ( ) , type: "date" , width: 120 }…" at bounding box center [514, 190] width 514 height 670
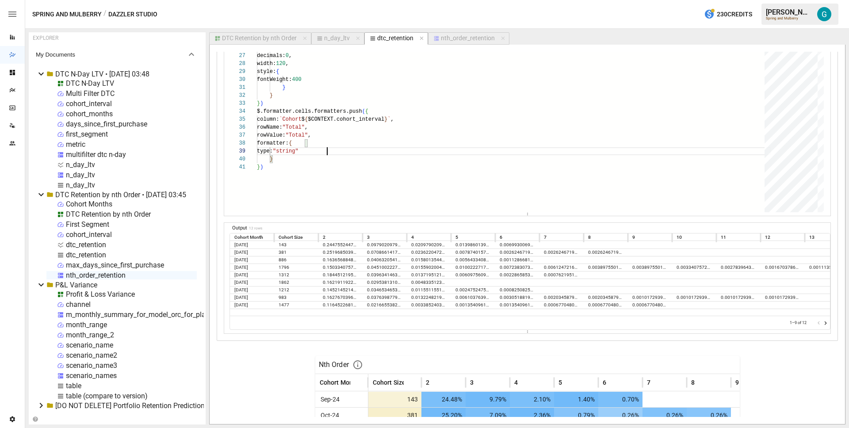
scroll to position [1177, 0]
click at [340, 134] on div "period: $CONTEXT.cohort_interval.toLowerCa se ( ) , type: "date" , width: 120 }…" at bounding box center [514, 151] width 514 height 614
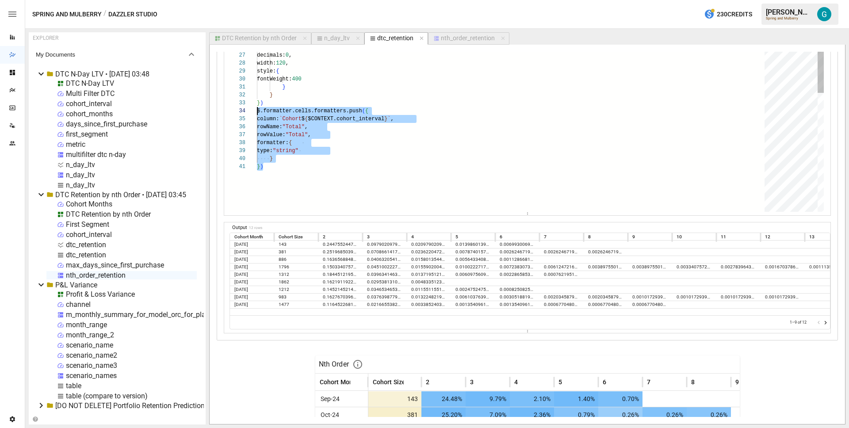
scroll to position [24, 0]
drag, startPoint x: 271, startPoint y: 165, endPoint x: 244, endPoint y: 110, distance: 61.3
click at [257, 110] on div "period: $CONTEXT.cohort_interval.toLowerCa se ( ) , type: "date" , width: 120 }…" at bounding box center [514, 151] width 514 height 614
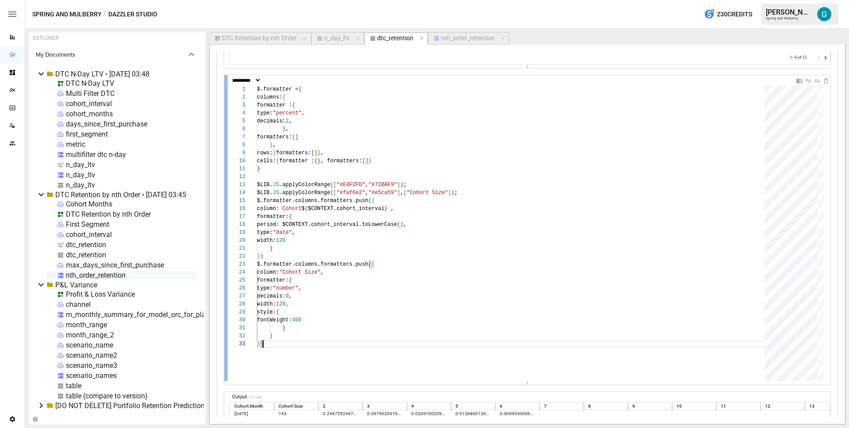
scroll to position [1007, 0]
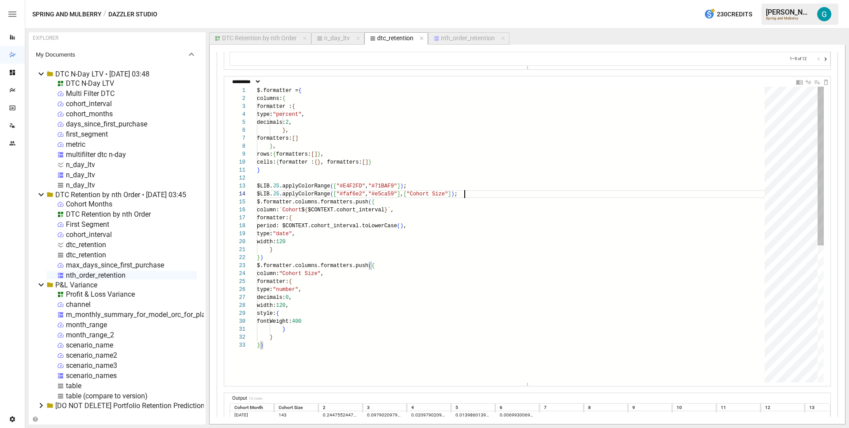
click at [496, 193] on div "period: $CONTEXT.cohort_interval.toLowerCa se ( ) , type: "date" , width: 120 }…" at bounding box center [514, 362] width 514 height 550
click at [283, 257] on div "period: $CONTEXT.cohort_interval.toLowerCa se ( ) , type: "date" , width: 120 }…" at bounding box center [514, 362] width 514 height 550
click at [511, 194] on div "period: $CONTEXT.cohort_interval.toLowerCa se ( ) , type: "date" , width: 120 }…" at bounding box center [514, 362] width 514 height 550
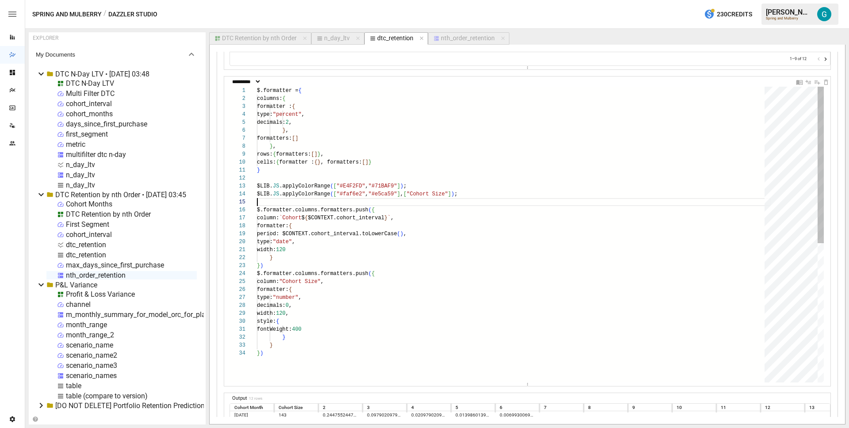
scroll to position [32, 0]
type textarea "**********"
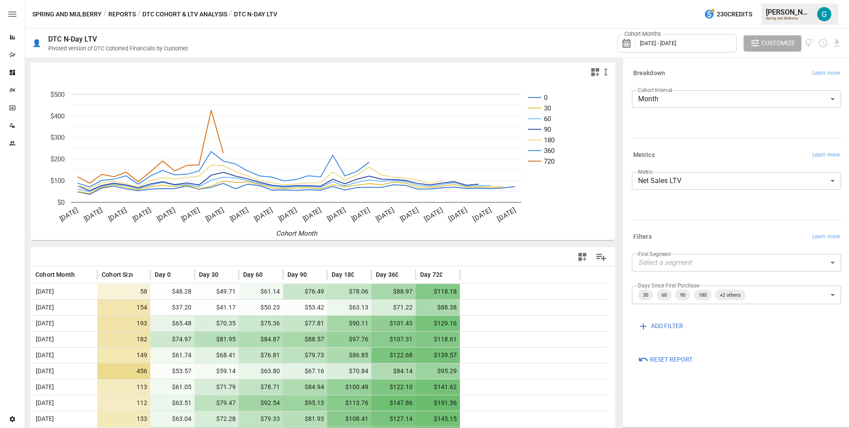
scroll to position [466, 0]
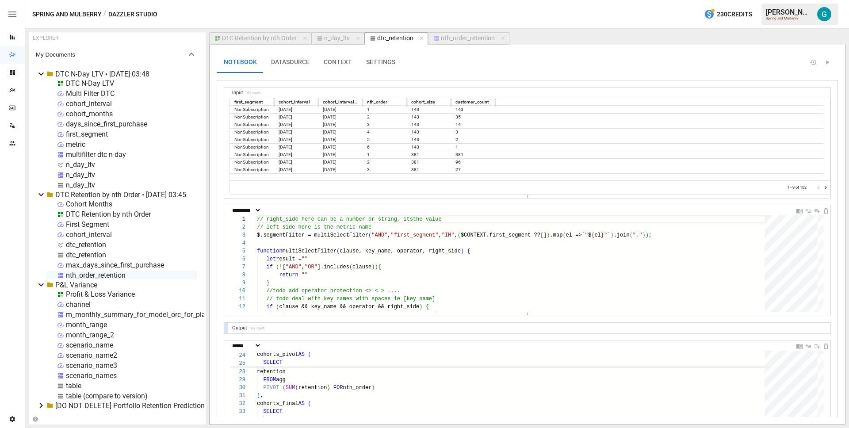
select select "**********"
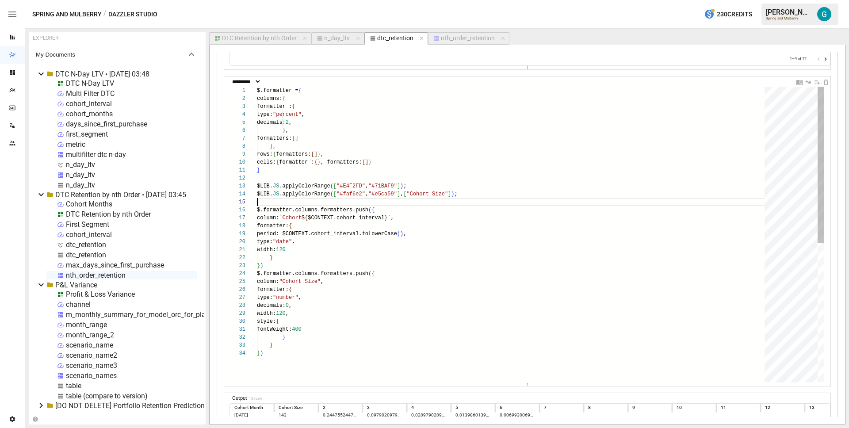
scroll to position [24, 207]
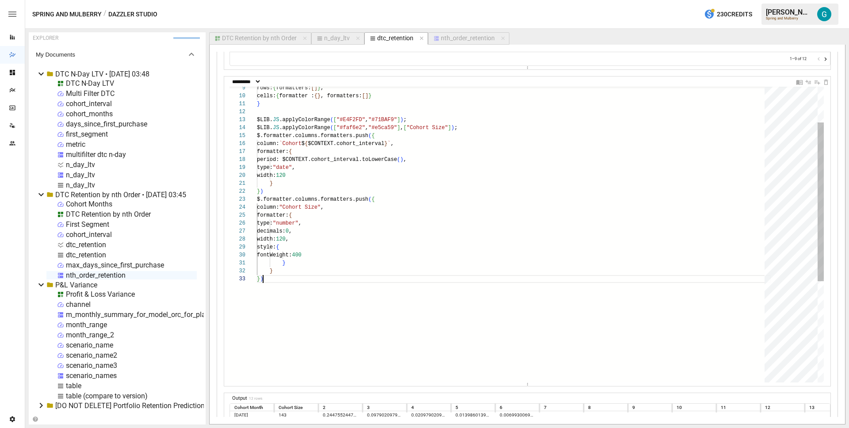
click at [341, 282] on div "period: $CONTEXT.cohort_interval.toLowerCa se ( ) , type: "date" , width: 120 }…" at bounding box center [514, 295] width 514 height 550
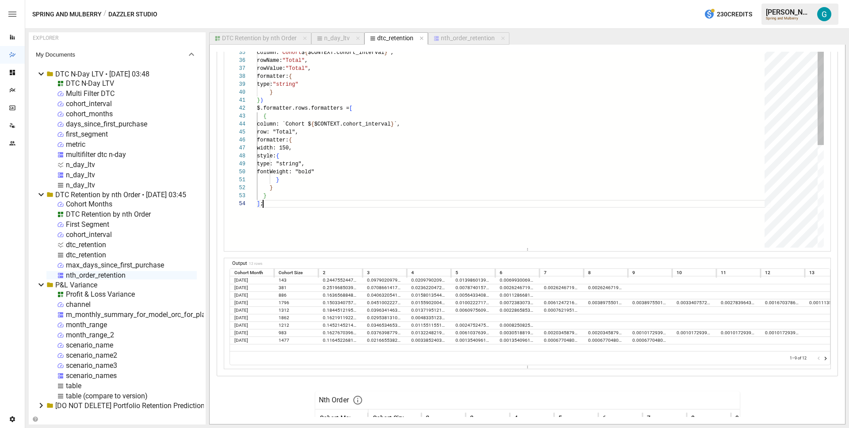
scroll to position [24, 6]
click at [344, 146] on div "} ) $.formatter.columns.formatters.push ( { column: "Cohort Size" , formatter: …" at bounding box center [514, 137] width 514 height 718
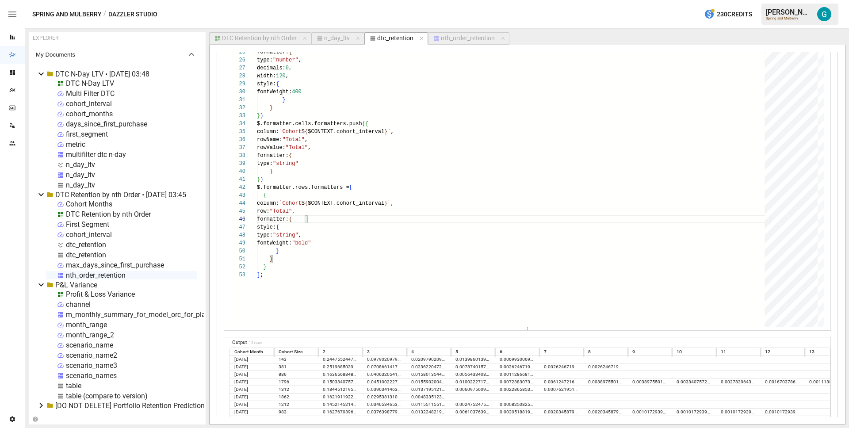
scroll to position [1062, 0]
click at [308, 133] on div "} ) $.formatter.columns.formatters.push ( { column: "Cohort Size" , formatter: …" at bounding box center [514, 213] width 514 height 710
click at [318, 141] on div "} ) $.formatter.columns.formatters.push ( { column: "Cohort Size" , formatter: …" at bounding box center [514, 213] width 514 height 710
click at [286, 131] on div "} ) $.formatter.columns.formatters.push ( { column: "Cohort Size" , formatter: …" at bounding box center [514, 213] width 514 height 710
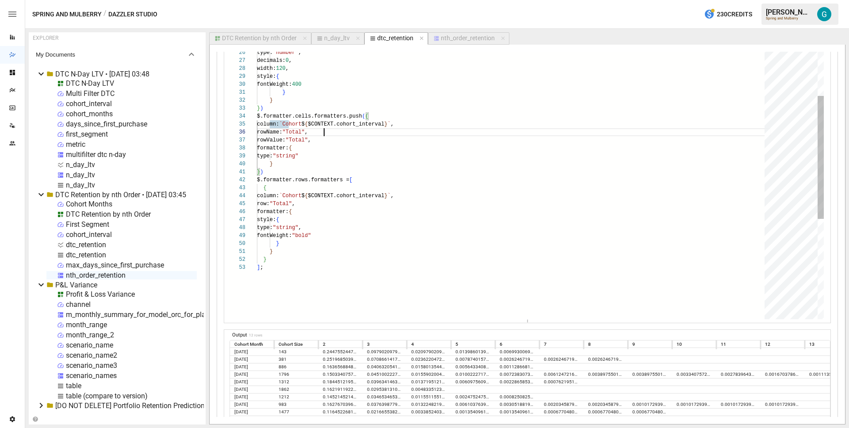
scroll to position [40, 67]
click at [327, 134] on div "} ) $.formatter.columns.formatters.push ( { column: "Cohort Size" , formatter: …" at bounding box center [514, 205] width 514 height 710
drag, startPoint x: 295, startPoint y: 122, endPoint x: 409, endPoint y: 121, distance: 114.1
click at [409, 121] on div "} ) $.formatter.columns.formatters.push ( { column: "Cohort Size" , formatter: …" at bounding box center [514, 205] width 514 height 710
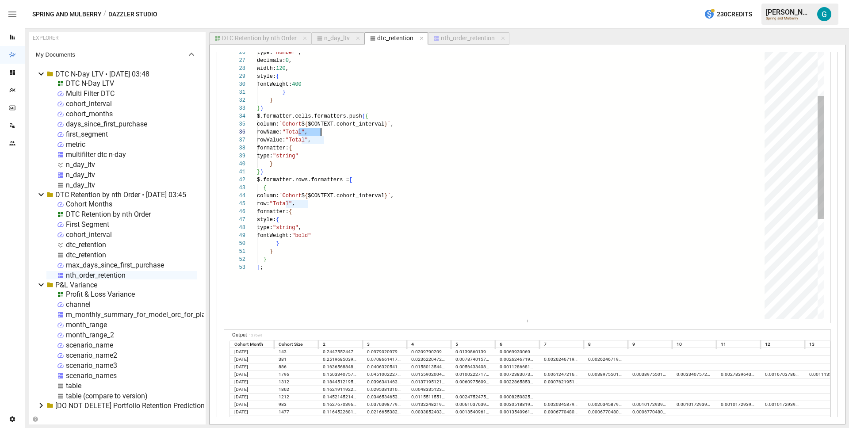
drag, startPoint x: 297, startPoint y: 132, endPoint x: 321, endPoint y: 131, distance: 23.9
click at [321, 131] on div "} ) $.formatter.columns.formatters.push ( { column: "Cohort Size" , formatter: …" at bounding box center [514, 205] width 514 height 710
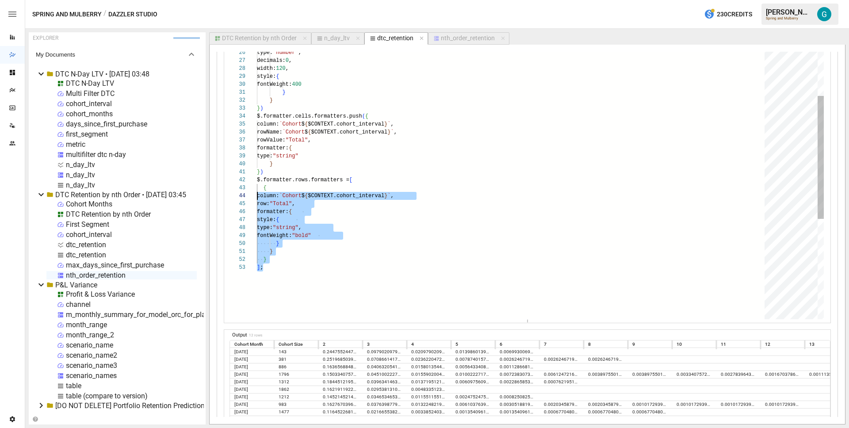
scroll to position [8, 0]
drag, startPoint x: 274, startPoint y: 268, endPoint x: 229, endPoint y: 177, distance: 101.4
click at [257, 177] on div "} ) $.formatter.columns.formatters.push ( { column: "Cohort Size" , formatter: …" at bounding box center [514, 205] width 514 height 710
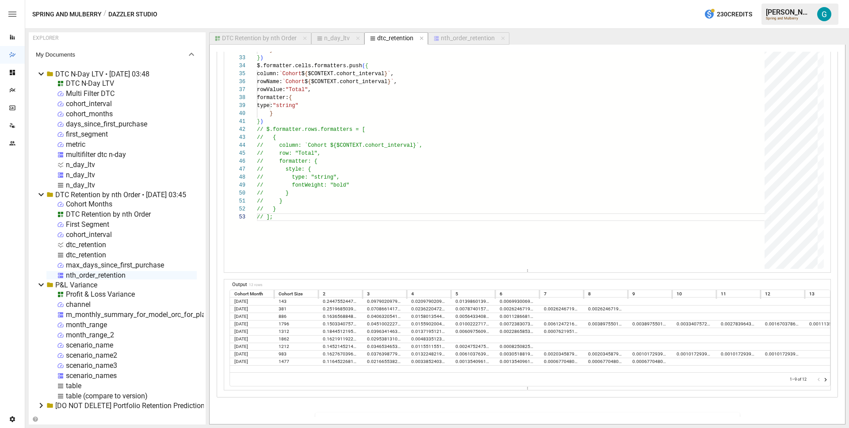
scroll to position [1119, 0]
click at [282, 83] on div "} ) $.formatter.columns.formatters.push ( { column: "Cohort Size" , formatter: …" at bounding box center [514, 155] width 514 height 710
click at [281, 88] on div "} ) $.formatter.columns.formatters.push ( { column: "Cohort Size" , formatter: …" at bounding box center [514, 155] width 514 height 710
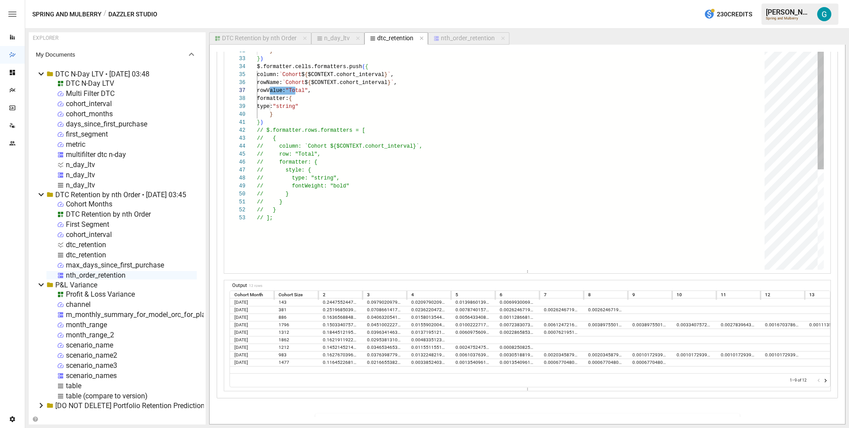
click at [279, 74] on div "} ) $.formatter.columns.formatters.push ( { column: "Cohort Size" , formatter: …" at bounding box center [514, 155] width 514 height 710
click at [279, 83] on div "} ) $.formatter.columns.formatters.push ( { column: "Cohort Size" , formatter: …" at bounding box center [514, 155] width 514 height 710
click at [279, 91] on div "} ) $.formatter.columns.formatters.push ( { column: "Cohort Size" , formatter: …" at bounding box center [514, 155] width 514 height 710
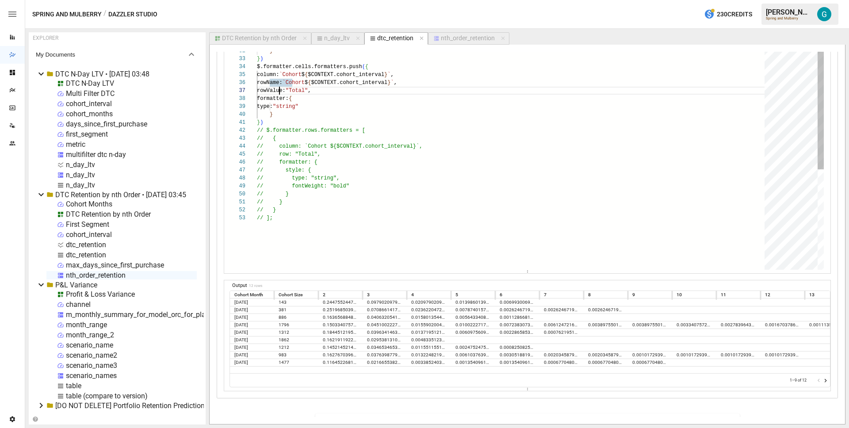
click at [279, 91] on div "} ) $.formatter.columns.formatters.push ( { column: "Cohort Size" , formatter: …" at bounding box center [514, 155] width 514 height 710
click at [372, 103] on div "} ) $.formatter.columns.formatters.push ( { column: "Cohort Size" , formatter: …" at bounding box center [514, 155] width 514 height 710
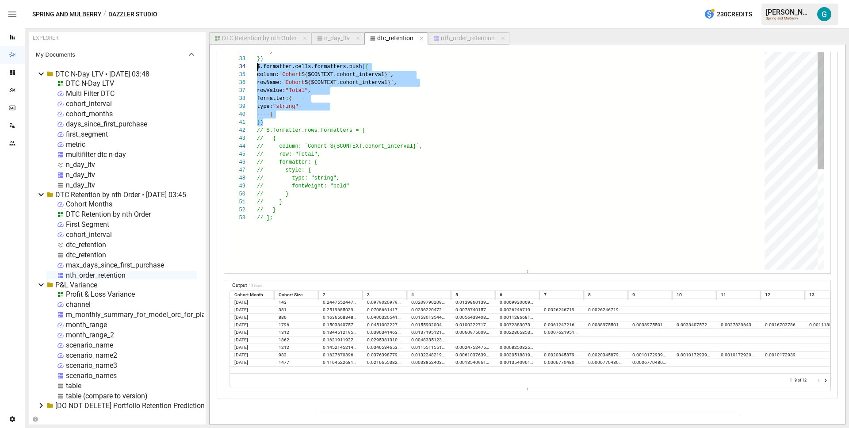
scroll to position [24, 0]
drag, startPoint x: 286, startPoint y: 124, endPoint x: 247, endPoint y: 68, distance: 68.1
click at [257, 68] on div "} ) $.formatter.columns.formatters.push ( { column: "Cohort Size" , formatter: …" at bounding box center [514, 155] width 514 height 710
click at [289, 95] on div "} ) $.formatter.columns.formatters.push ( { column: "Cohort Size" , formatter: …" at bounding box center [514, 155] width 514 height 710
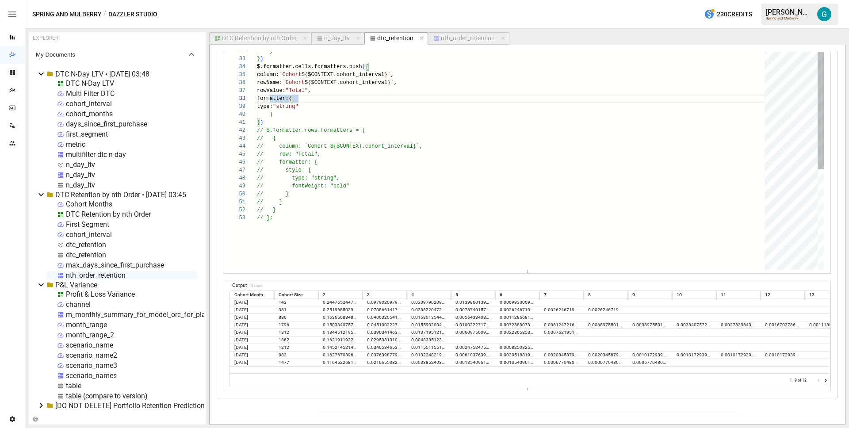
click at [279, 71] on div "} ) $.formatter.columns.formatters.push ( { column: "Cohort Size" , formatter: …" at bounding box center [514, 155] width 514 height 710
click at [822, 381] on icon "Go to next page" at bounding box center [825, 380] width 7 height 7
click at [820, 381] on div at bounding box center [822, 380] width 14 height 9
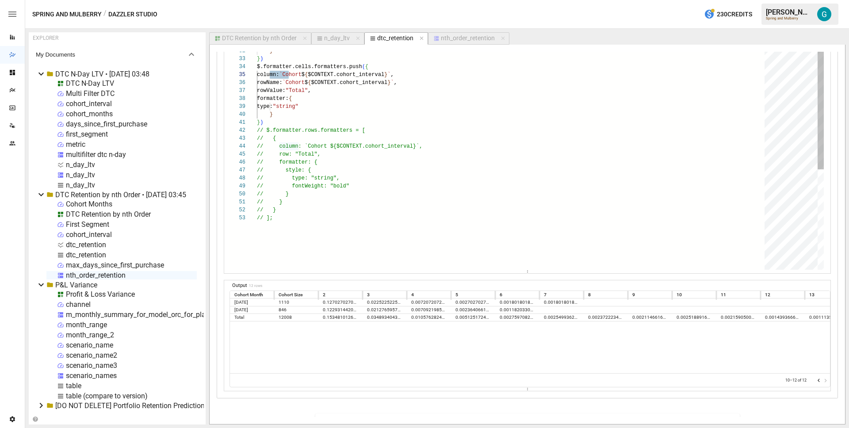
click at [377, 87] on div "} ) $.formatter.columns.formatters.push ( { column: "Cohort Size" , formatter: …" at bounding box center [514, 155] width 514 height 710
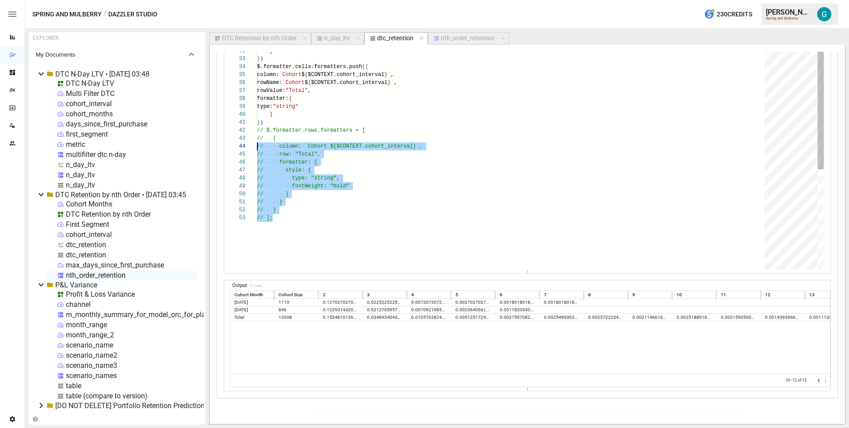
scroll to position [8, 0]
drag, startPoint x: 289, startPoint y: 219, endPoint x: 237, endPoint y: 128, distance: 105.1
click at [257, 128] on div "} ) $.formatter.columns.formatters.push ( { column: "Cohort Size" , formatter: …" at bounding box center [514, 155] width 514 height 710
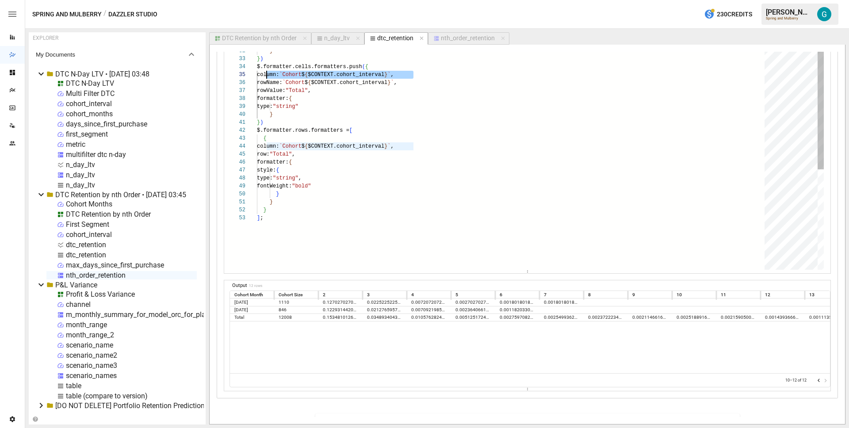
scroll to position [32, 13]
drag, startPoint x: 434, startPoint y: 75, endPoint x: 270, endPoint y: 74, distance: 164.5
click at [270, 74] on div "} ) $.formatter.columns.formatters.push ( { column: "Cohort Size" , formatter: …" at bounding box center [514, 155] width 514 height 710
click at [280, 74] on div "} ) $.formatter.columns.formatters.push ( { column: "Cohort Size" , formatter: …" at bounding box center [514, 155] width 514 height 710
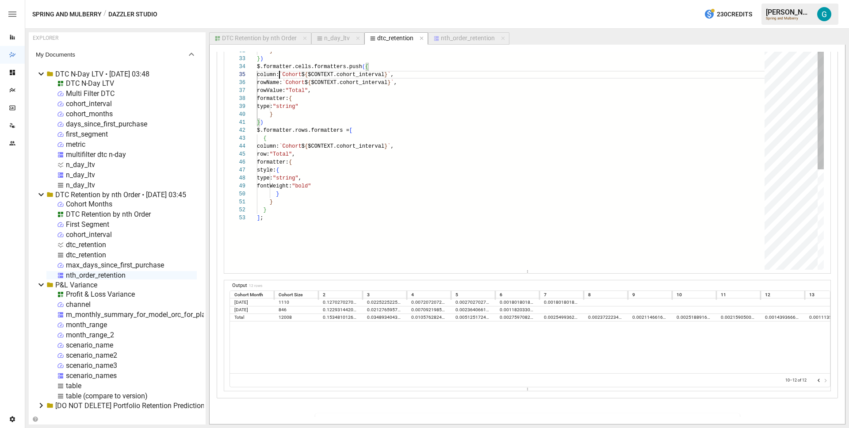
scroll to position [32, 32]
drag, startPoint x: 244, startPoint y: 292, endPoint x: 815, endPoint y: 295, distance: 570.3
click at [815, 295] on div "Cohort Month Cohort Size 2​ 3​ 4​ 5​ 6​ 7​ 8​ 9​ 10​ 11​ 12​ 13​" at bounding box center [539, 295] width 619 height 8
click at [433, 73] on div "} ) $.formatter.columns.formatters.push ( { column: "Cohort Size" , formatter: …" at bounding box center [514, 155] width 514 height 710
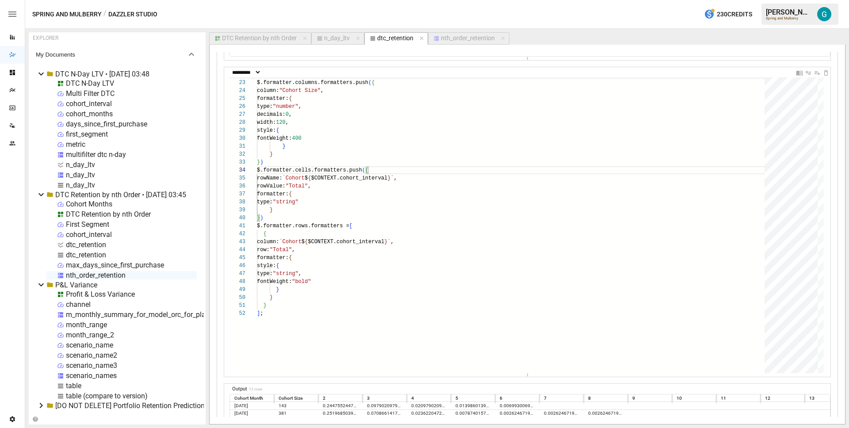
scroll to position [32, 0]
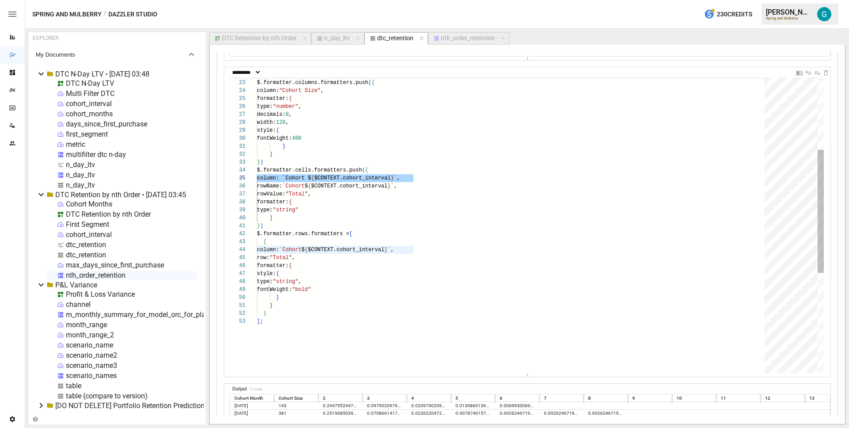
click at [498, 193] on div "} ) $.formatter.columns.formatters.push ( { column: "Cohort Size" , formatter: …" at bounding box center [514, 259] width 514 height 710
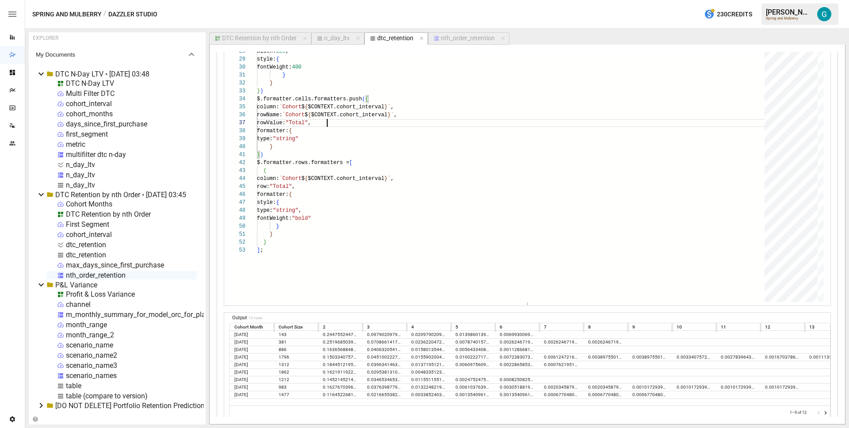
scroll to position [1086, 0]
click at [284, 151] on div "} ) $.formatter.columns.formatters.push ( { column: "Cohort Size" , formatter: …" at bounding box center [514, 189] width 514 height 710
click at [286, 157] on div "} ) $.formatter.columns.formatters.push ( { column: "Cohort Size" , formatter: …" at bounding box center [514, 189] width 514 height 710
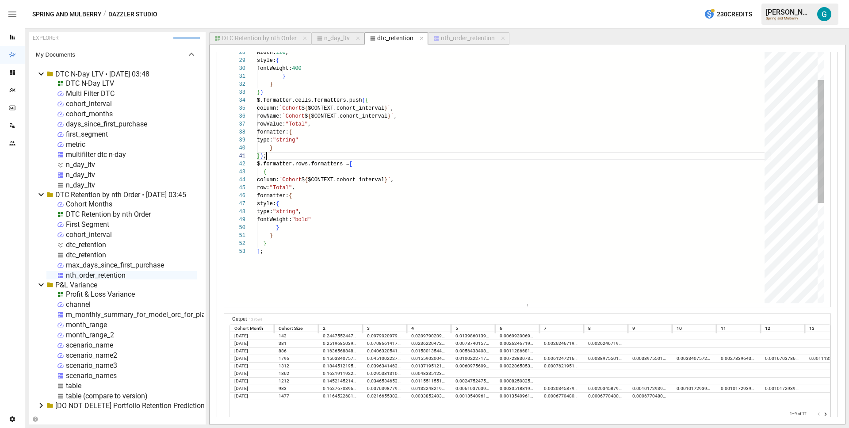
click at [307, 89] on div "} ) $.formatter.columns.formatters.push ( { column: "Cohort Size" , formatter: …" at bounding box center [514, 189] width 514 height 710
drag, startPoint x: 353, startPoint y: 221, endPoint x: 282, endPoint y: 223, distance: 71.7
click at [282, 223] on div "} ) $.formatter.columns.formatters.push ( { column: "Cohort Size" , formatter: …" at bounding box center [514, 189] width 514 height 710
click at [371, 142] on div "} ) $.formatter.columns.formatters.push ( { column: "Cohort Size" , formatter: …" at bounding box center [514, 189] width 514 height 710
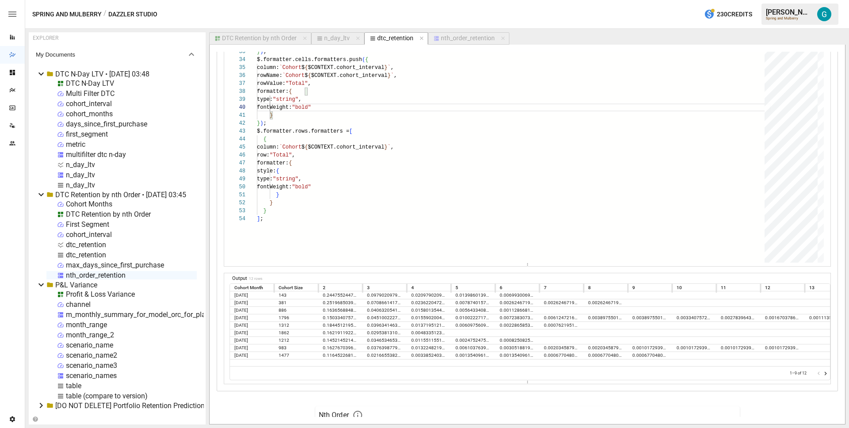
scroll to position [1126, 0]
click at [822, 371] on icon "Go to next page" at bounding box center [825, 373] width 7 height 7
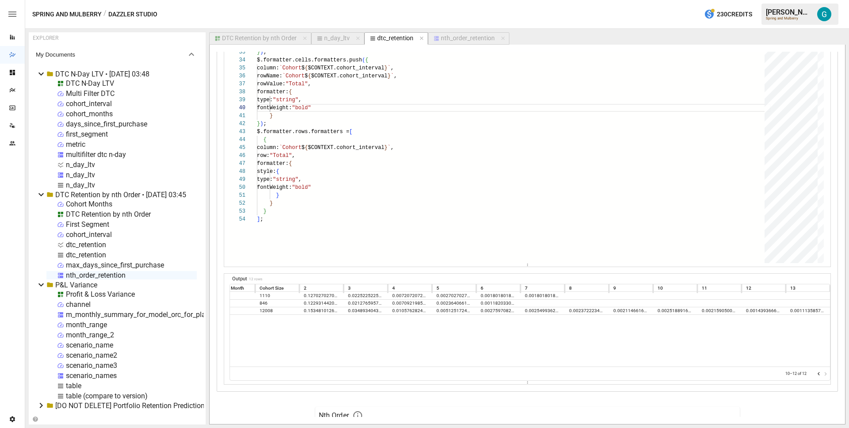
scroll to position [0, 0]
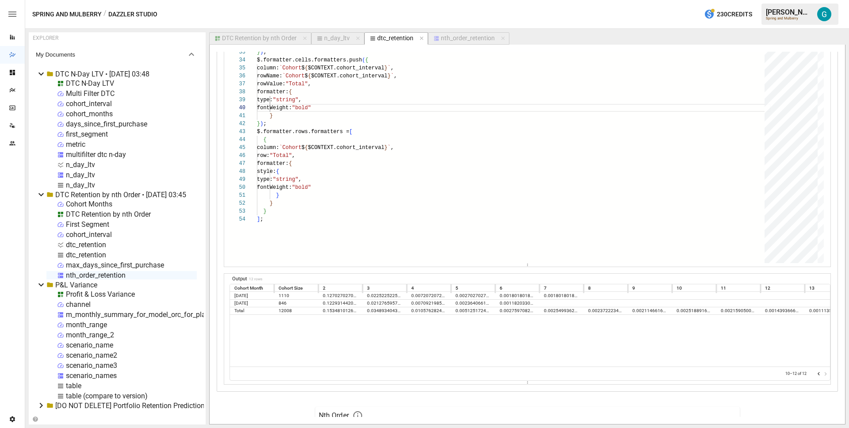
click at [815, 374] on icon "Go to previous page" at bounding box center [818, 373] width 7 height 7
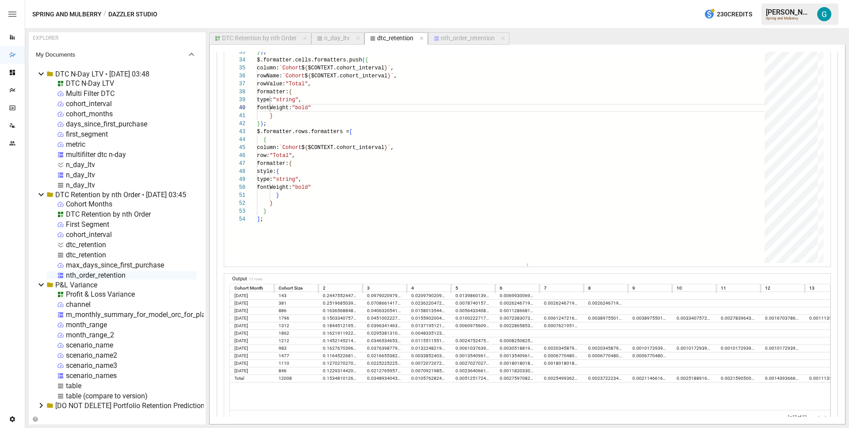
drag, startPoint x: 523, startPoint y: 382, endPoint x: 512, endPoint y: 428, distance: 46.7
click at [512, 428] on article "EXPLORER My Documents DTC N-Day LTV • 2025-10-01 03:48 DTC N-Day LTV Multi Filt…" at bounding box center [437, 228] width 824 height 399
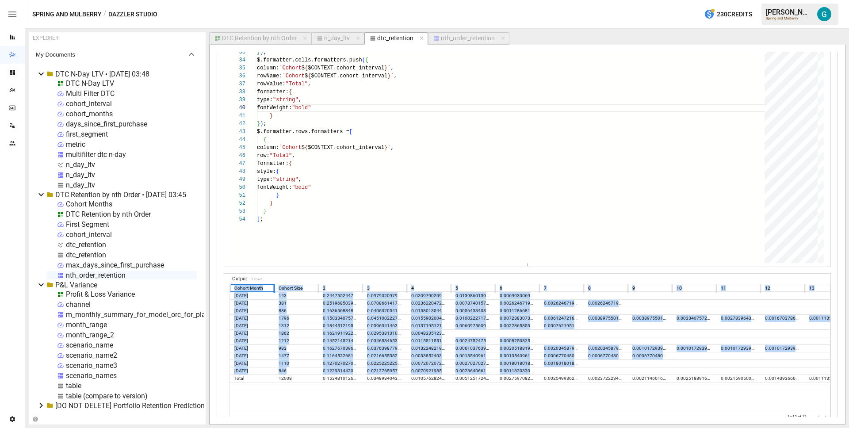
scroll to position [0, 26]
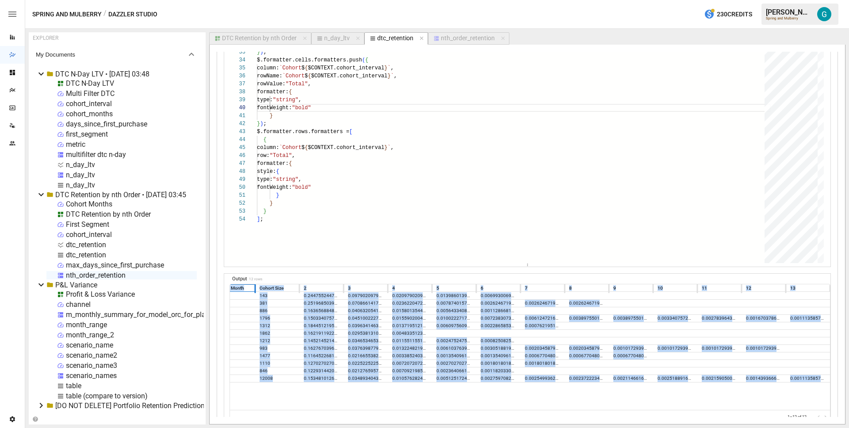
drag, startPoint x: 233, startPoint y: 286, endPoint x: 822, endPoint y: 385, distance: 597.9
click at [822, 385] on div "Cohort Month Cohort Size 2​ 3​ 4​ 5​ 6​ 7​ 8​ 9​ 10​ 11​ 12​ 13​ 2024-09-01 143…" at bounding box center [530, 347] width 600 height 126
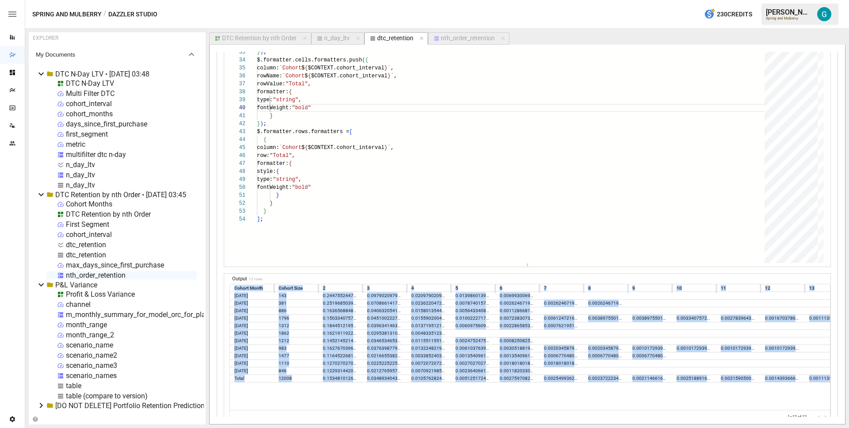
click at [618, 388] on div at bounding box center [539, 396] width 619 height 28
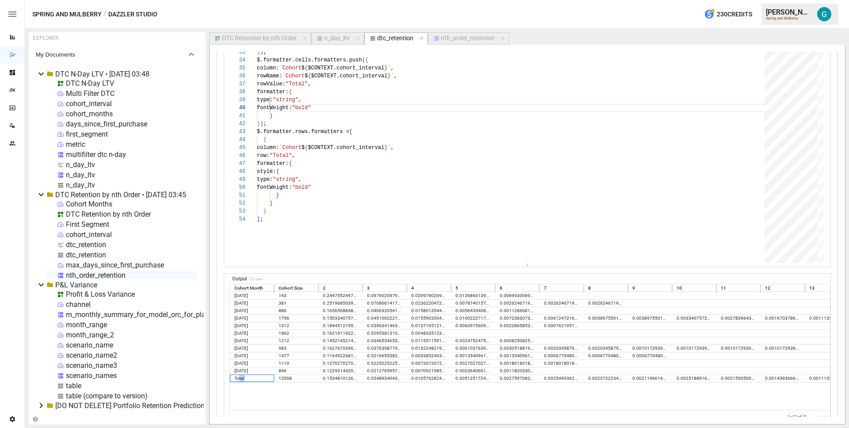
drag, startPoint x: 248, startPoint y: 378, endPoint x: 238, endPoint y: 378, distance: 9.3
click at [238, 378] on div "Total" at bounding box center [252, 378] width 44 height 8
click at [317, 394] on div at bounding box center [539, 396] width 619 height 28
click at [428, 334] on div "0.004833512352309345" at bounding box center [429, 333] width 44 height 8
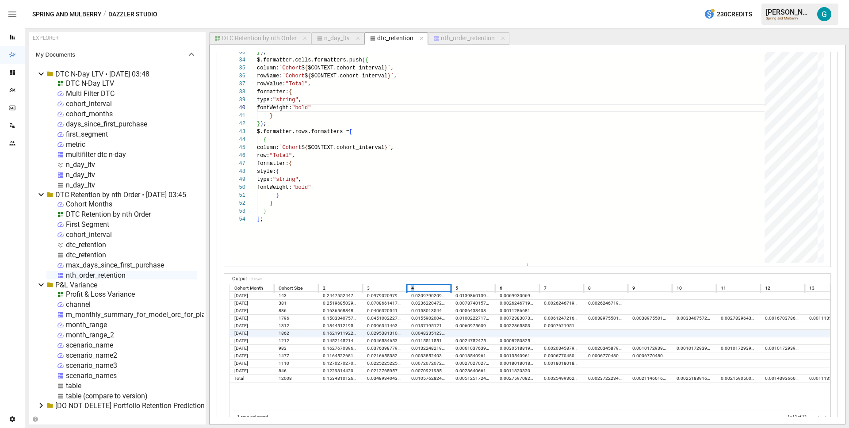
drag, startPoint x: 435, startPoint y: 287, endPoint x: 409, endPoint y: 288, distance: 27.0
click at [409, 288] on div "Cohort Month Cohort Size 2​ 3​ 4​ 5​ 6​ 7​ 8​ 9​ 10​ 11​ 12​ 13​" at bounding box center [539, 288] width 619 height 8
drag, startPoint x: 261, startPoint y: 334, endPoint x: 232, endPoint y: 334, distance: 29.2
click at [232, 334] on div "[DATE]" at bounding box center [252, 333] width 44 height 8
drag, startPoint x: 409, startPoint y: 332, endPoint x: 447, endPoint y: 336, distance: 37.3
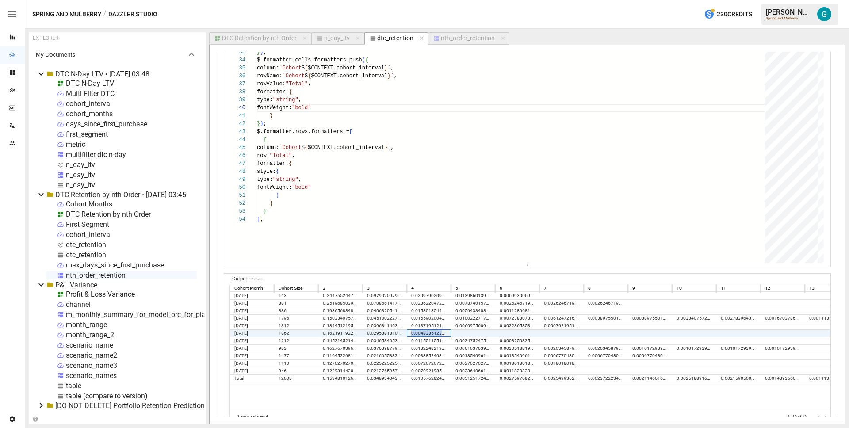
click at [447, 336] on div "0.004833512352309345" at bounding box center [429, 333] width 44 height 8
click at [311, 393] on div at bounding box center [539, 396] width 619 height 28
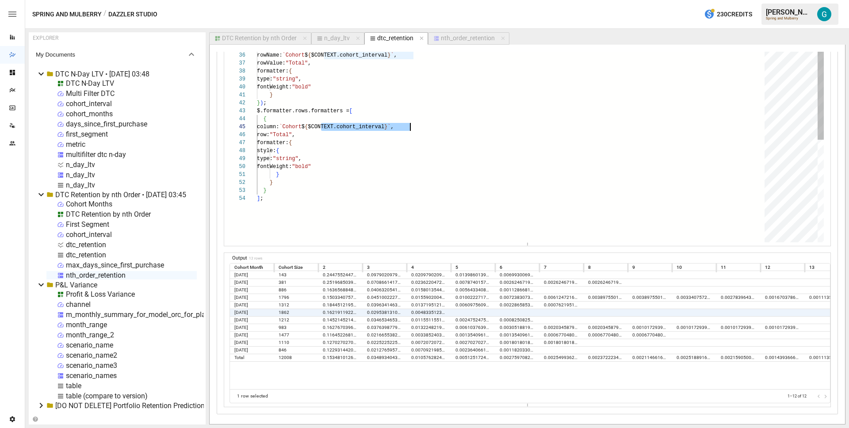
scroll to position [32, 153]
drag, startPoint x: 321, startPoint y: 124, endPoint x: 409, endPoint y: 127, distance: 88.5
click at [409, 127] on div "} ) $.formatter.columns.formatters.push ( { column: "Cohort Size" , formatter: …" at bounding box center [514, 132] width 514 height 718
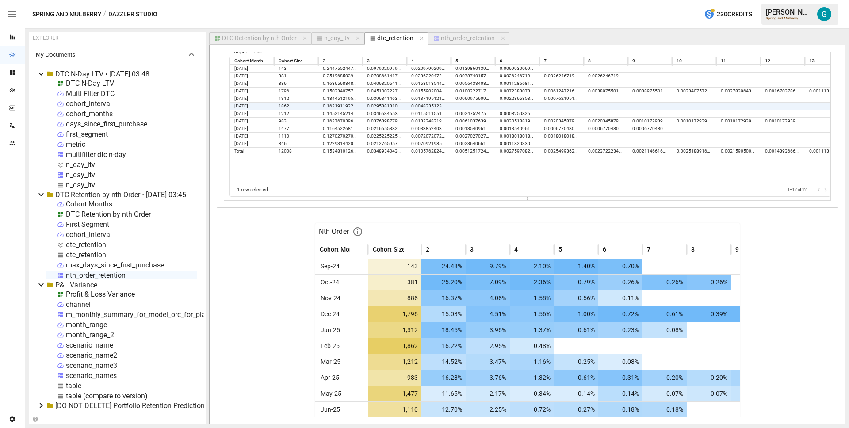
scroll to position [1393, 0]
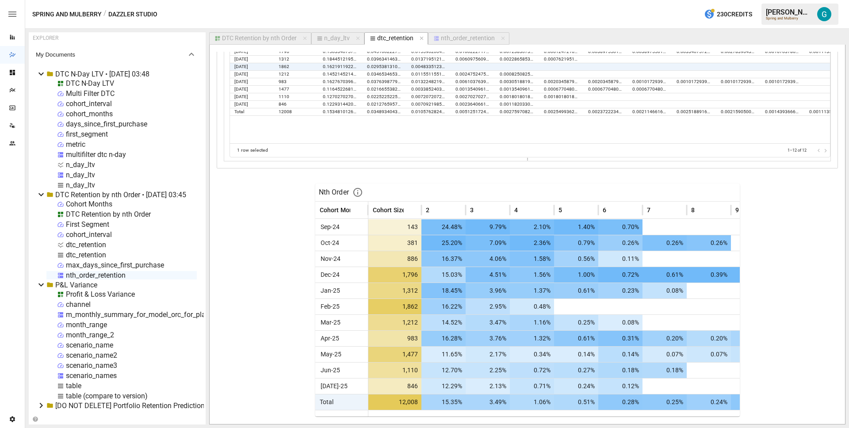
click at [265, 232] on div "Nth Order Cohort Month Cohort Size 2​ 3​ 4​ 5​ 6​ 7​ 8​ 9​ 10​ 11​ Sep-24 143 2…" at bounding box center [527, 300] width 621 height 234
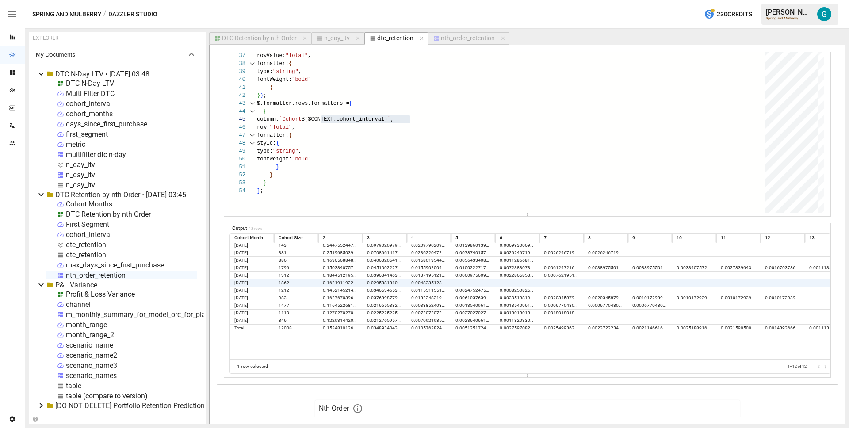
scroll to position [1167, 0]
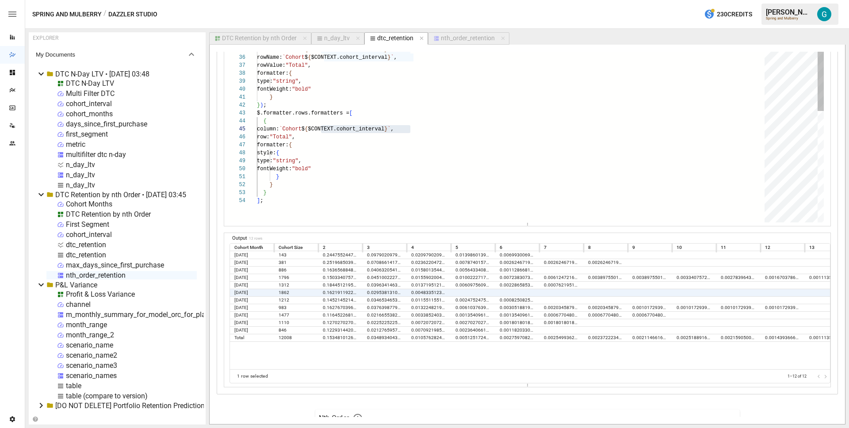
click at [370, 159] on div "} ) $.formatter.columns.formatters.push ( { column: "Cohort Size" , formatter: …" at bounding box center [514, 134] width 514 height 718
drag, startPoint x: 371, startPoint y: 166, endPoint x: 321, endPoint y: 167, distance: 50.4
click at [321, 167] on div "} ) $.formatter.columns.formatters.push ( { column: "Cohort Size" , formatter: …" at bounding box center [514, 134] width 514 height 718
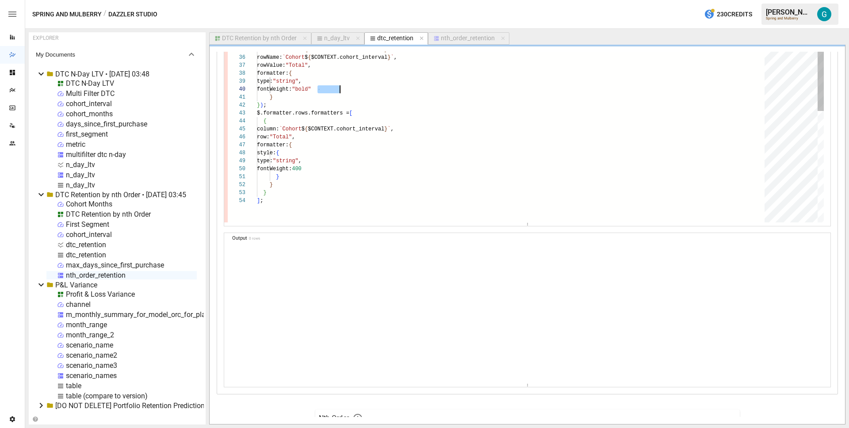
drag, startPoint x: 319, startPoint y: 87, endPoint x: 347, endPoint y: 89, distance: 28.0
click at [347, 89] on div "} ) $.formatter.columns.formatters.push ( { column: "Cohort Size" , formatter: …" at bounding box center [514, 134] width 514 height 718
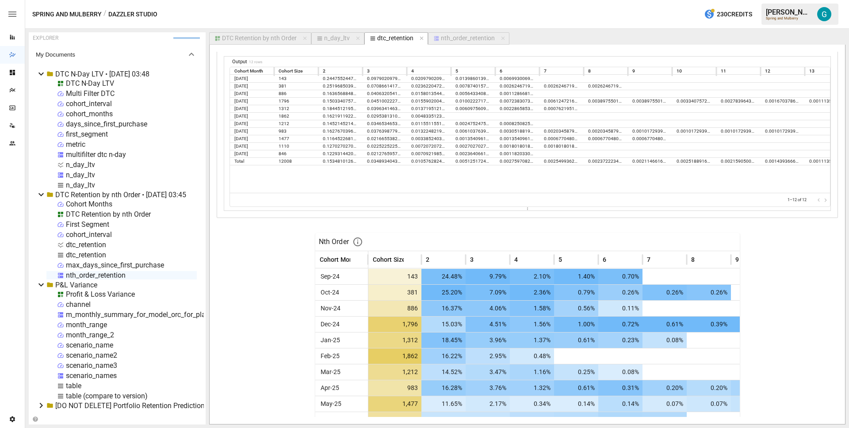
scroll to position [1393, 0]
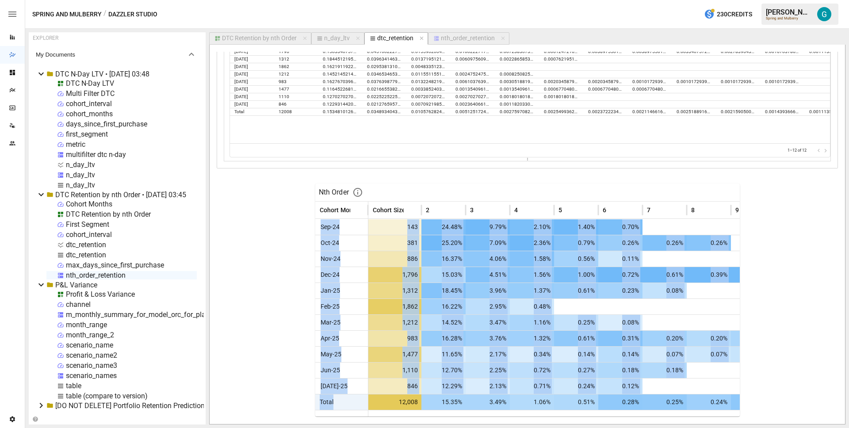
drag, startPoint x: 361, startPoint y: 404, endPoint x: 308, endPoint y: 402, distance: 53.1
click at [308, 402] on div "Nth Order Cohort Month Cohort Size 2​ 3​ 4​ 5​ 6​ 7​ 8​ 9​ 10​ 11​ Sep-24 143 2…" at bounding box center [527, 300] width 621 height 234
click at [348, 398] on div "Total" at bounding box center [341, 402] width 53 height 16
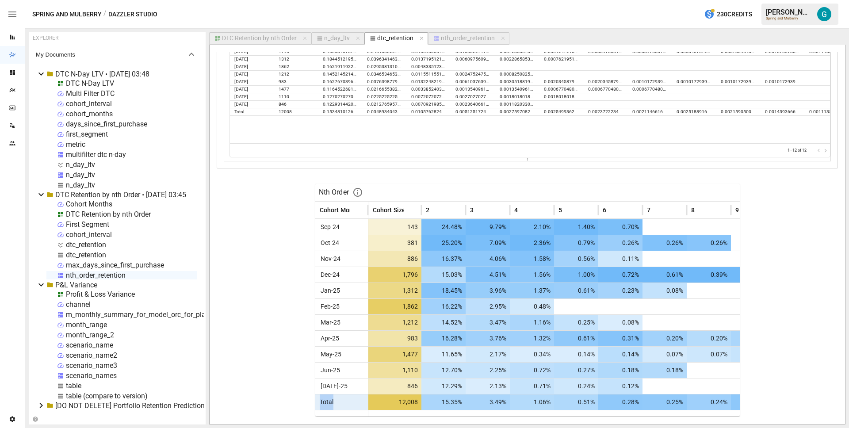
drag, startPoint x: 345, startPoint y: 401, endPoint x: 317, endPoint y: 401, distance: 28.3
click at [317, 401] on div "Total" at bounding box center [341, 402] width 53 height 16
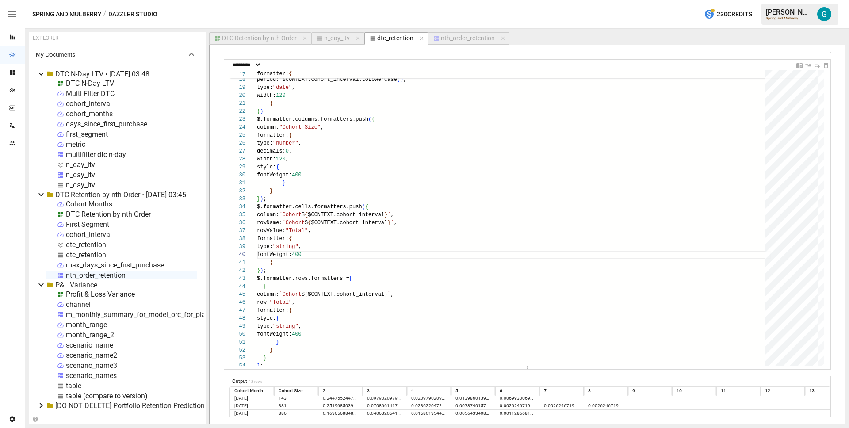
scroll to position [1038, 0]
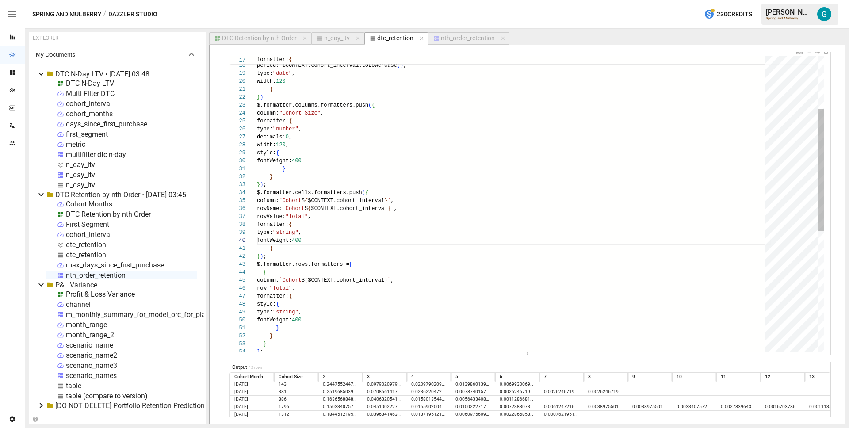
click at [367, 243] on div "} ) $.formatter.columns.formatters.push ( { column: "Cohort Size" , formatter: …" at bounding box center [514, 285] width 514 height 718
click at [349, 320] on div "} ) $.formatter.columns.formatters.push ( { column: "Cohort Size" , formatter: …" at bounding box center [514, 285] width 514 height 718
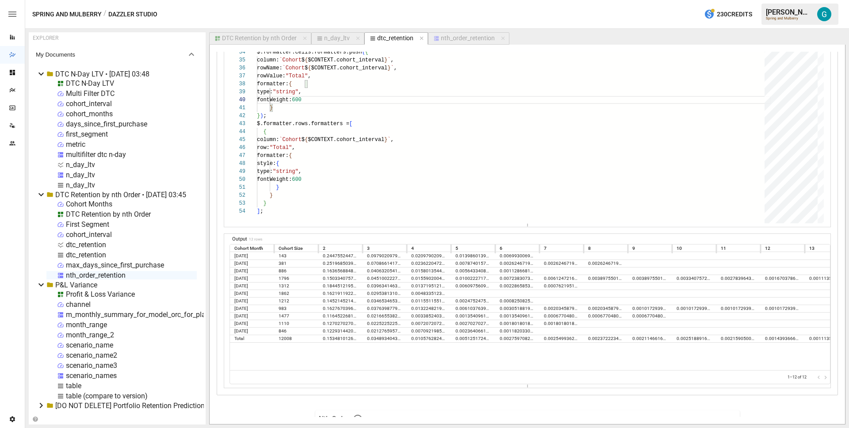
scroll to position [1054, 0]
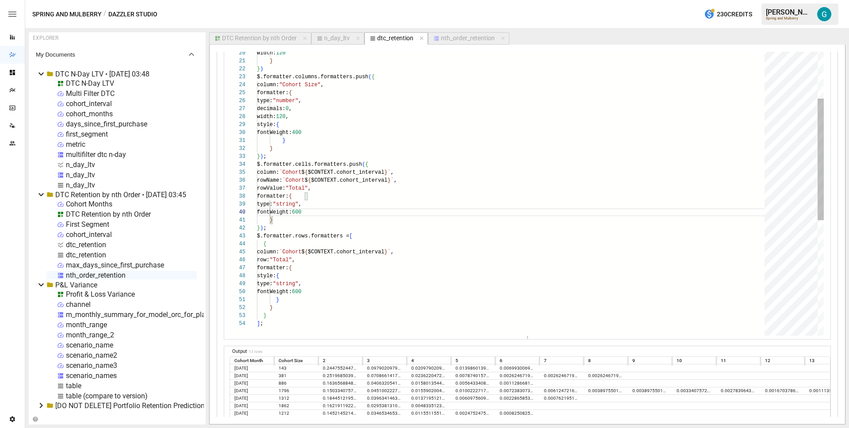
click at [369, 291] on div "} ) $.formatter.columns.formatters.push ( { column: "Cohort Size" , formatter: …" at bounding box center [514, 257] width 514 height 718
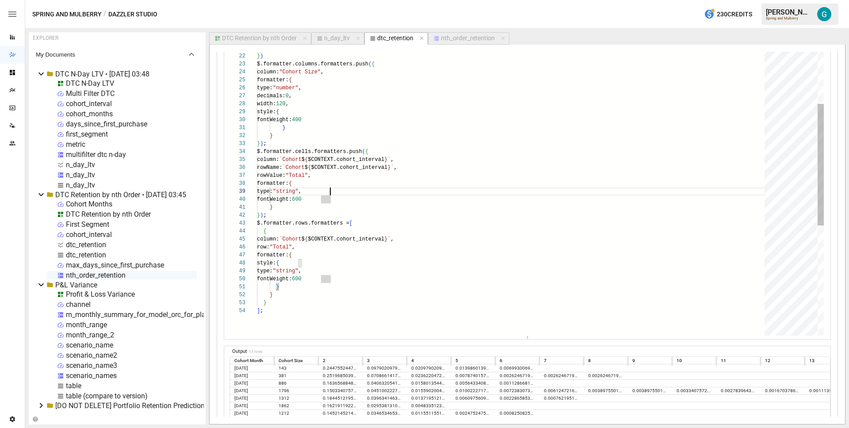
click at [351, 191] on div "} ) $.formatter.columns.formatters.push ( { column: "Cohort Size" , formatter: …" at bounding box center [514, 244] width 514 height 718
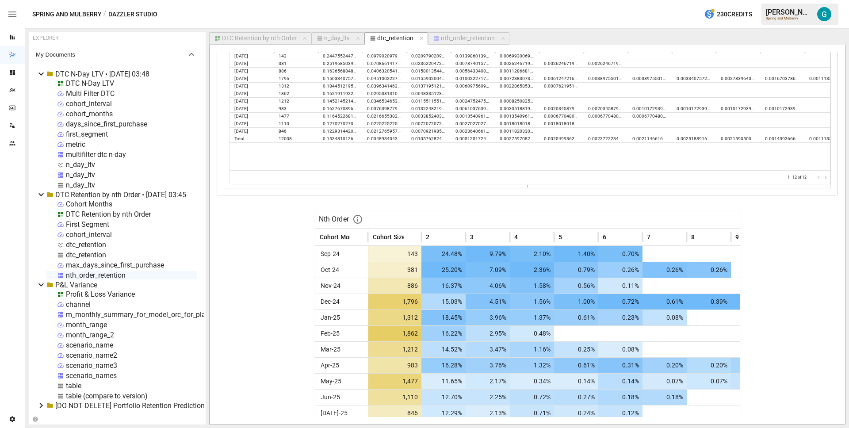
scroll to position [1393, 0]
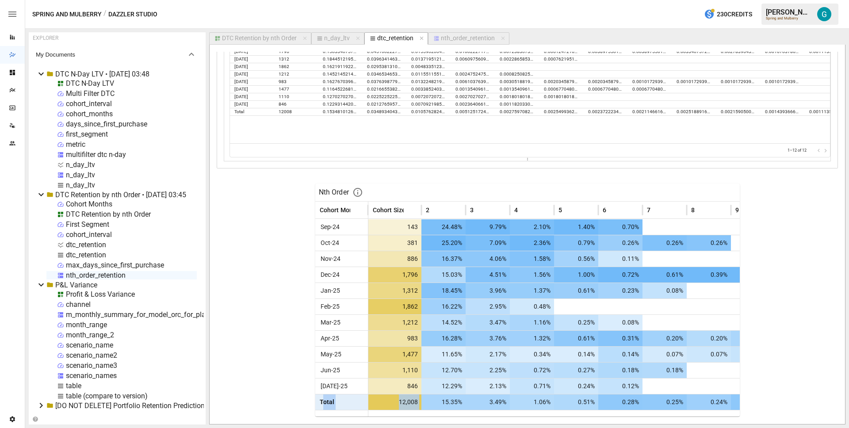
drag, startPoint x: 321, startPoint y: 405, endPoint x: 434, endPoint y: 405, distance: 112.7
click at [434, 405] on div "Total 12,008 15.35% 3.49% 1.06% 0.51% 0.28% 0.25% 0.24% 0.21% 0.25% 0.22%" at bounding box center [633, 402] width 637 height 16
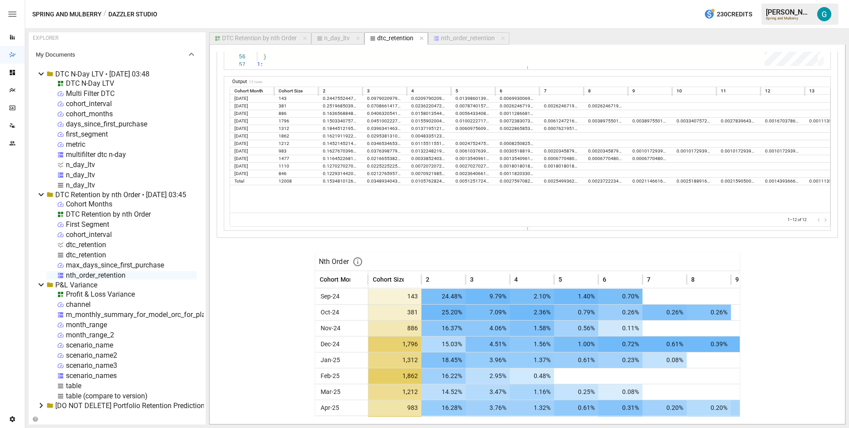
scroll to position [1171, 0]
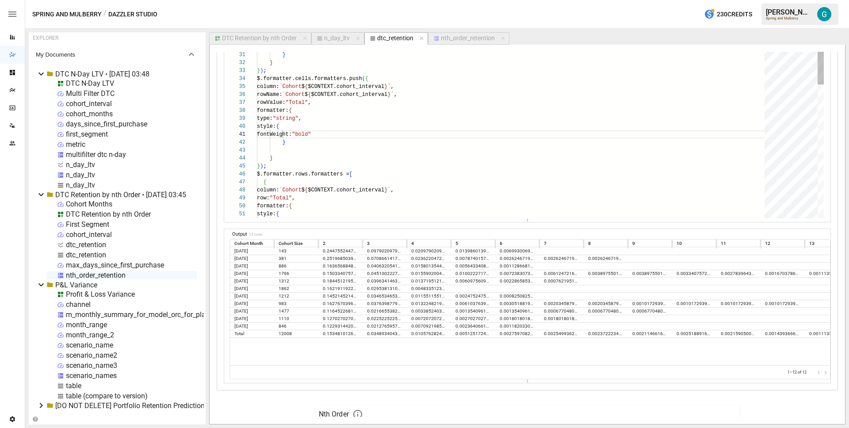
click at [380, 137] on div "} ) $.formatter.columns.formatters.push ( { column: "Cohort Size" , formatter: …" at bounding box center [514, 182] width 514 height 741
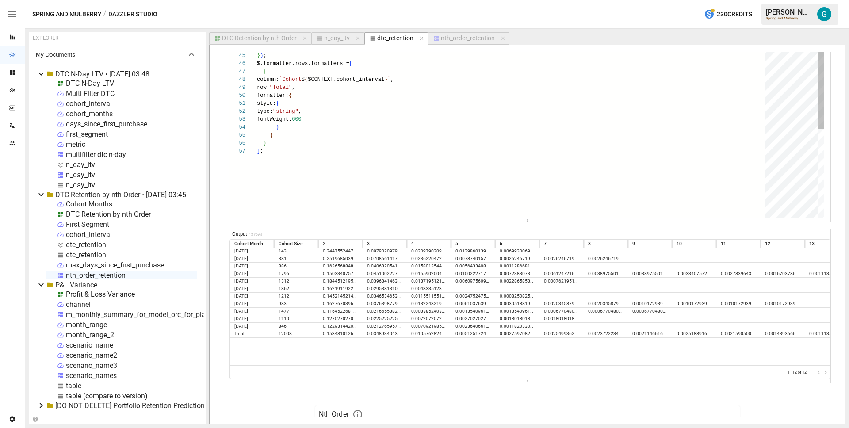
scroll to position [16, 73]
click at [363, 119] on div "width: 120 , style: { fontWeight: 400 } } } ) ; $.formatter.cells.formatters.pu…" at bounding box center [514, 72] width 514 height 741
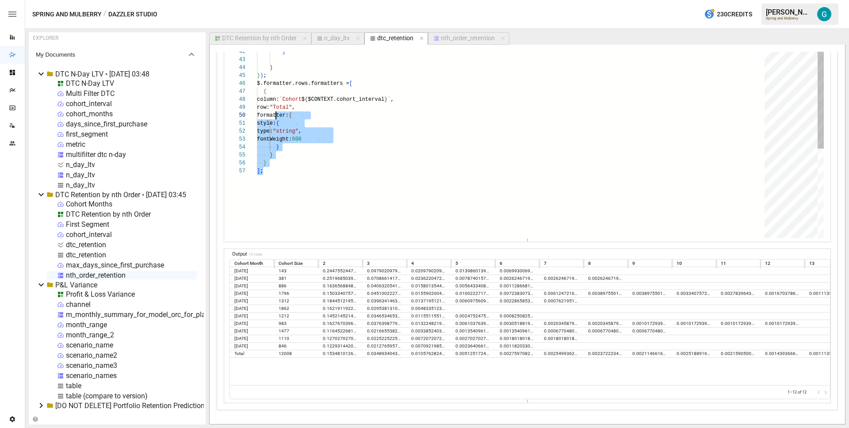
scroll to position [40, 0]
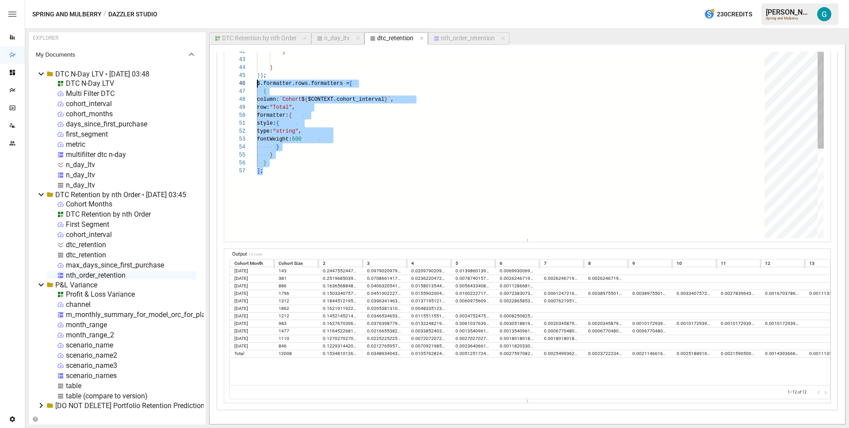
drag, startPoint x: 306, startPoint y: 175, endPoint x: 238, endPoint y: 80, distance: 116.2
click at [257, 80] on div "width: 120 , style: { fontWeight: 400 } } } ) ; $.formatter.cells.formatters.pu…" at bounding box center [514, 91] width 514 height 741
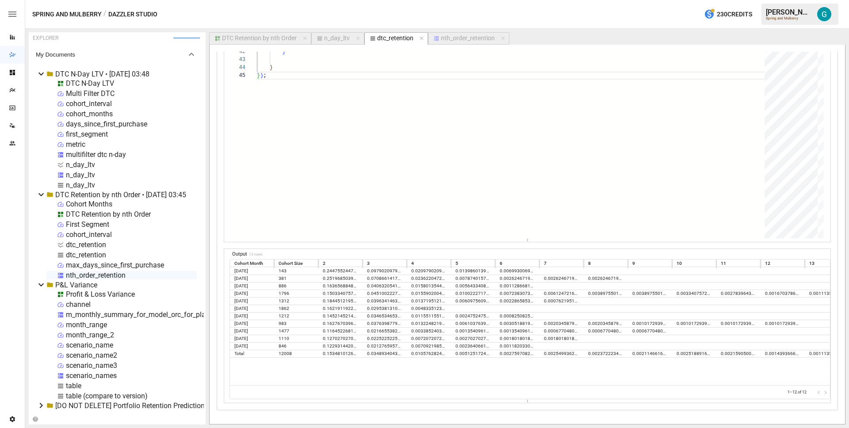
scroll to position [1393, 0]
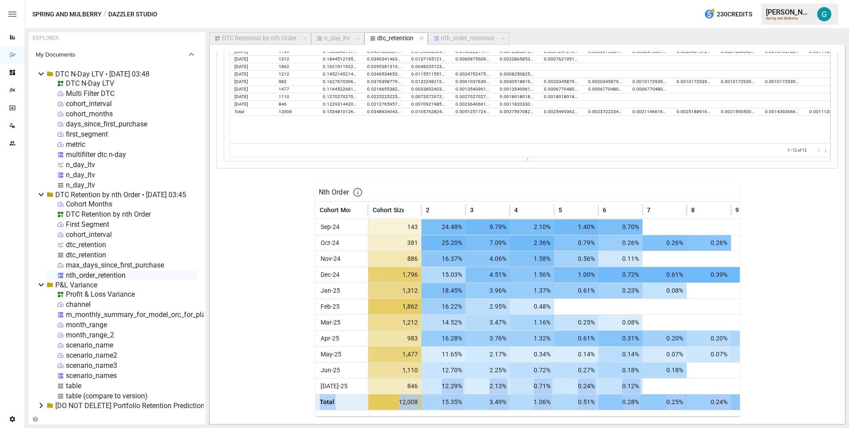
drag, startPoint x: 734, startPoint y: 401, endPoint x: 420, endPoint y: 396, distance: 313.5
click at [429, 393] on div "Sep-24 143 24.48% 9.79% 2.10% 1.40% 0.70% Oct-24 381 25.20% 7.09% 2.36% 0.79% 0…" at bounding box center [633, 314] width 637 height 191
click at [407, 398] on span "12,008" at bounding box center [396, 401] width 47 height 15
drag, startPoint x: 398, startPoint y: 401, endPoint x: 709, endPoint y: 405, distance: 310.4
click at [709, 405] on div "Total 12,008 15.35% 3.49% 1.06% 0.51% 0.28% 0.25% 0.24% 0.21% 0.25% 0.22%" at bounding box center [633, 402] width 637 height 16
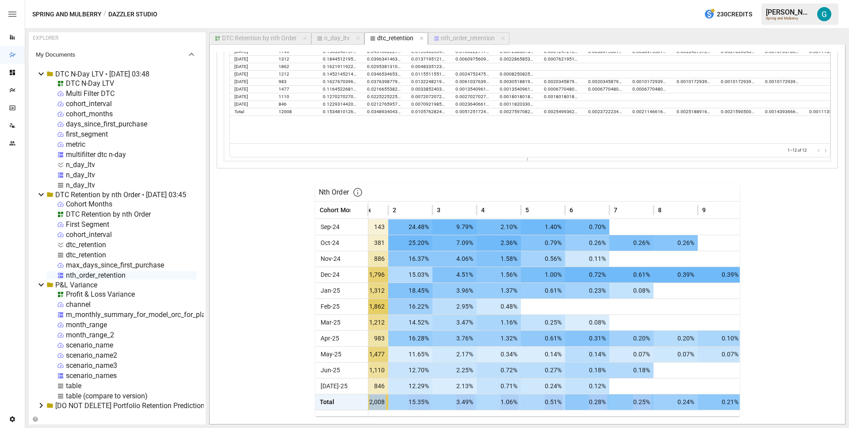
scroll to position [0, 0]
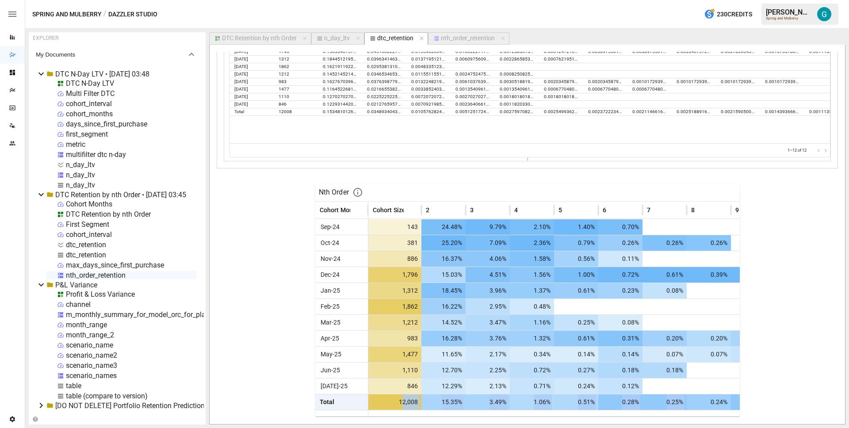
click at [629, 405] on span "0.28%" at bounding box center [622, 401] width 38 height 15
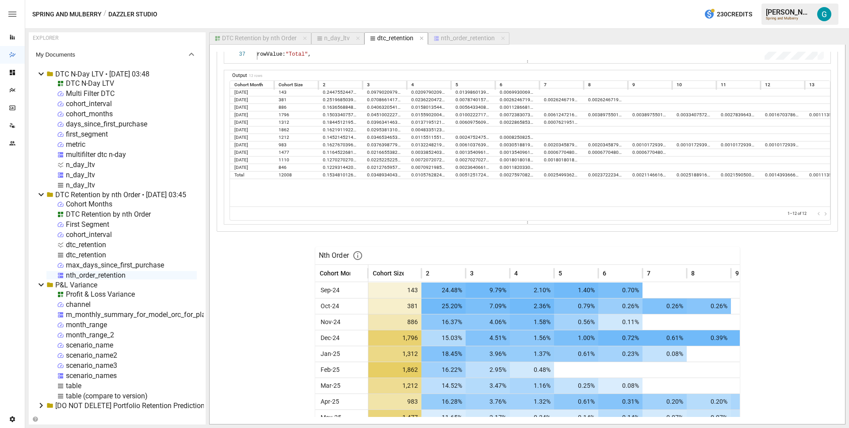
scroll to position [1393, 0]
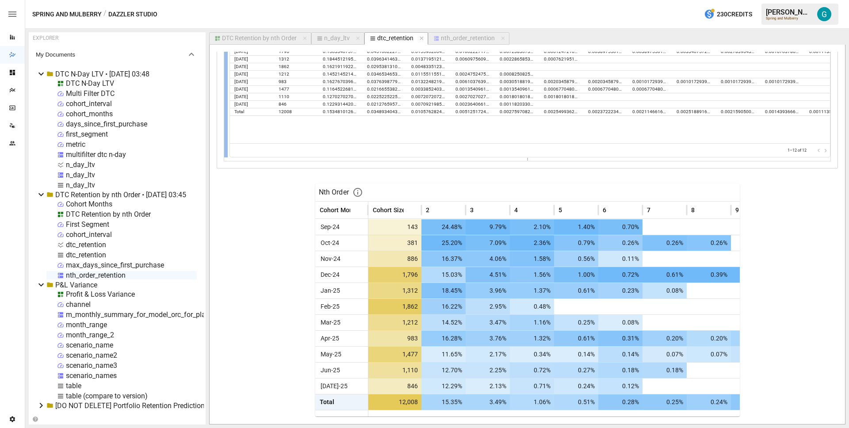
click at [226, 110] on div at bounding box center [226, 82] width 4 height 150
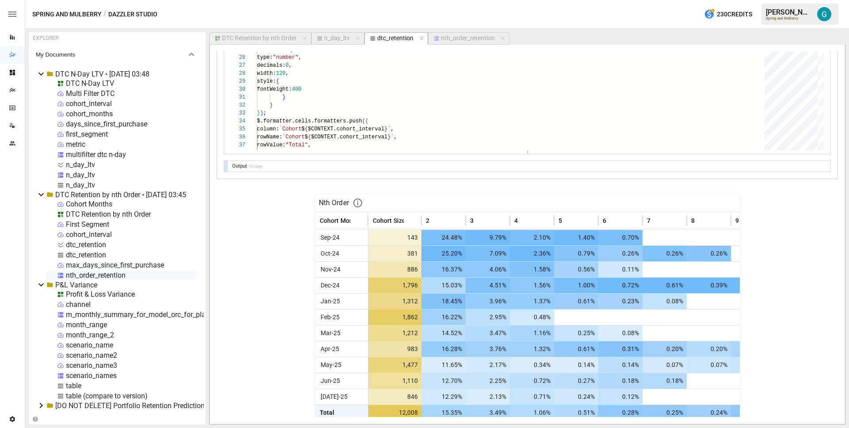
scroll to position [1238, 0]
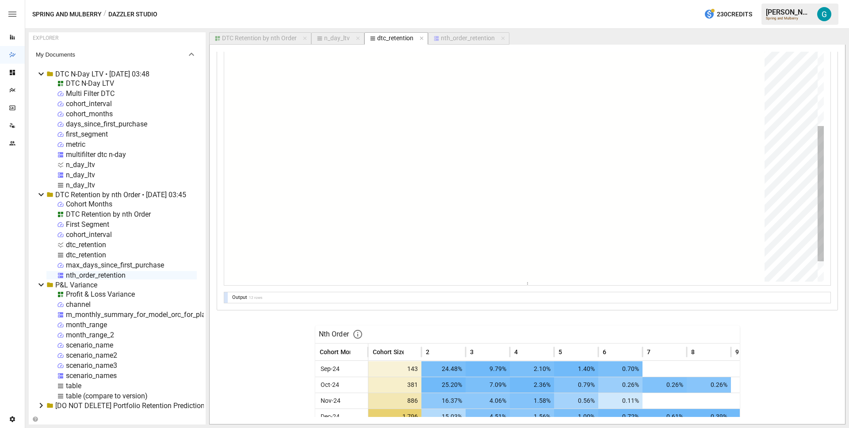
scroll to position [1105, 0]
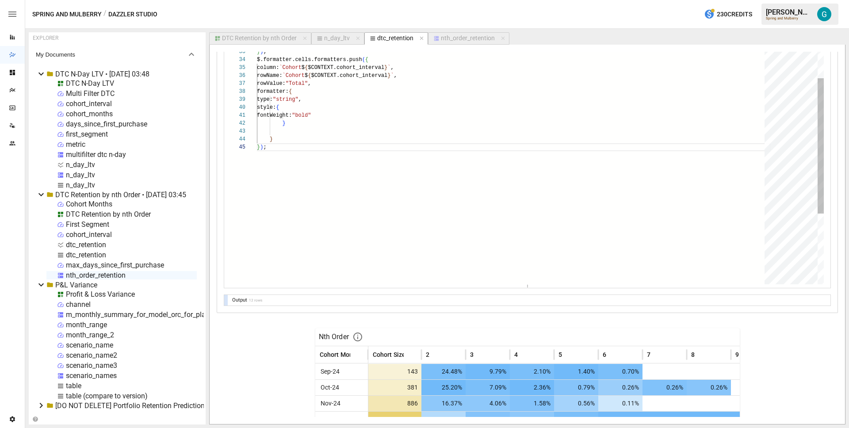
click at [351, 240] on div "} ) ; } } type: "string" , style: { fontWeight: "bold" rowName: `Cohort $ { $CO…" at bounding box center [514, 116] width 514 height 646
type textarea "**********"
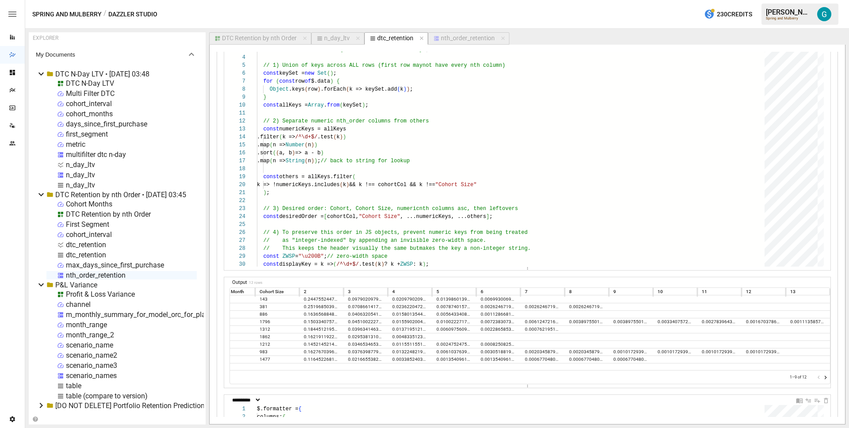
scroll to position [0, 0]
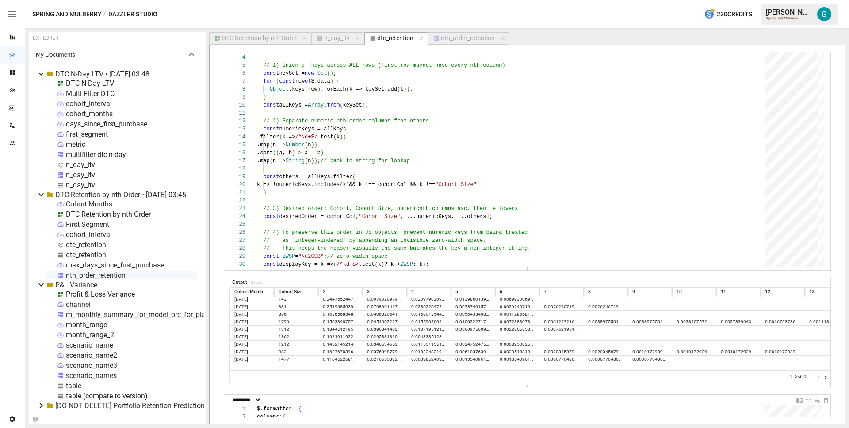
click at [221, 269] on div "**********" at bounding box center [527, 61] width 621 height 1338
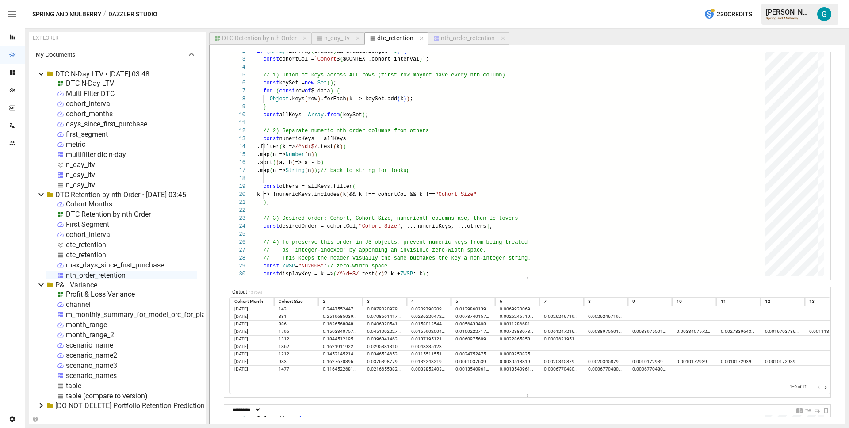
scroll to position [668, 0]
